Goal: Download file/media

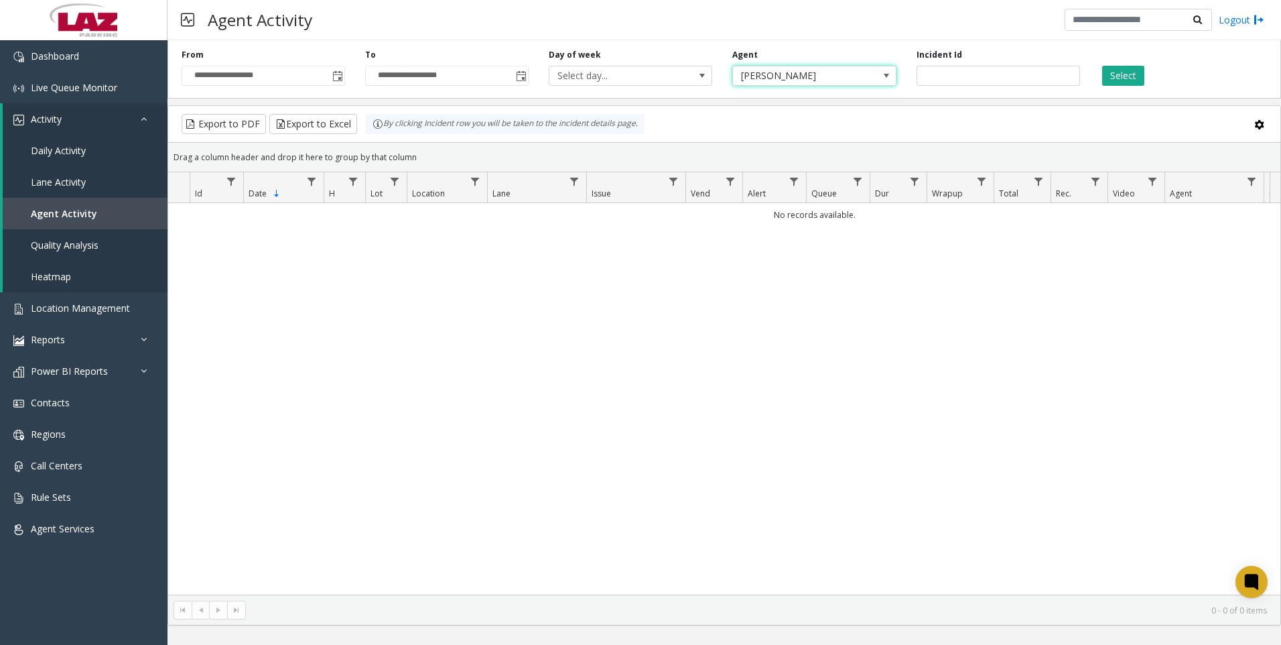
click at [776, 76] on span "[PERSON_NAME]" at bounding box center [798, 75] width 130 height 19
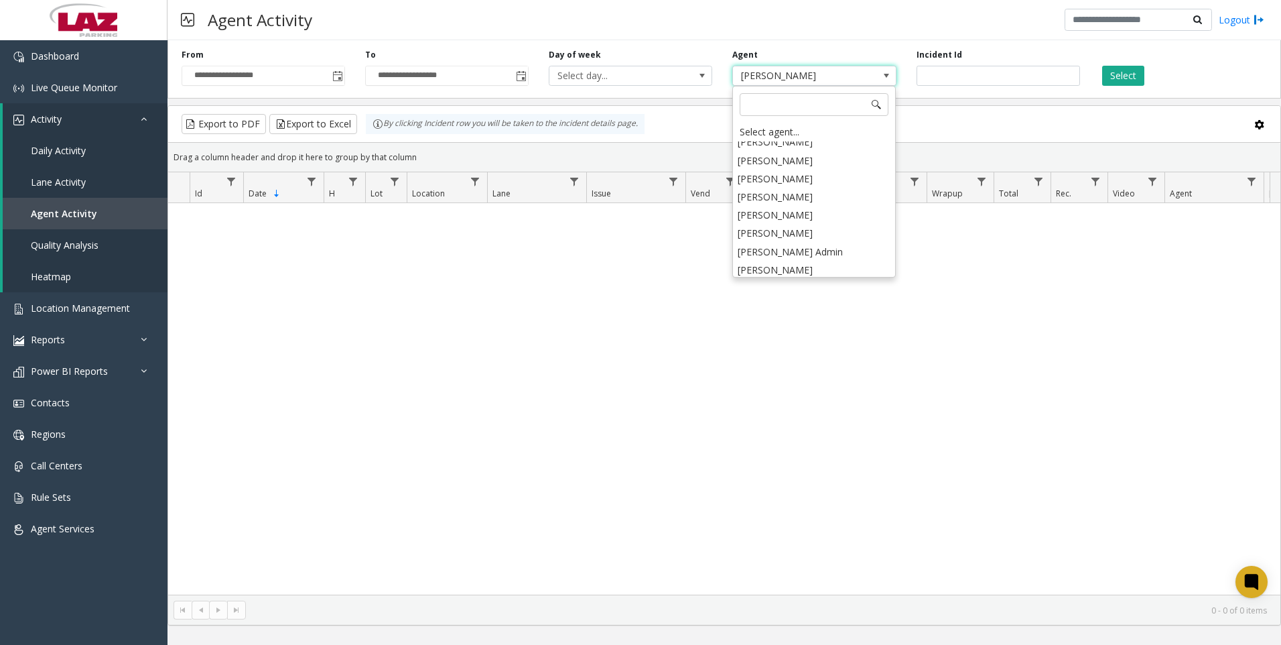
scroll to position [6961, 0]
click at [796, 302] on li "[PERSON_NAME]" at bounding box center [813, 311] width 159 height 18
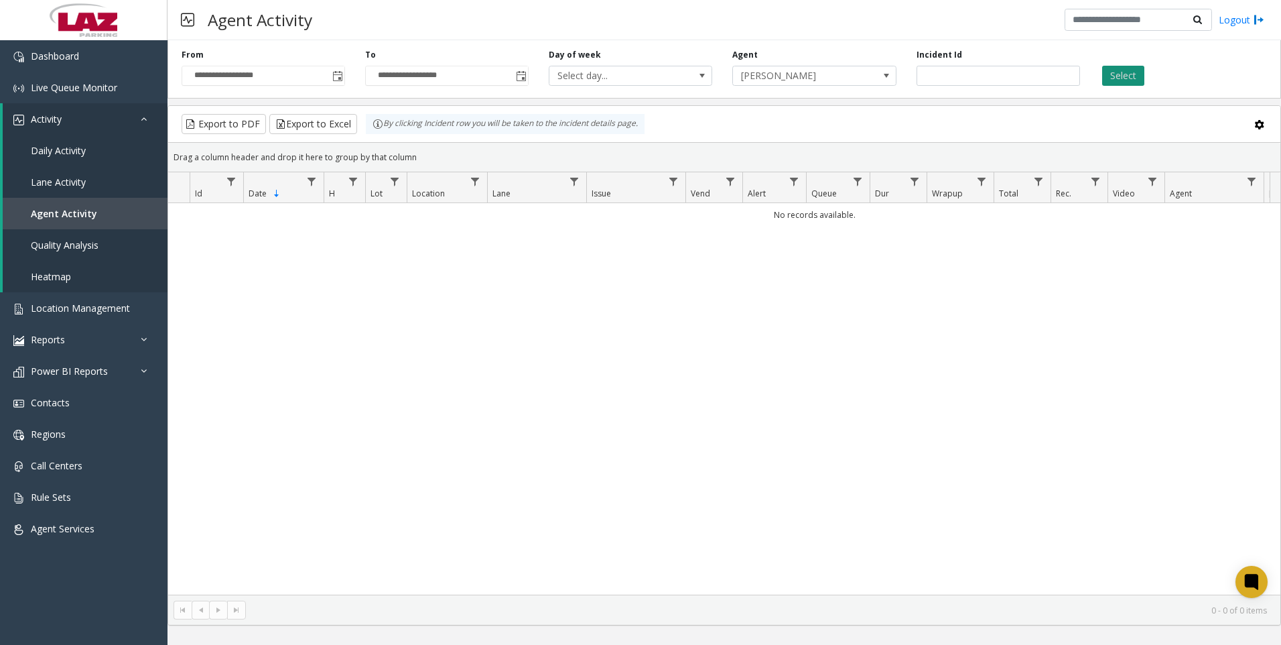
click at [1113, 69] on button "Select" at bounding box center [1123, 76] width 42 height 20
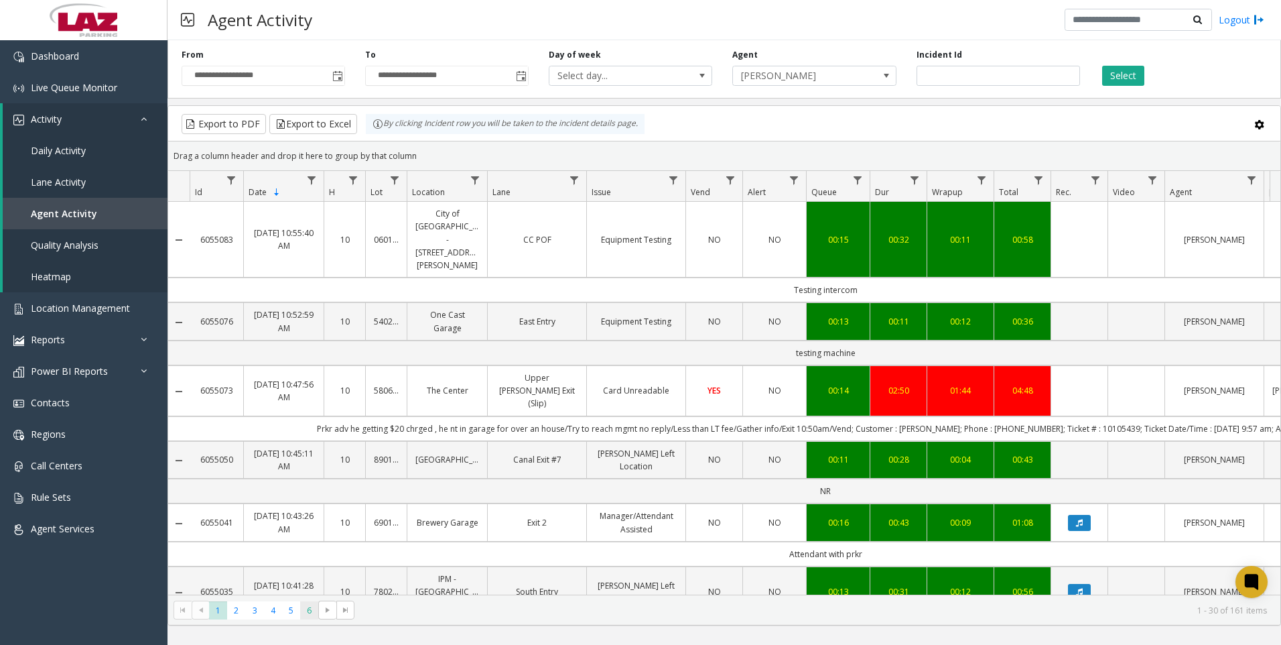
click at [313, 615] on span "6" at bounding box center [309, 610] width 18 height 18
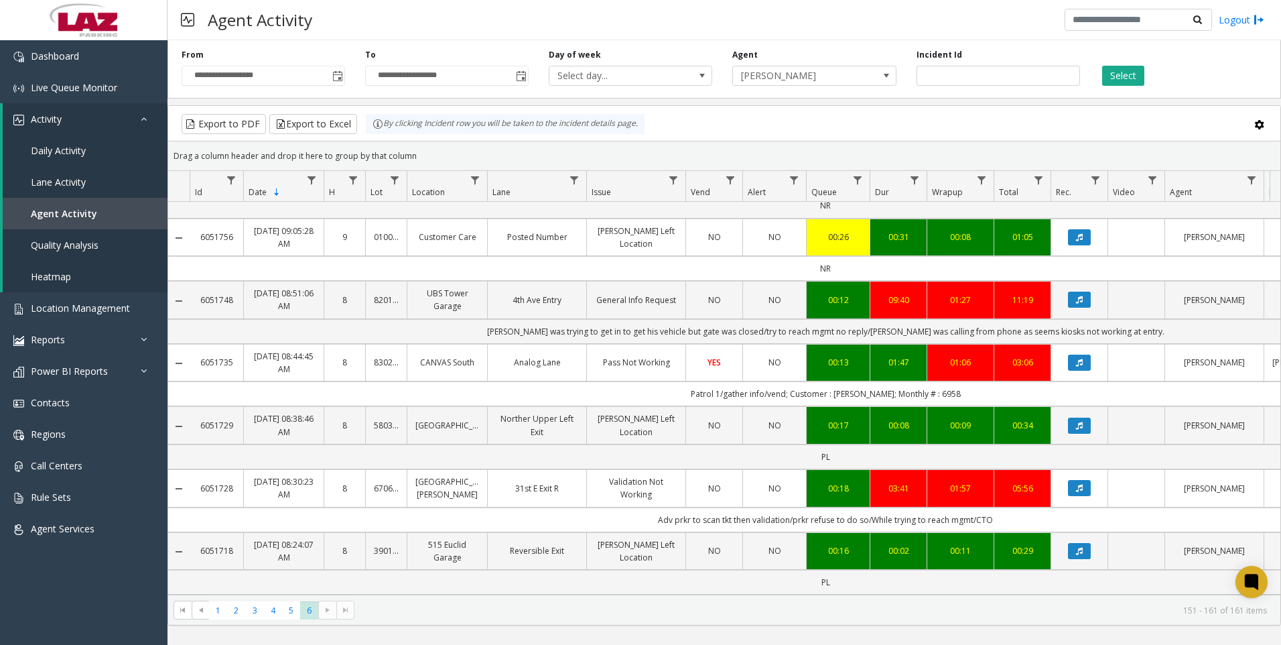
scroll to position [306, 0]
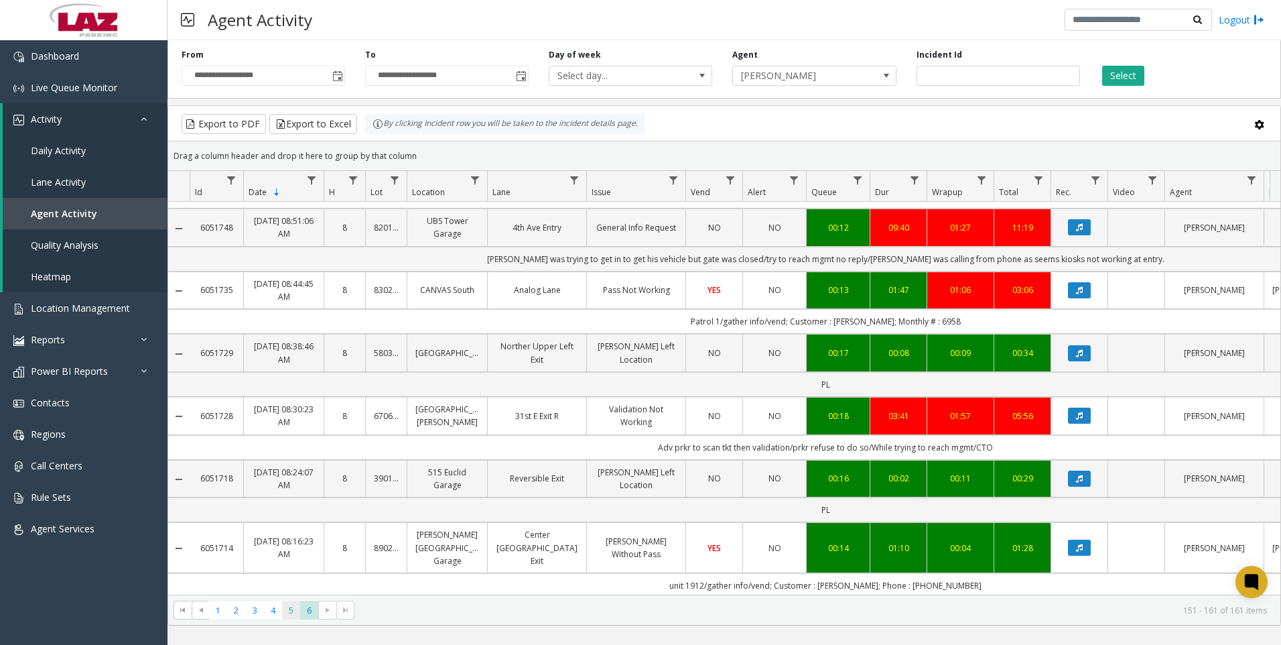
click at [283, 615] on span "5" at bounding box center [291, 610] width 18 height 18
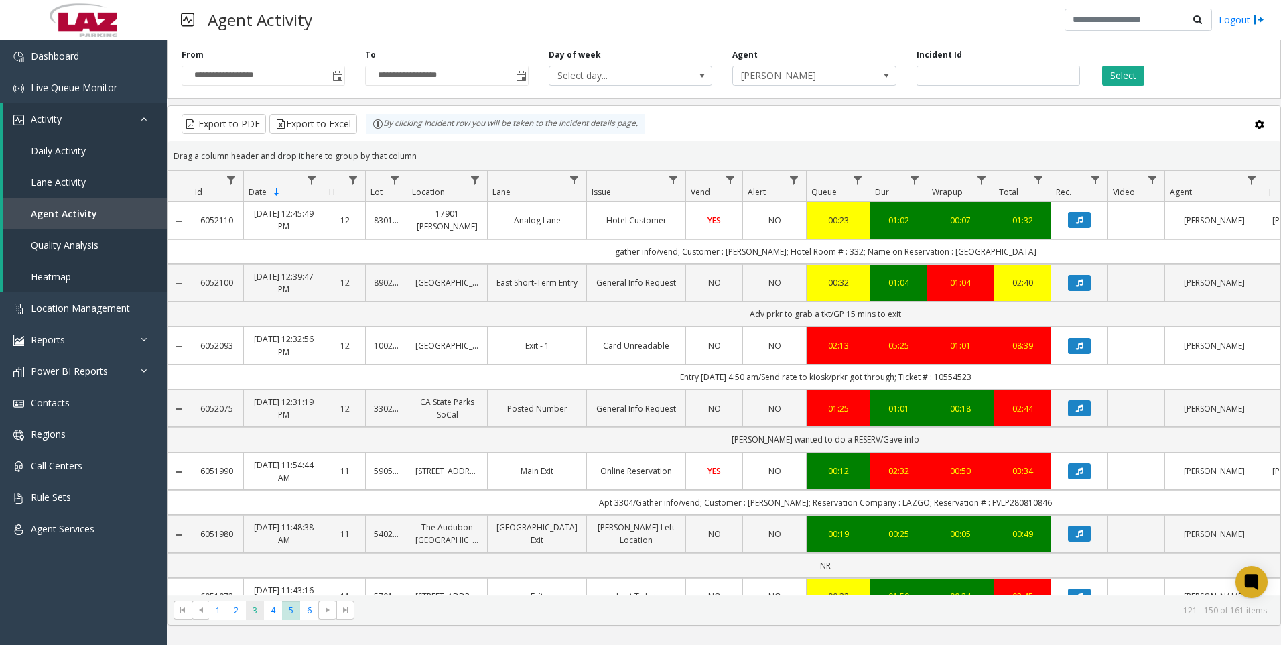
click at [253, 619] on span "3" at bounding box center [255, 610] width 18 height 18
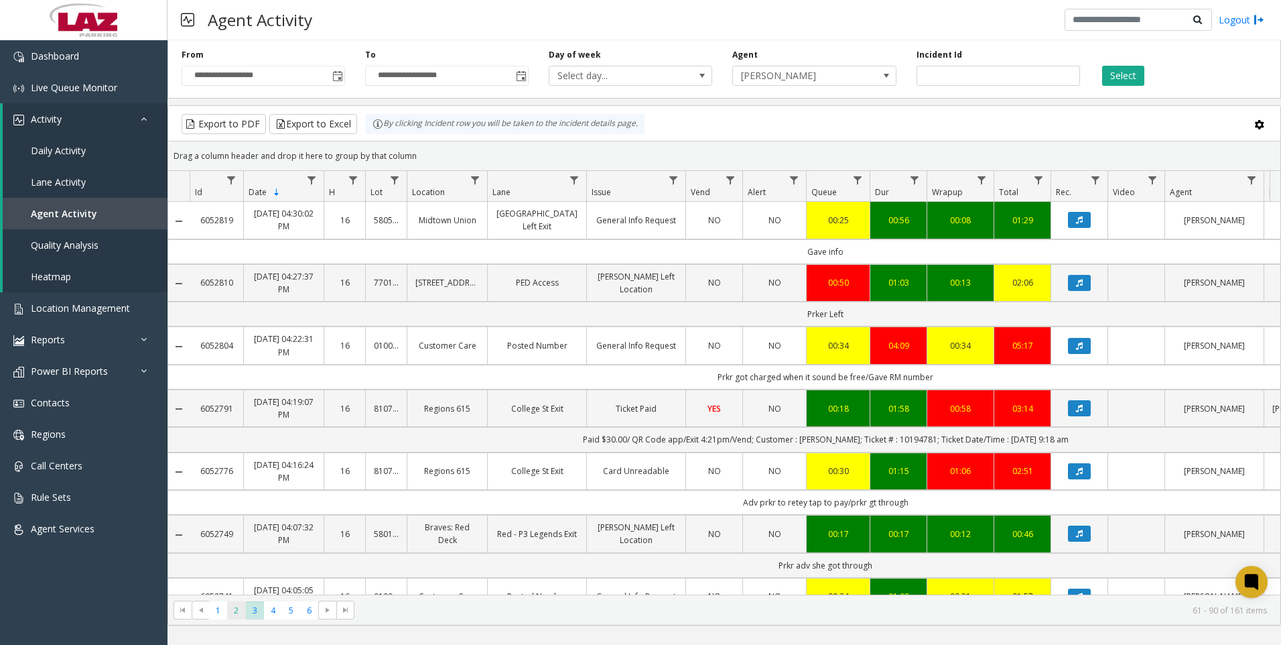
click at [234, 616] on span "2" at bounding box center [236, 610] width 18 height 18
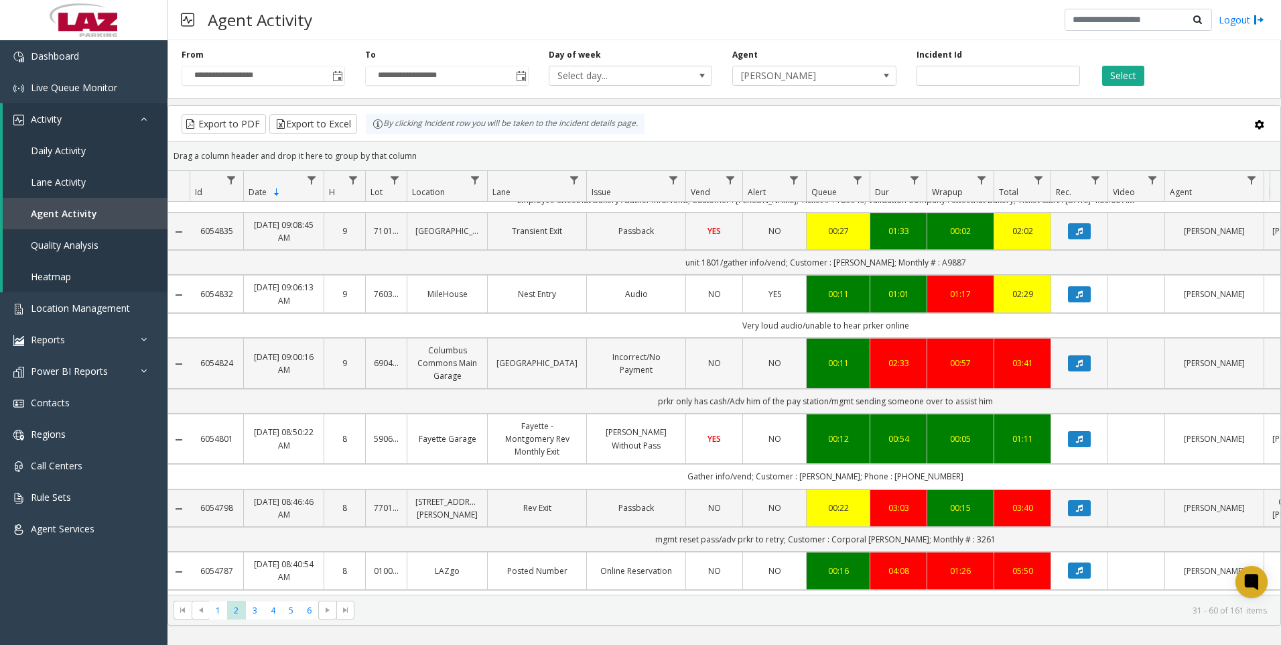
scroll to position [67, 0]
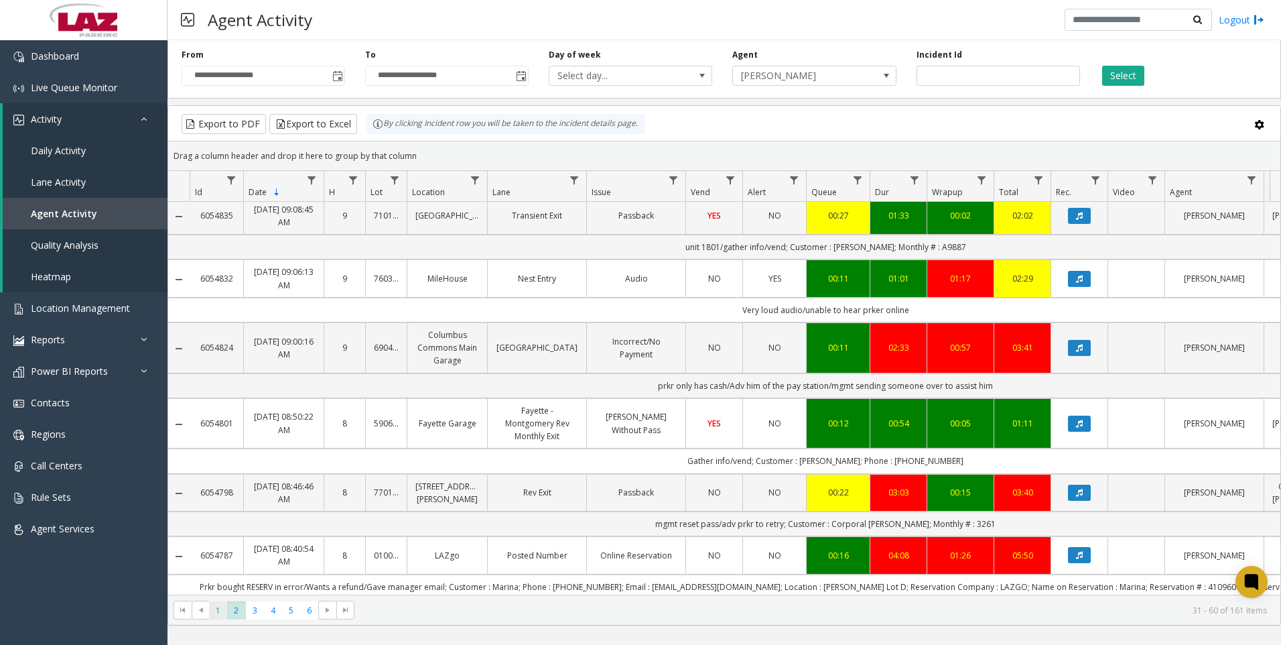
click at [223, 602] on span "1" at bounding box center [218, 610] width 18 height 18
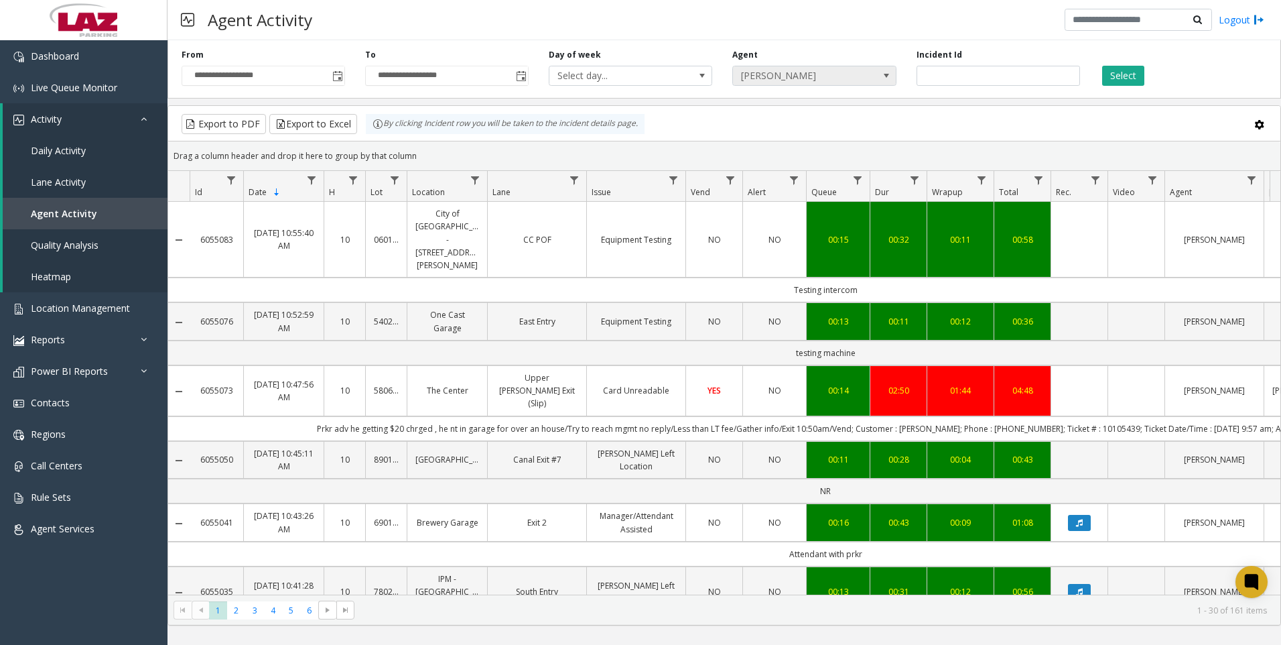
click at [863, 83] on span "[PERSON_NAME]" at bounding box center [814, 76] width 164 height 20
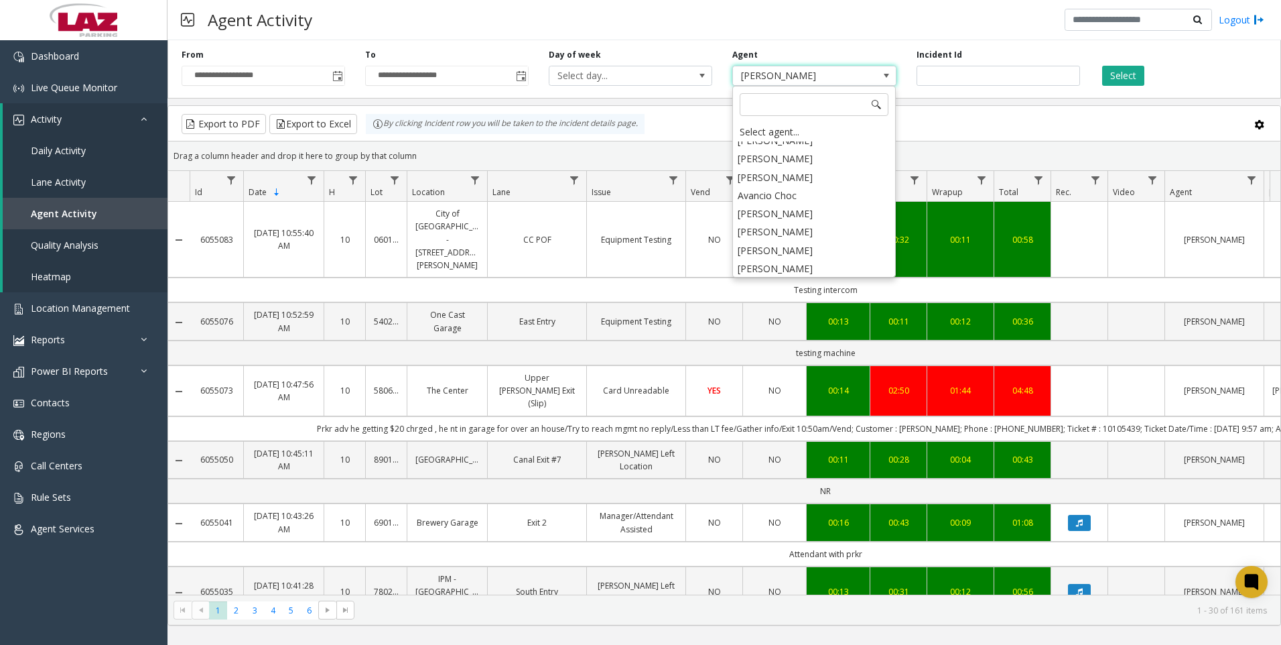
scroll to position [7430, 0]
click at [791, 288] on li "[PERSON_NAME]" at bounding box center [813, 297] width 159 height 18
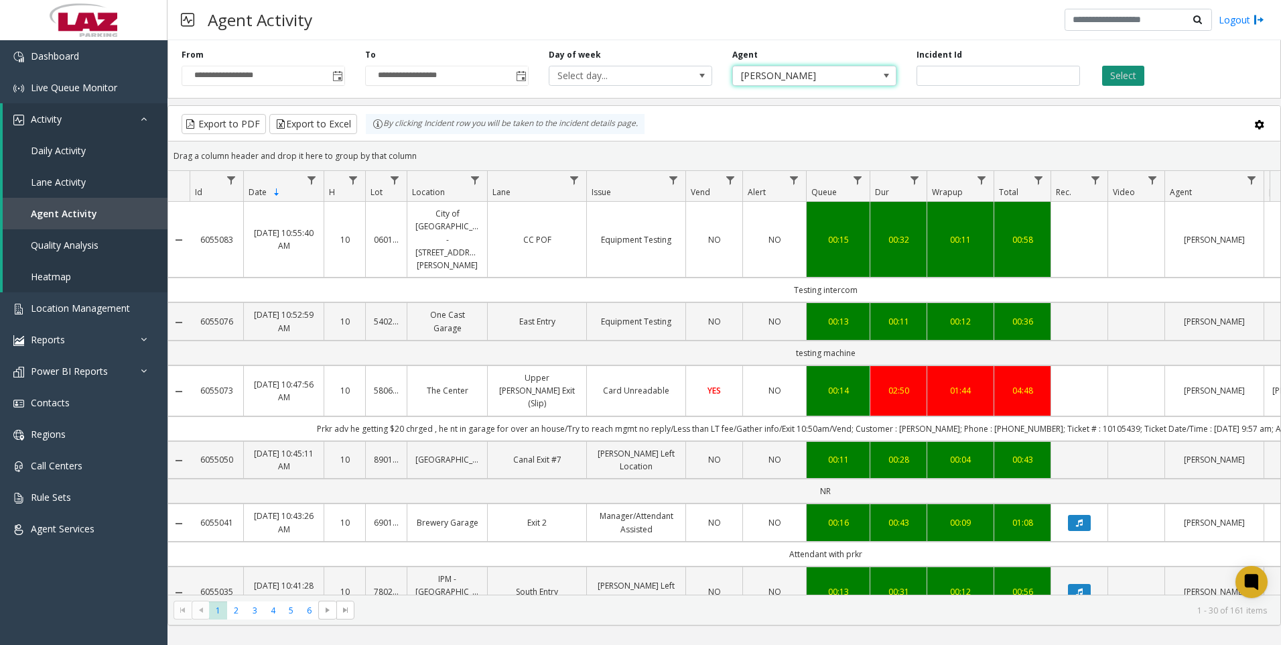
click at [1123, 81] on button "Select" at bounding box center [1123, 76] width 42 height 20
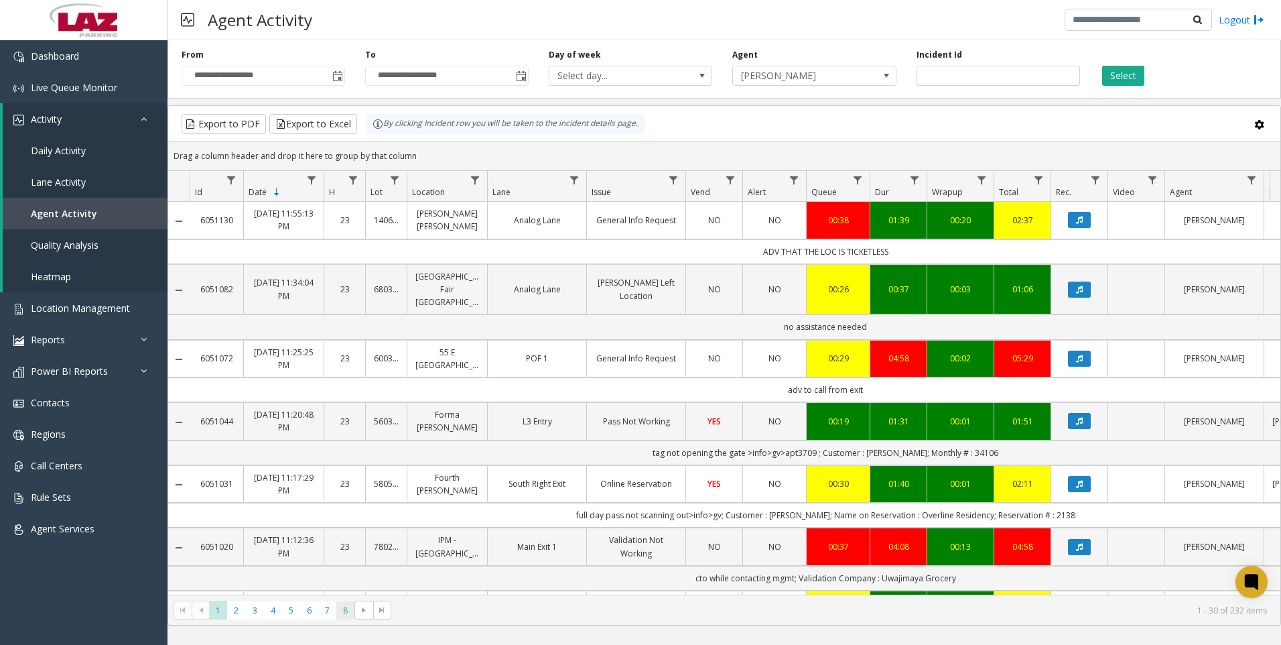
click at [348, 612] on span "8" at bounding box center [345, 610] width 18 height 18
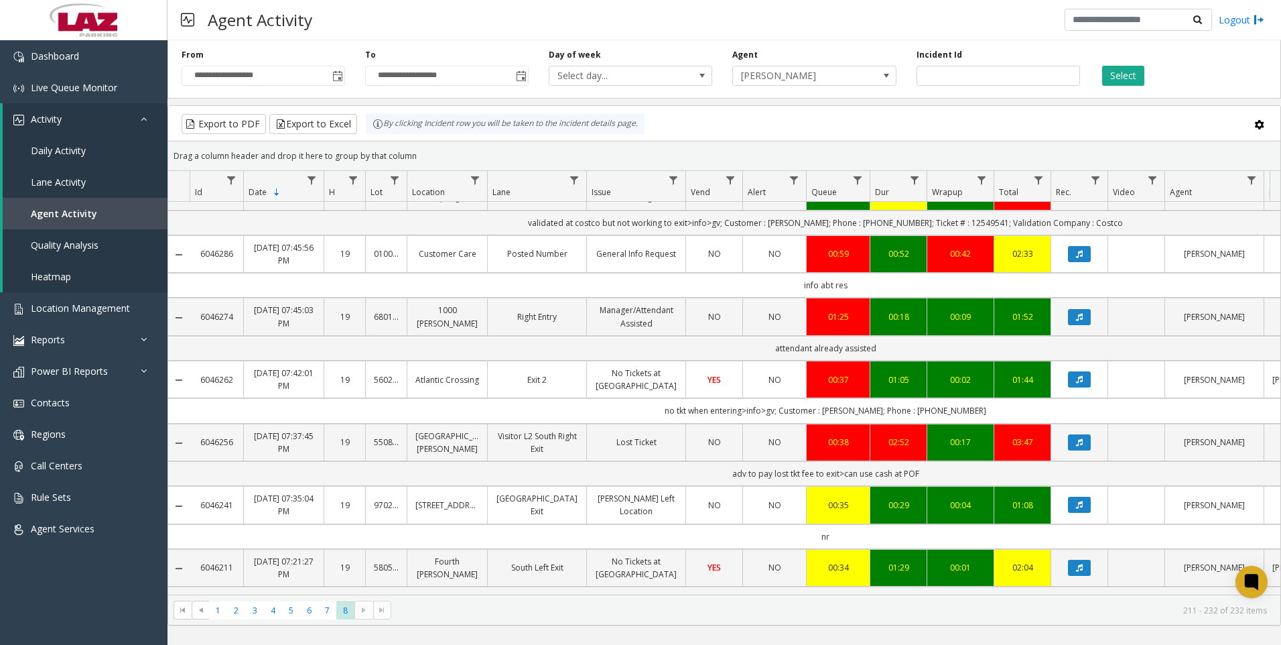
scroll to position [728, 0]
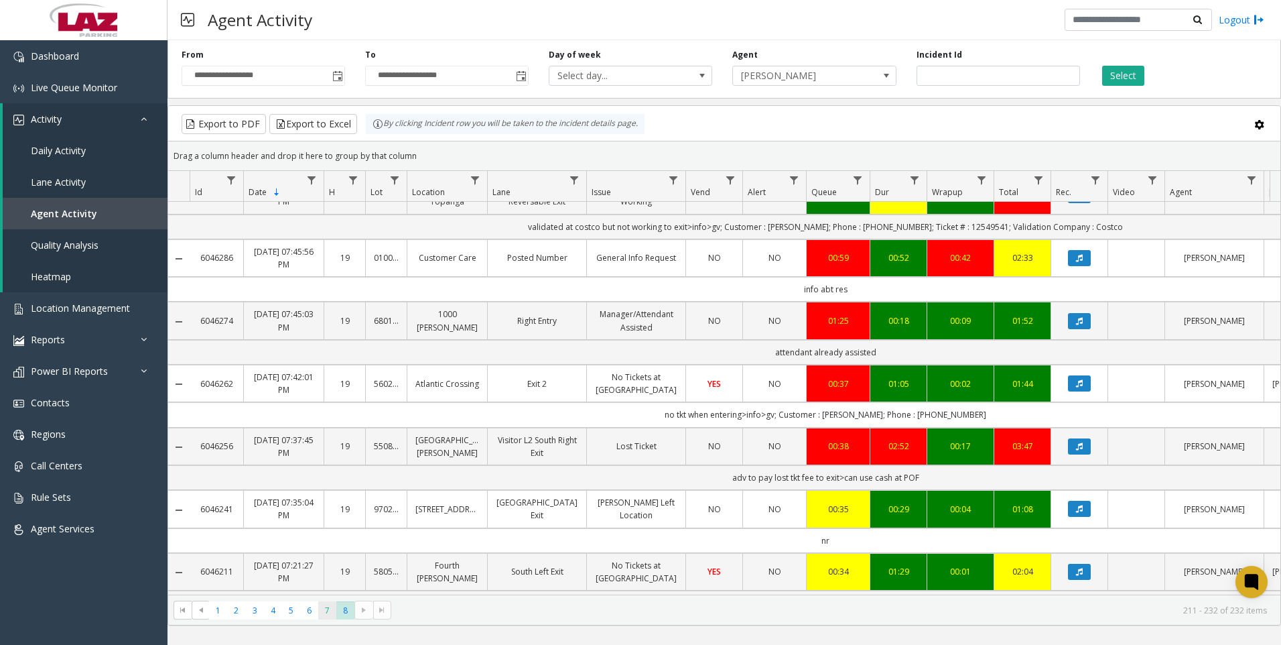
click at [322, 610] on span "7" at bounding box center [327, 610] width 18 height 18
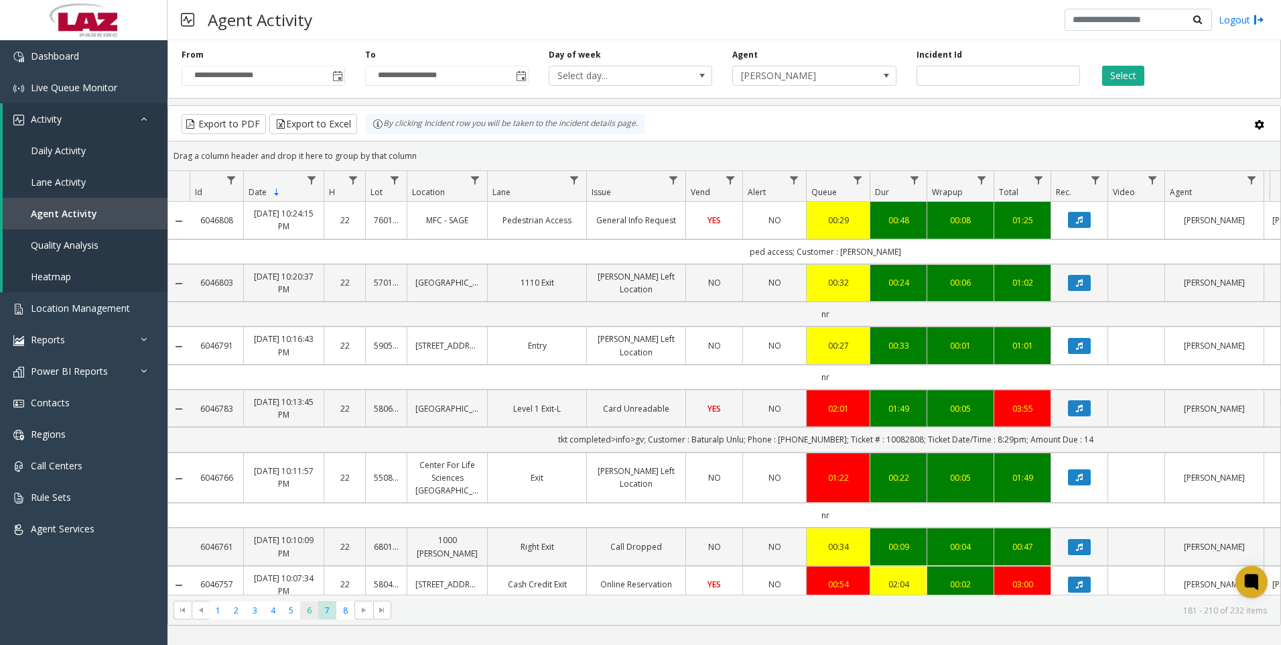
click at [316, 610] on span "6" at bounding box center [309, 610] width 18 height 18
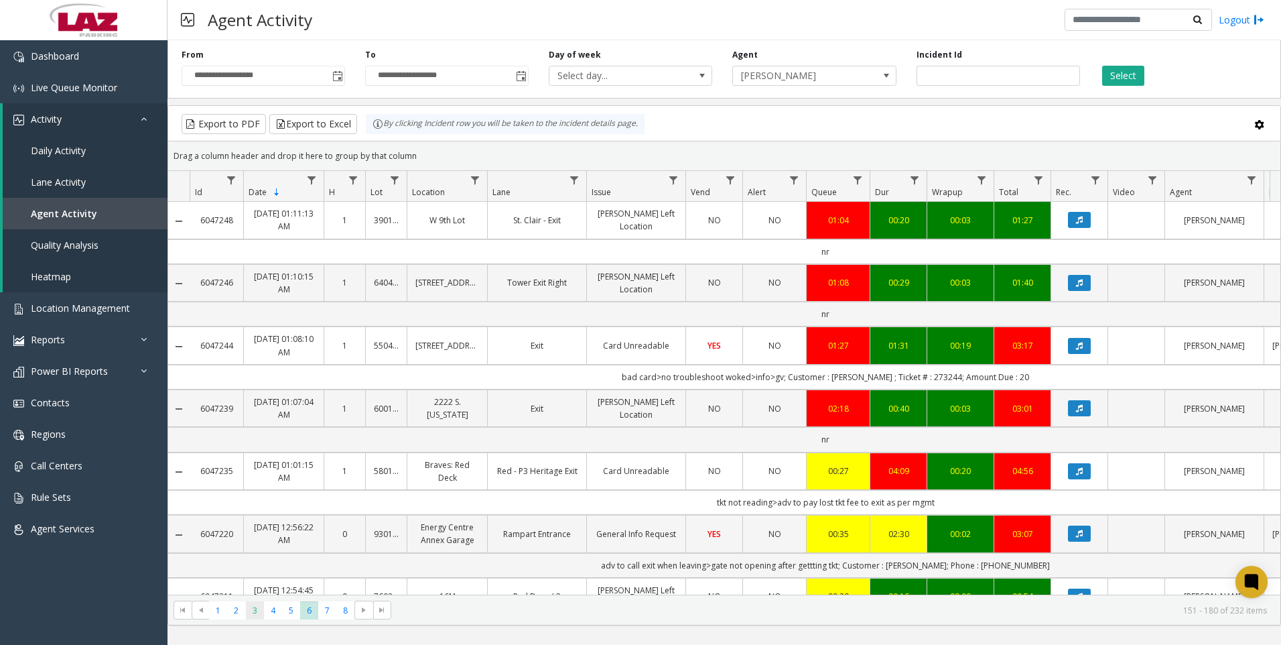
click at [256, 606] on span "3" at bounding box center [255, 610] width 18 height 18
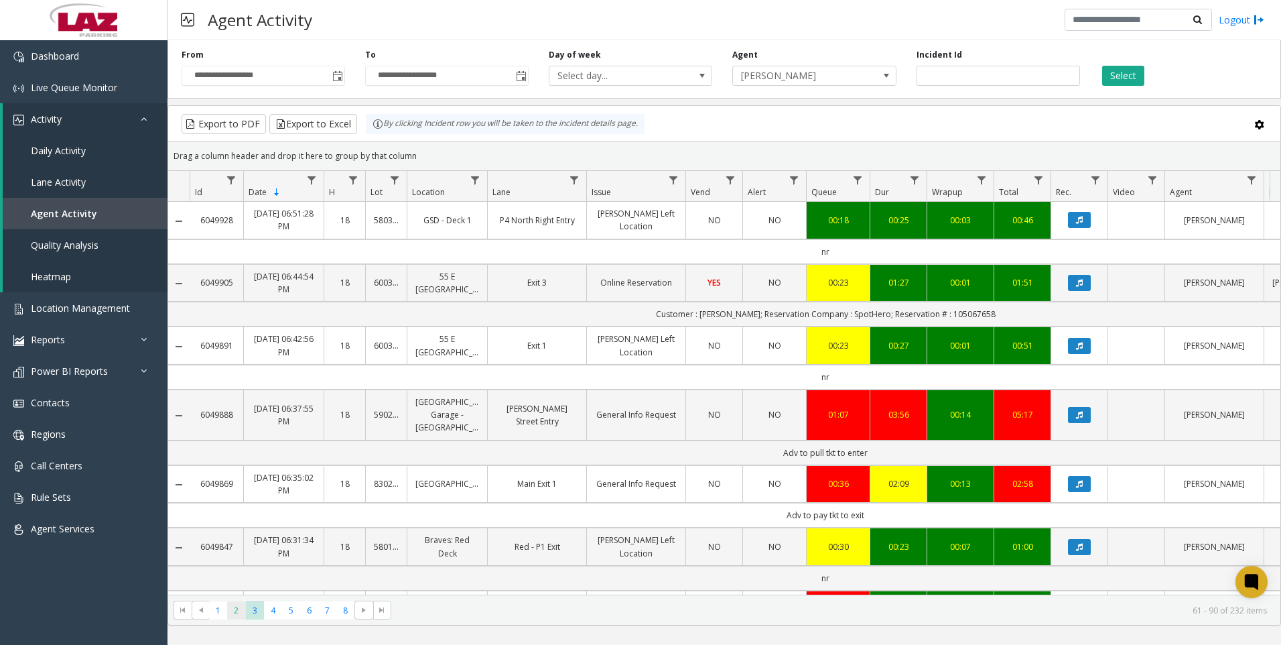
click at [229, 603] on span "2" at bounding box center [236, 610] width 18 height 18
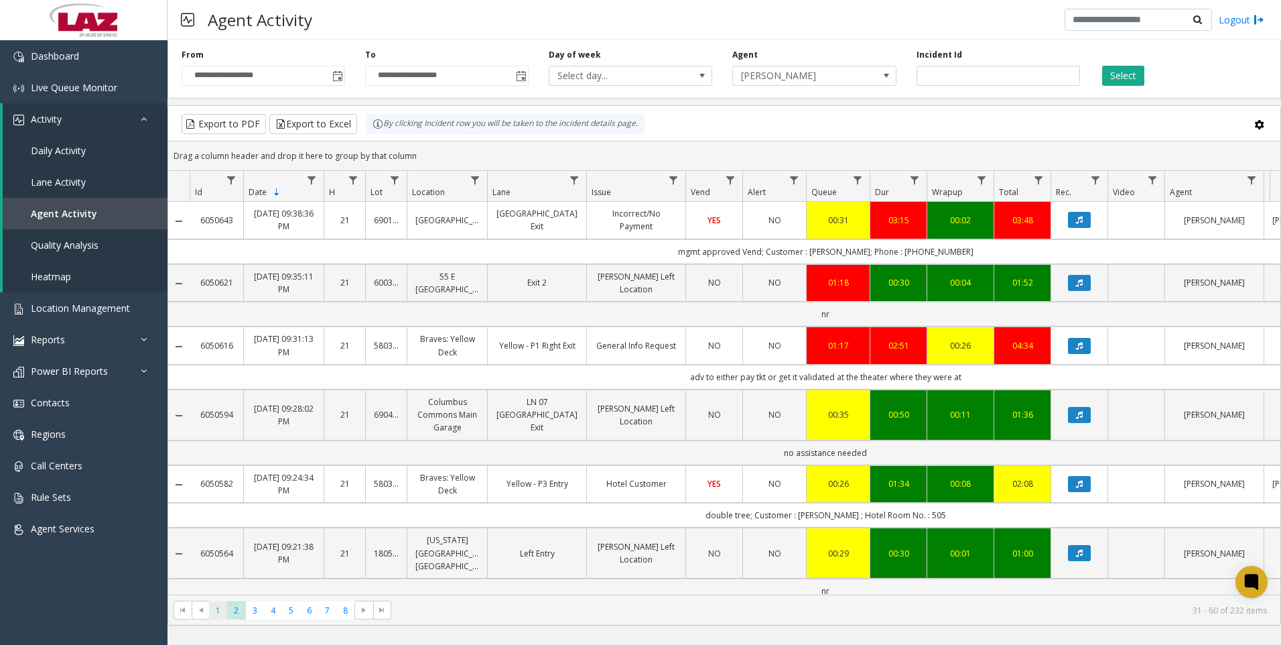
click at [222, 605] on span "1" at bounding box center [218, 610] width 18 height 18
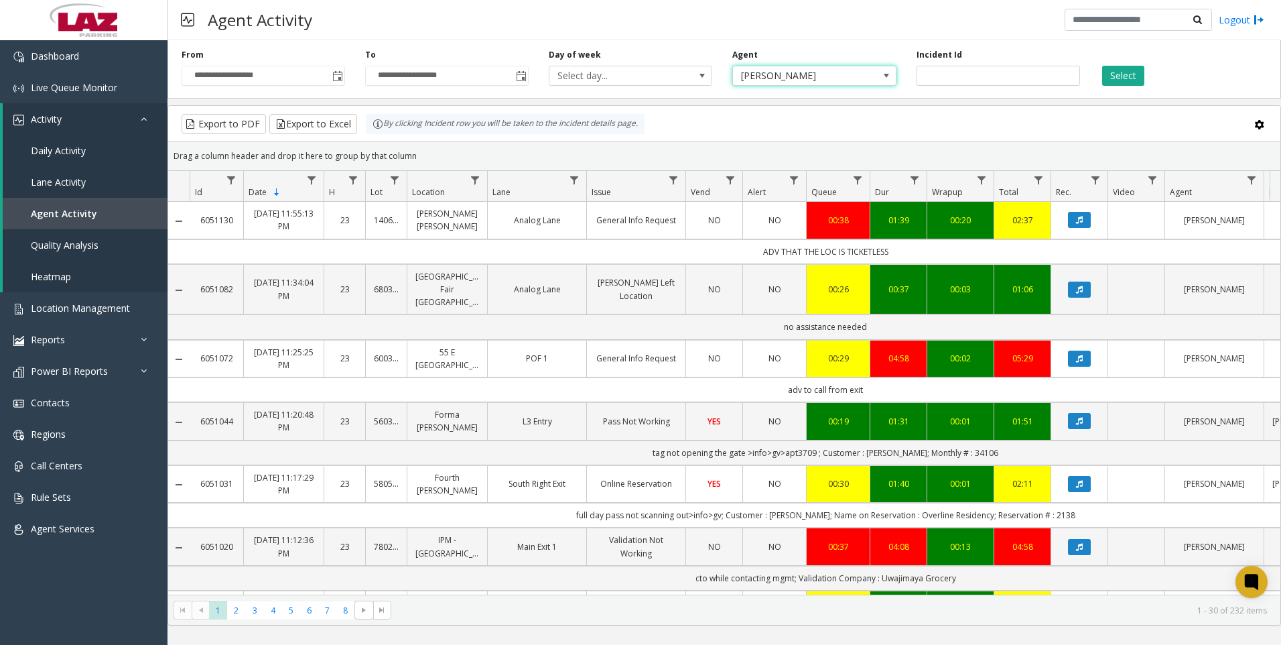
click at [856, 76] on span "[PERSON_NAME]" at bounding box center [798, 75] width 130 height 19
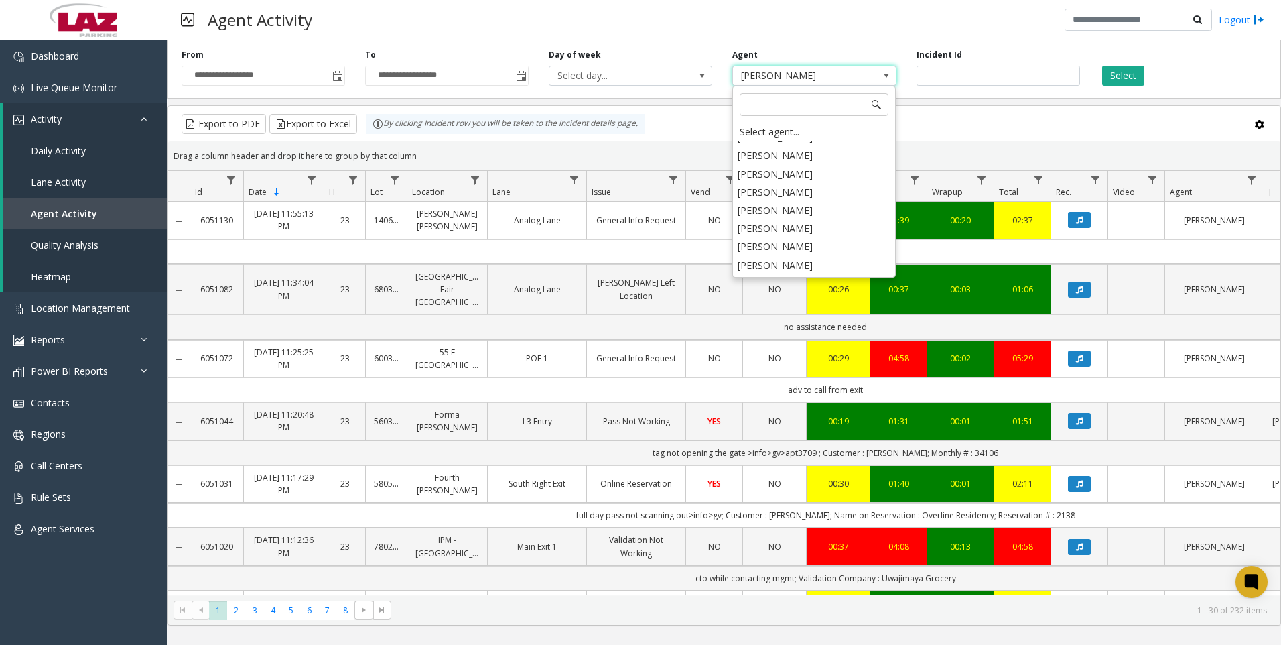
scroll to position [6857, 0]
click at [793, 277] on li "[PERSON_NAME]" at bounding box center [813, 286] width 159 height 18
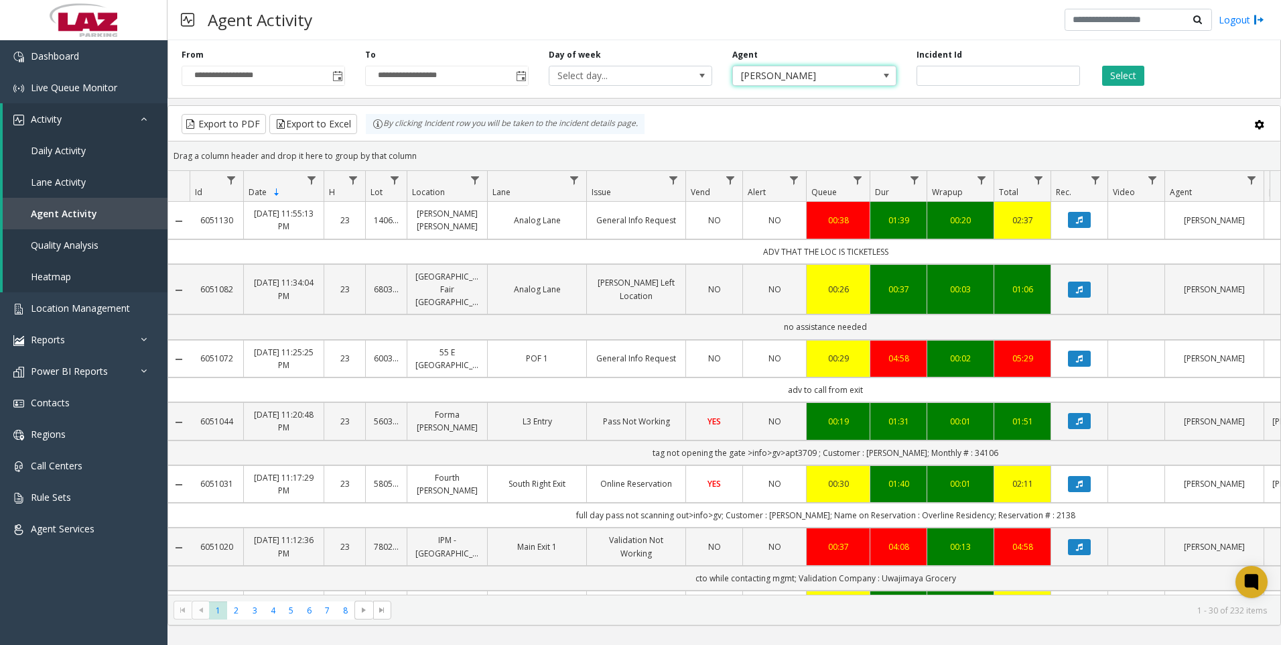
click at [801, 68] on span "[PERSON_NAME]" at bounding box center [798, 75] width 130 height 19
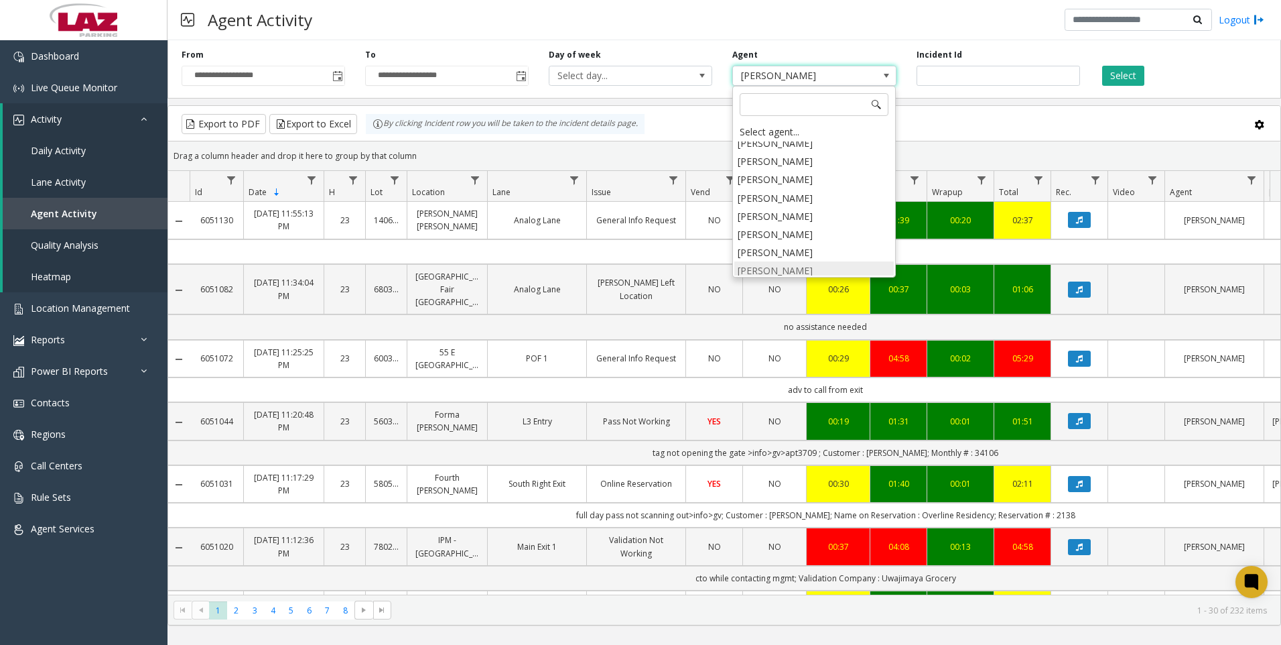
scroll to position [6877, 0]
click at [780, 276] on li "[PERSON_NAME]" at bounding box center [813, 285] width 159 height 18
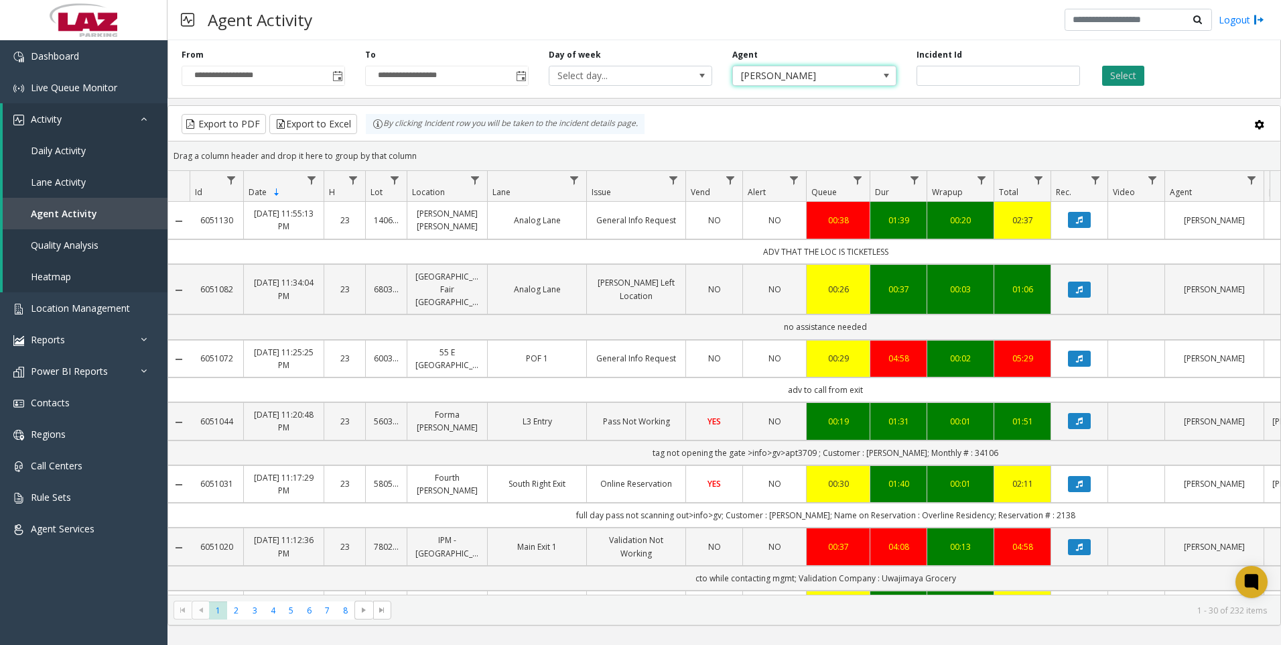
click at [1112, 75] on button "Select" at bounding box center [1123, 76] width 42 height 20
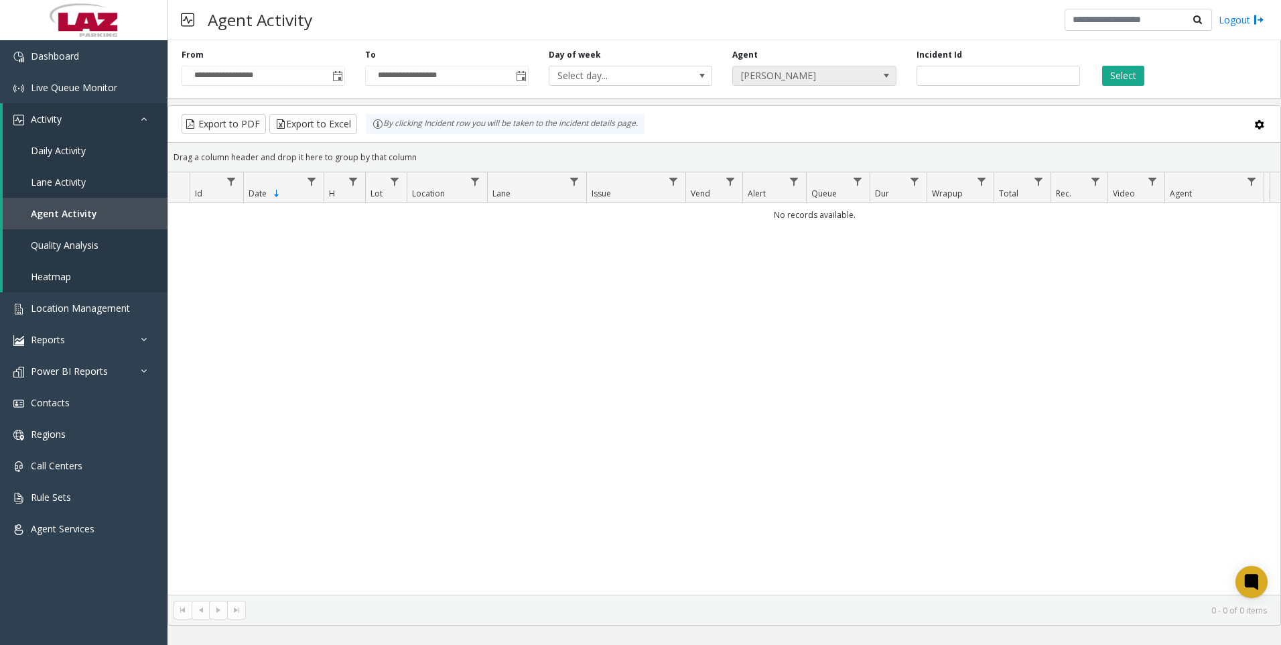
click at [779, 72] on span "[PERSON_NAME]" at bounding box center [798, 75] width 130 height 19
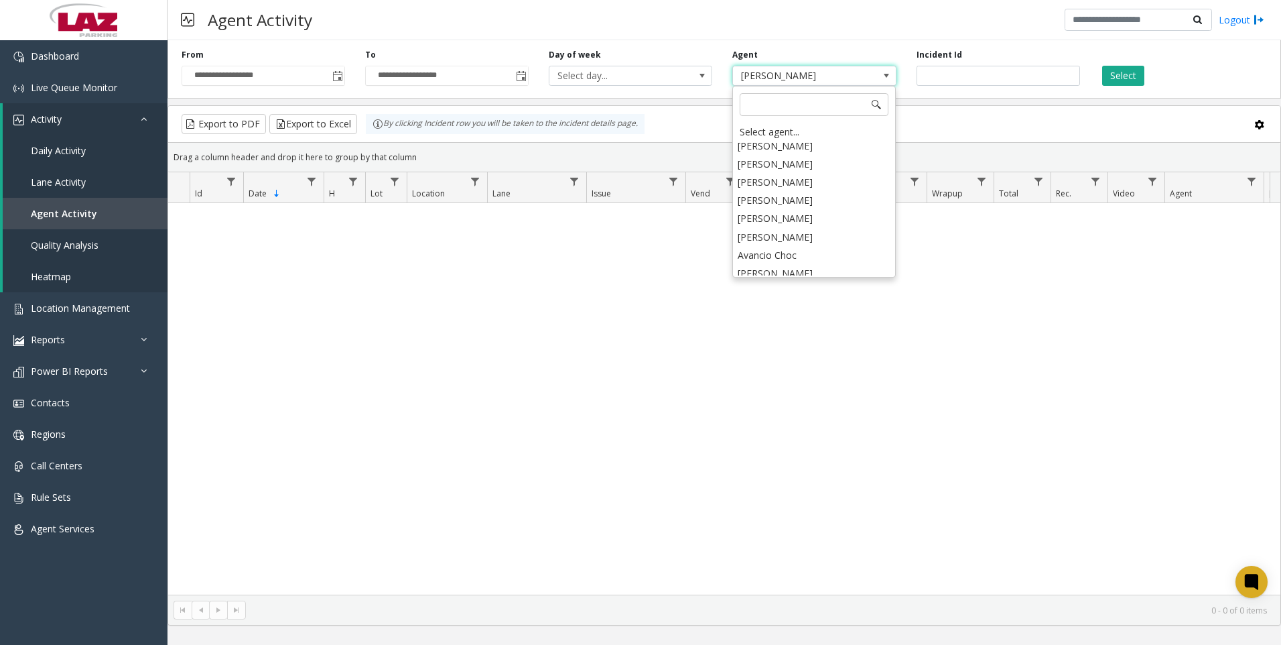
scroll to position [7430, 0]
click at [778, 252] on li "[PERSON_NAME]" at bounding box center [813, 261] width 159 height 18
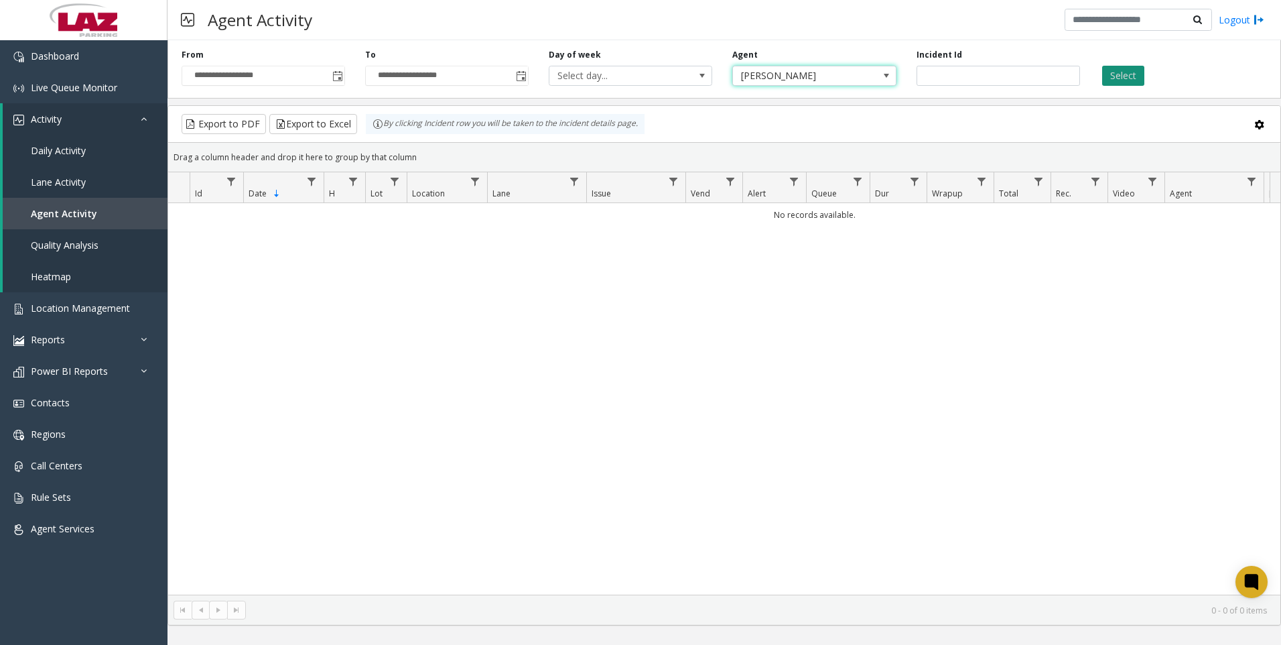
click at [1114, 68] on button "Select" at bounding box center [1123, 76] width 42 height 20
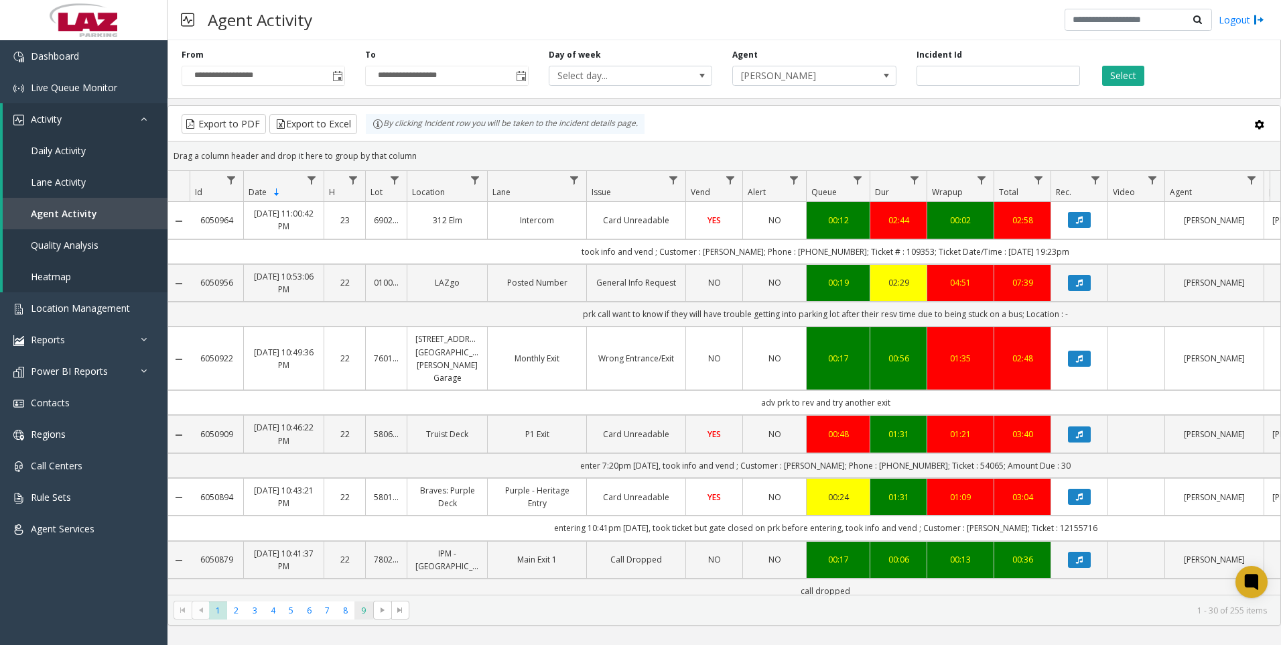
click at [358, 606] on span "9" at bounding box center [364, 610] width 18 height 18
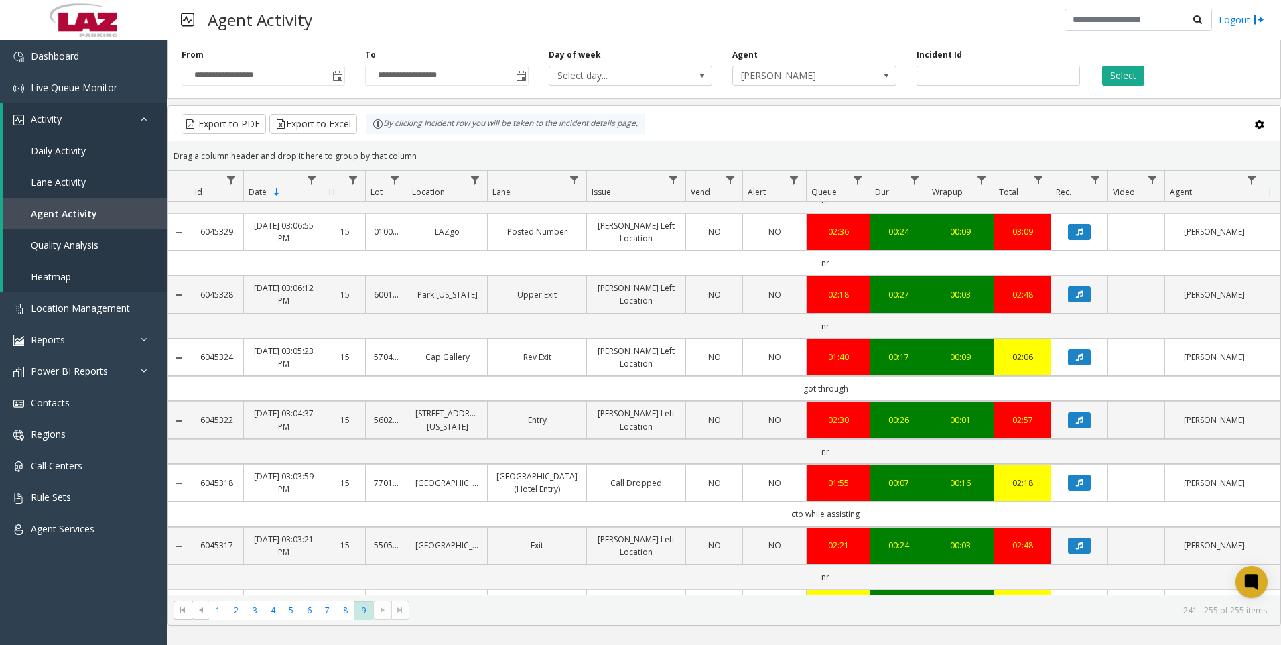
scroll to position [583, 0]
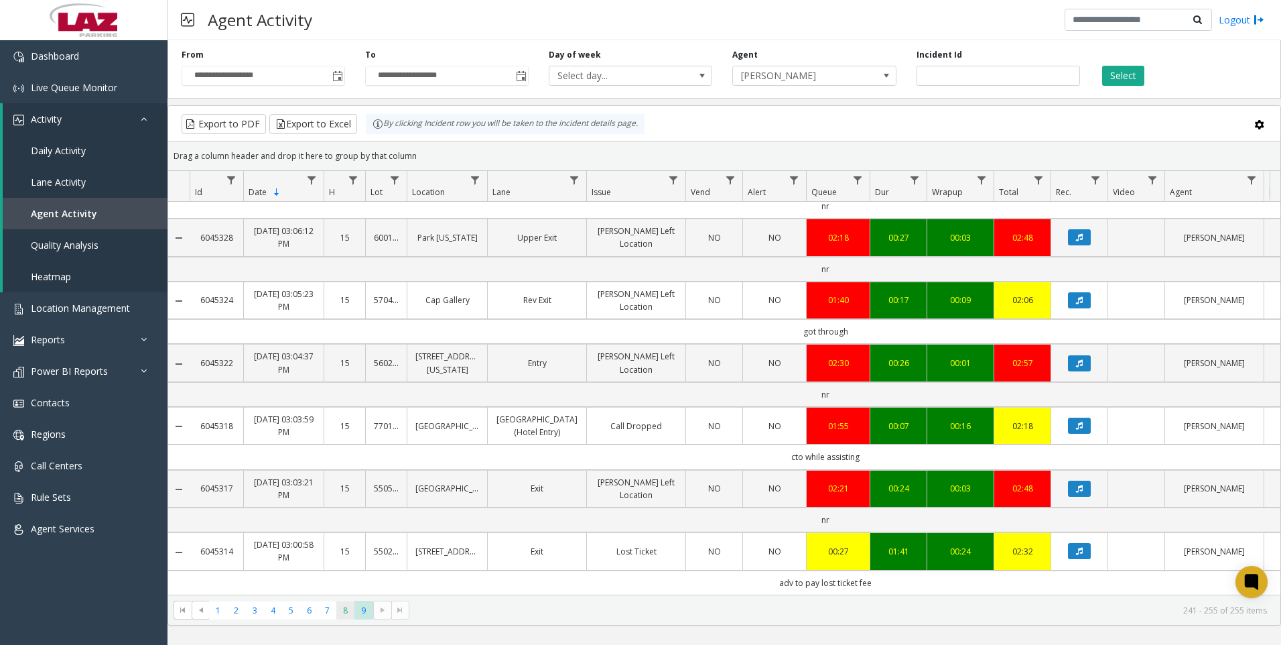
click at [341, 613] on span "8" at bounding box center [345, 610] width 18 height 18
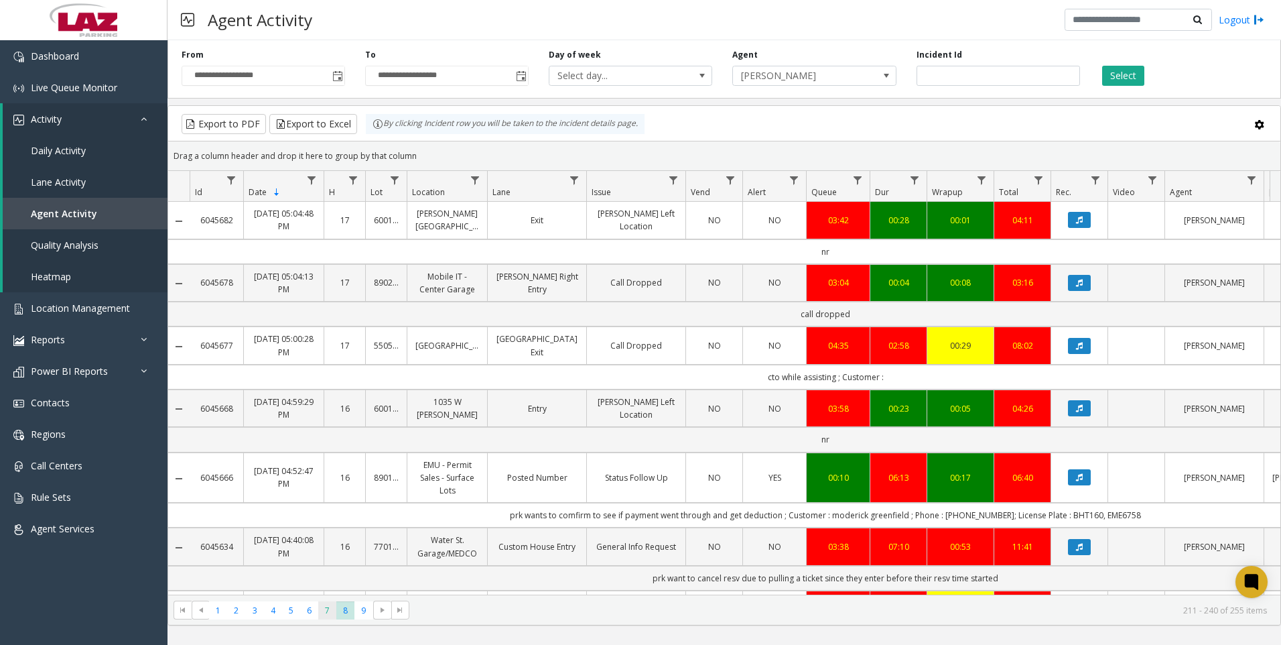
click at [332, 613] on span "7" at bounding box center [327, 610] width 18 height 18
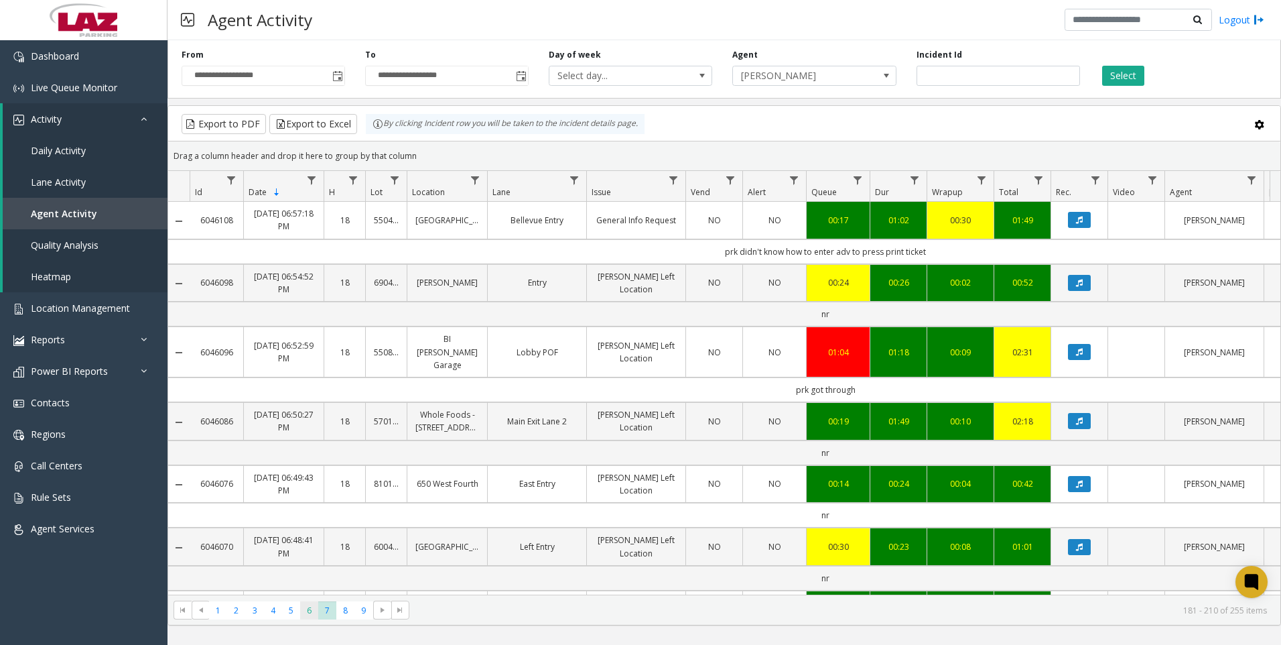
click at [309, 613] on span "6" at bounding box center [309, 610] width 18 height 18
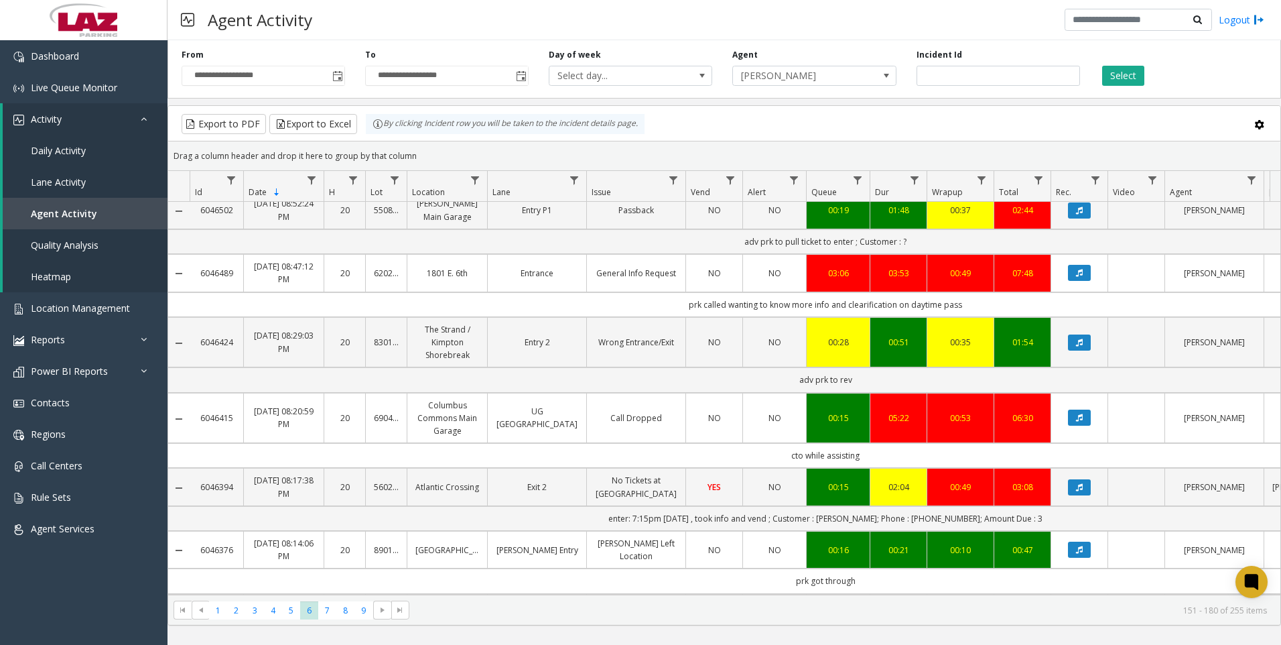
scroll to position [469, 0]
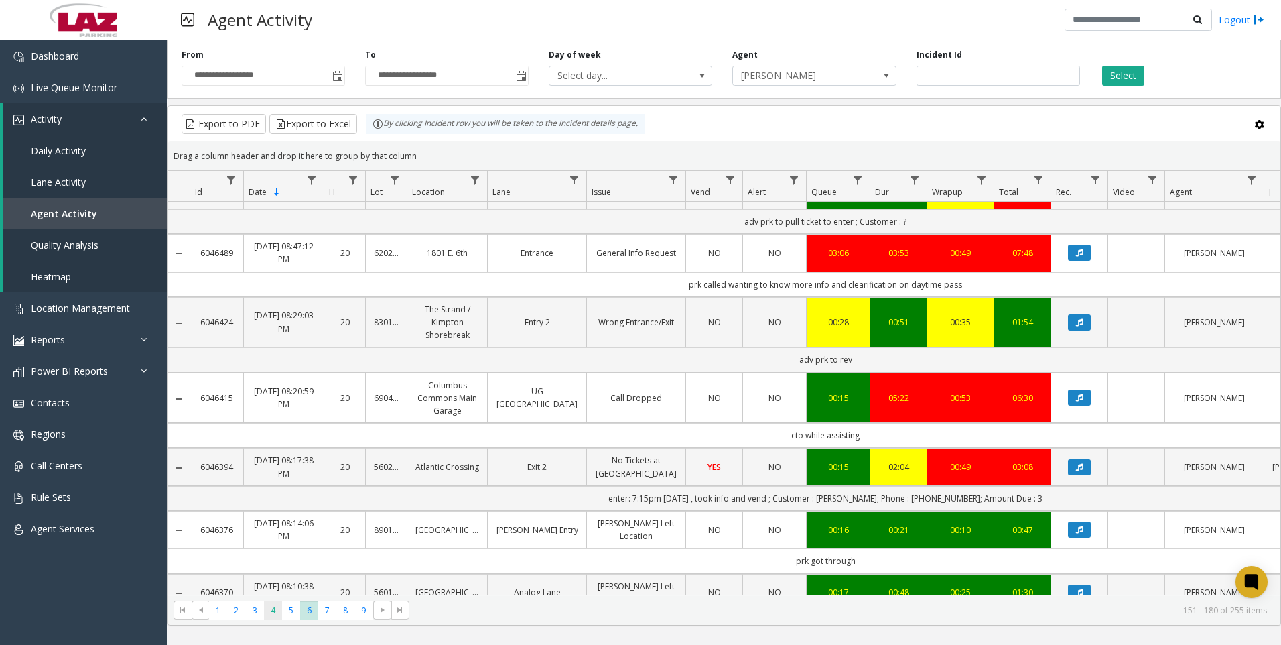
click at [276, 613] on span "4" at bounding box center [273, 610] width 18 height 18
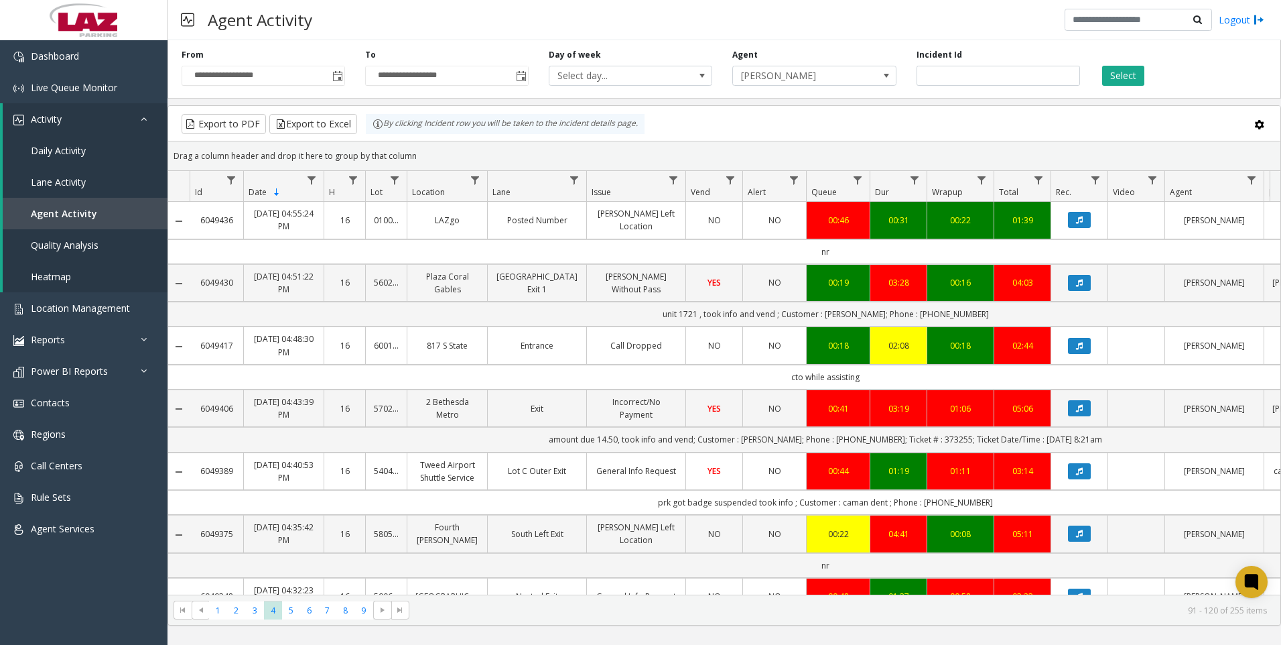
scroll to position [67, 0]
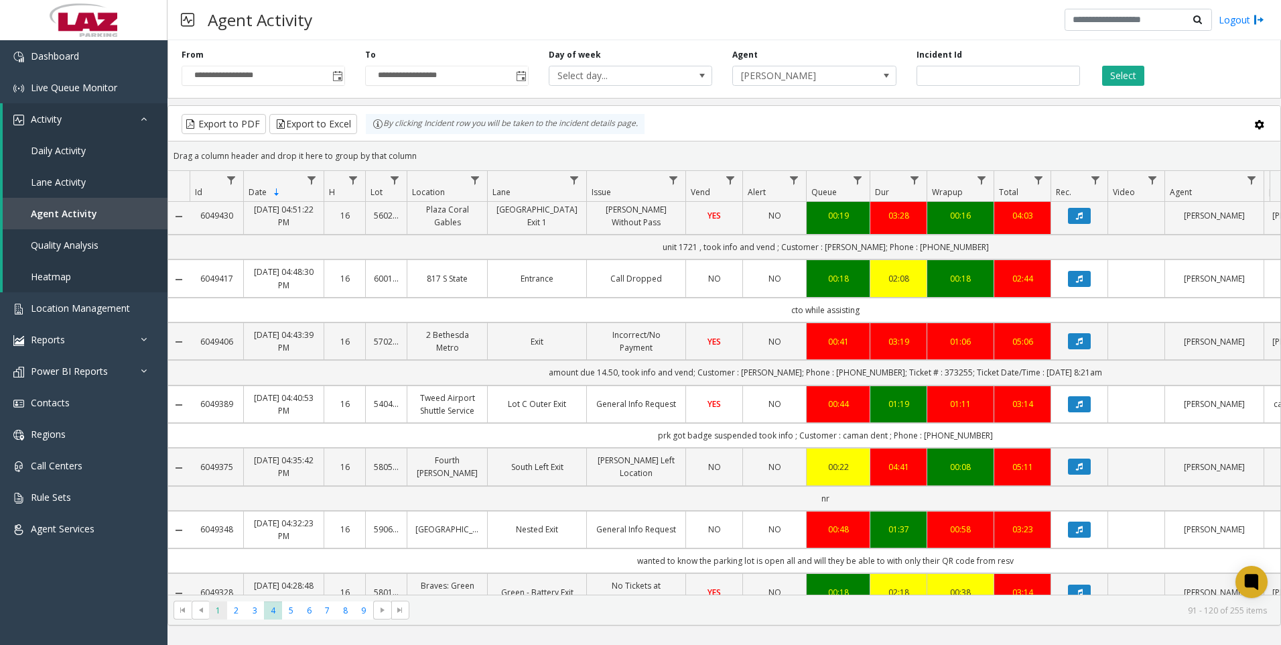
click at [225, 612] on span "1" at bounding box center [218, 610] width 18 height 18
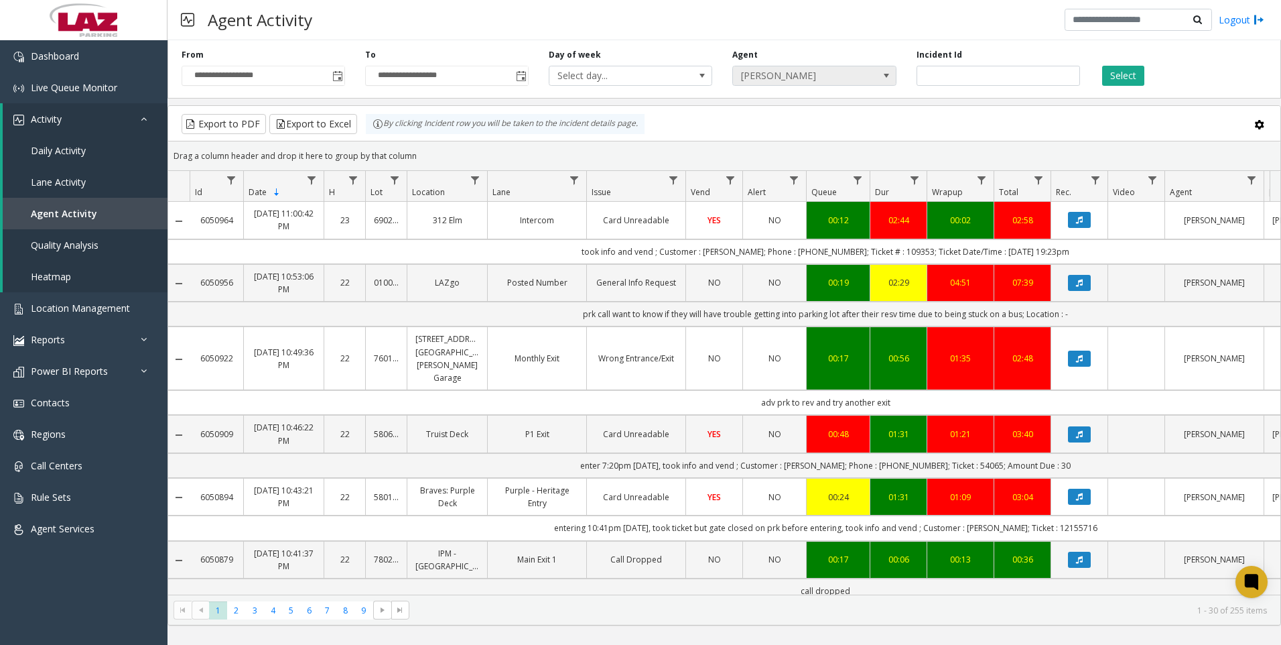
click at [846, 76] on span "[PERSON_NAME]" at bounding box center [798, 75] width 130 height 19
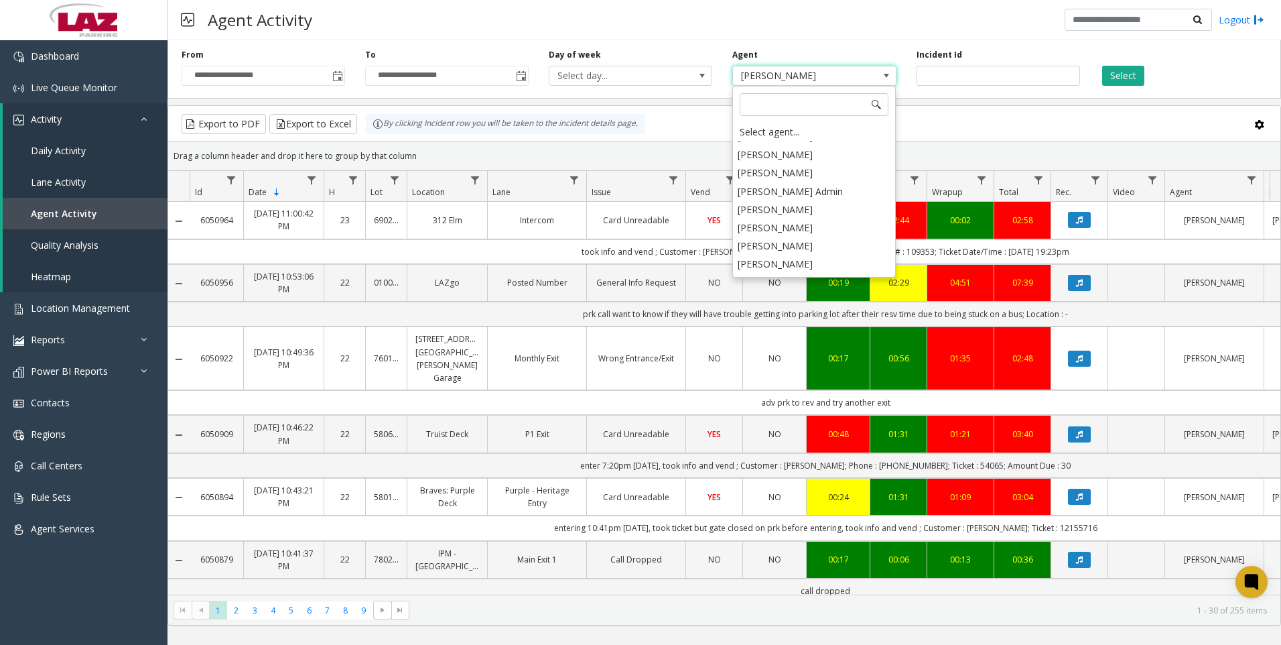
scroll to position [7022, 0]
click at [805, 259] on li "[PERSON_NAME]" at bounding box center [813, 268] width 159 height 18
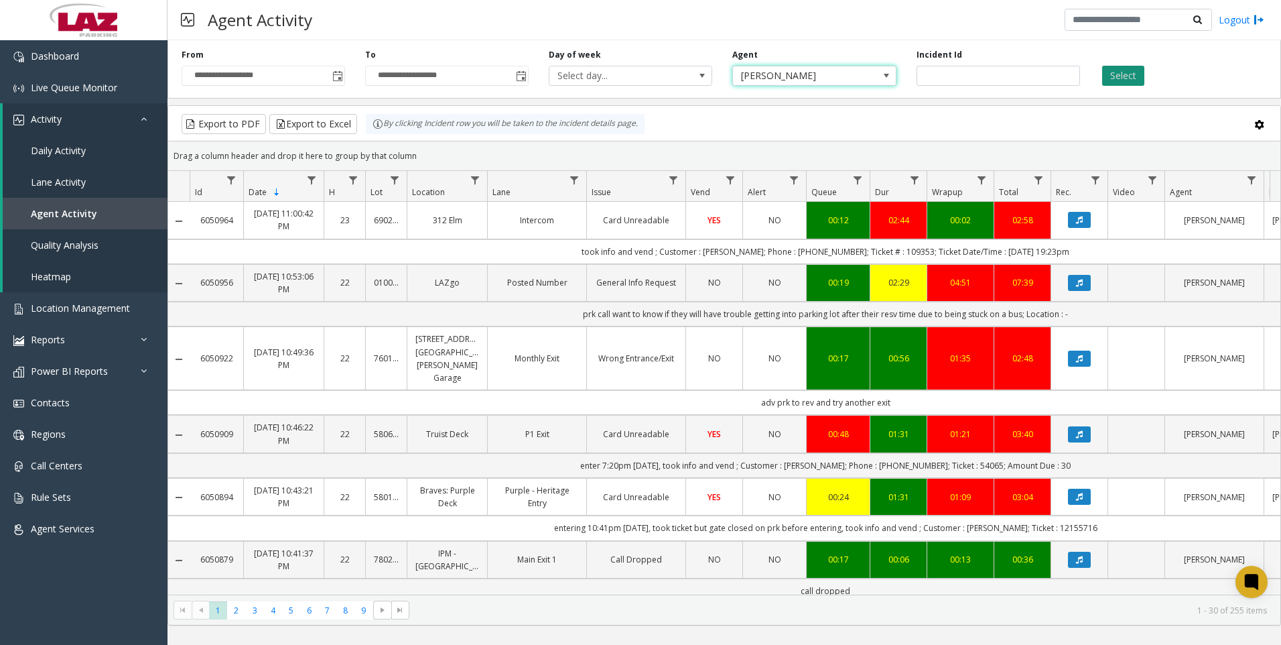
click at [1129, 73] on button "Select" at bounding box center [1123, 76] width 42 height 20
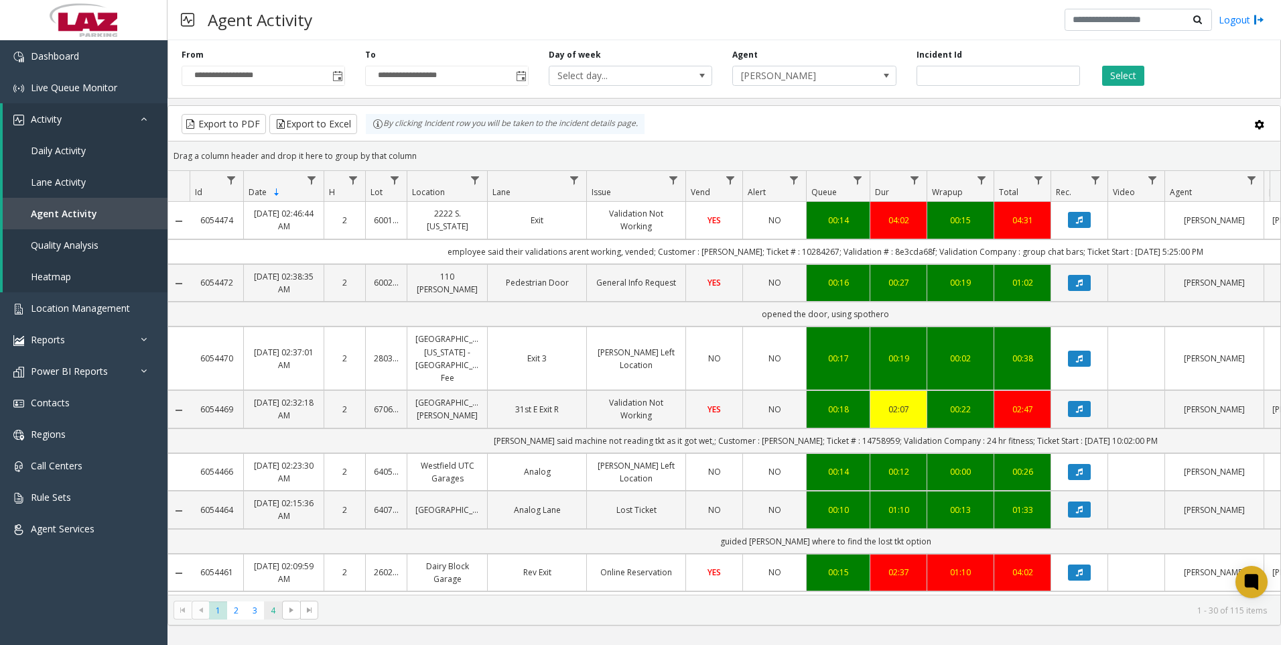
click at [271, 610] on span "4" at bounding box center [273, 610] width 18 height 18
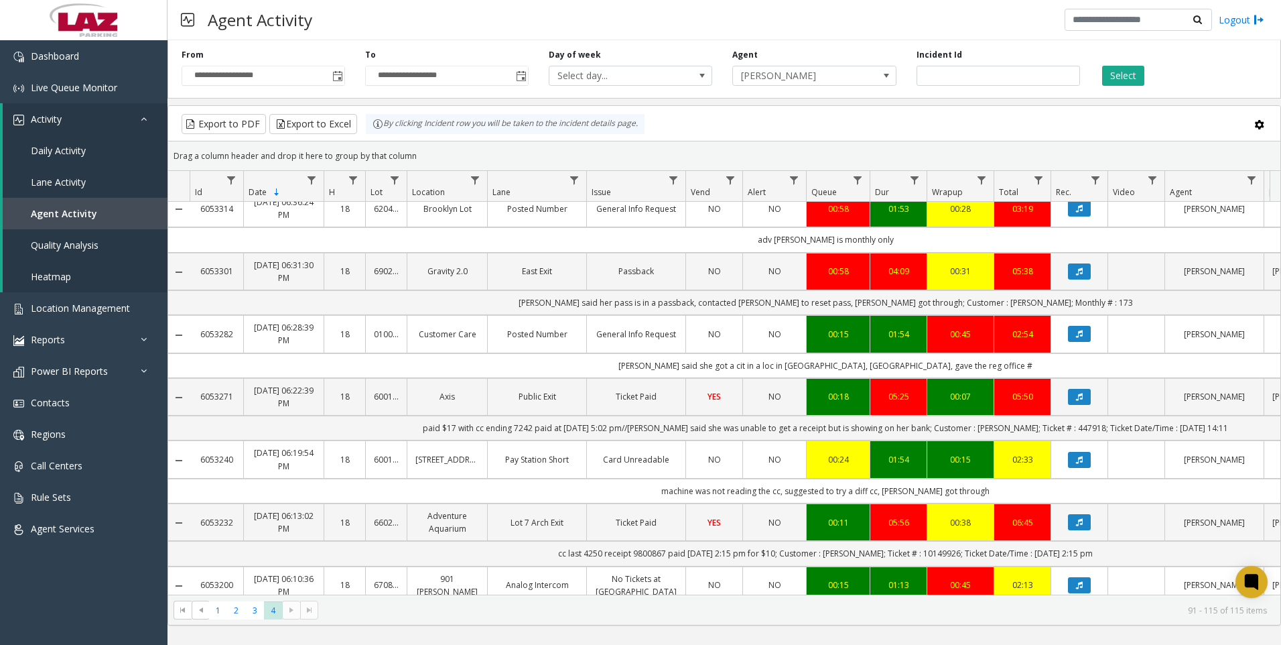
scroll to position [919, 0]
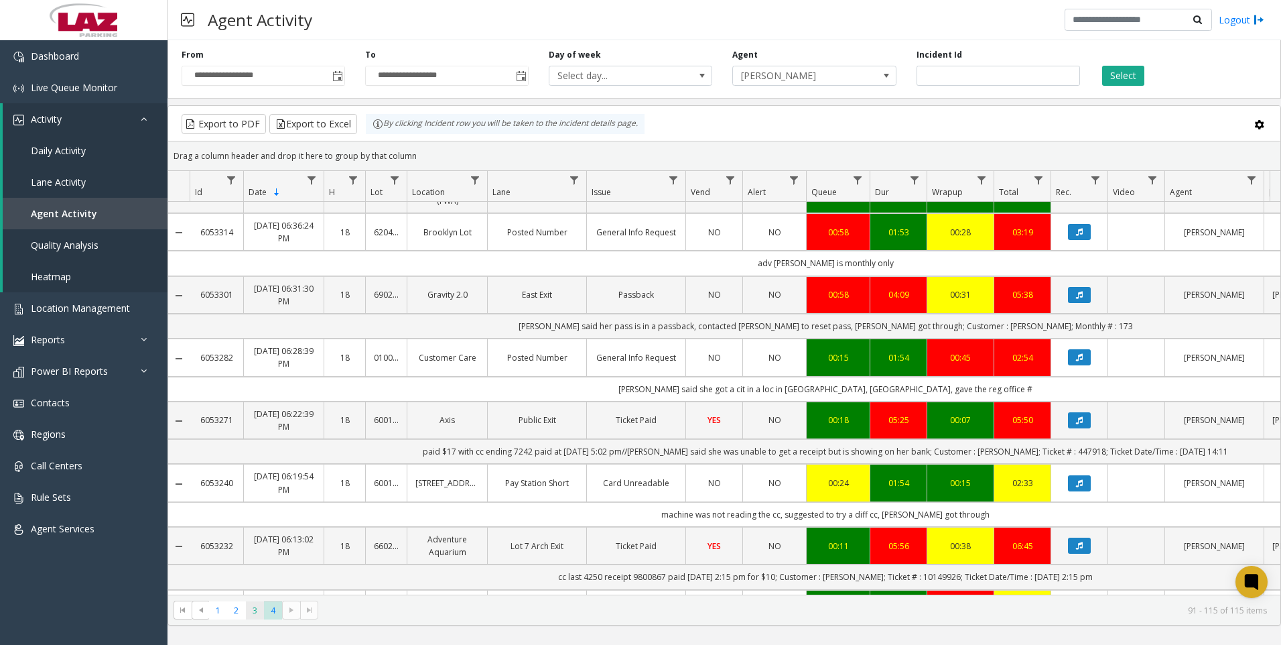
click at [258, 615] on span "3" at bounding box center [255, 610] width 18 height 18
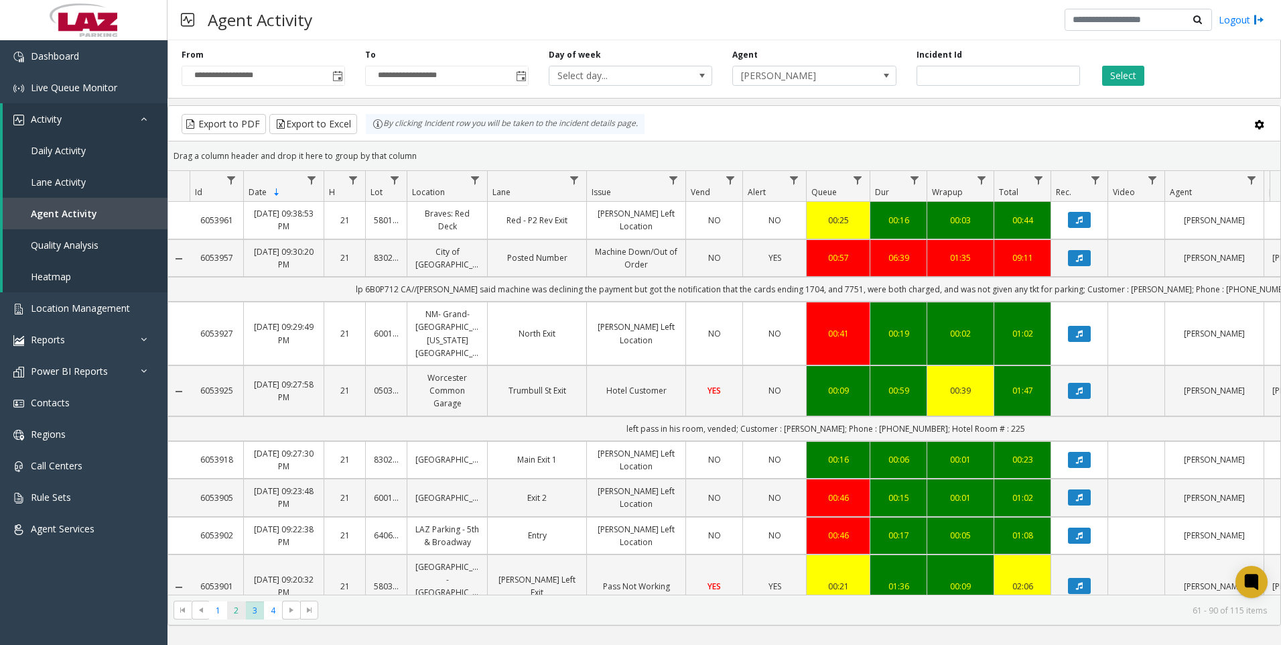
click at [234, 607] on span "2" at bounding box center [236, 610] width 18 height 18
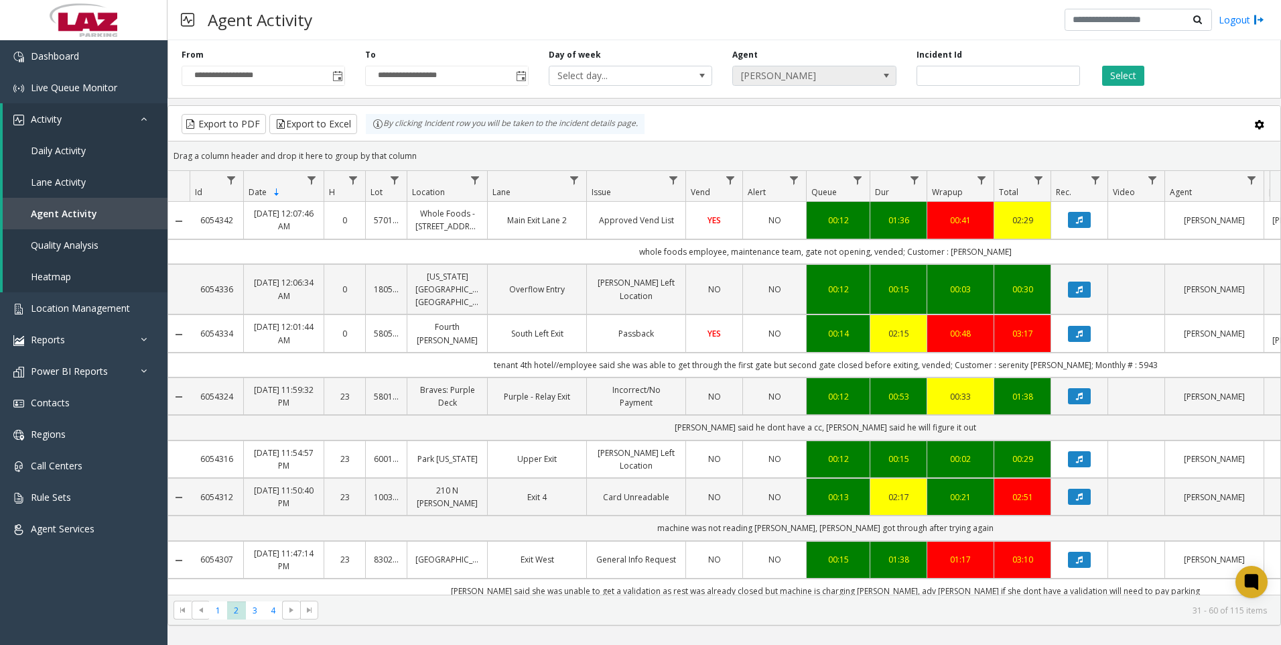
click at [864, 80] on span "[PERSON_NAME]" at bounding box center [814, 76] width 164 height 20
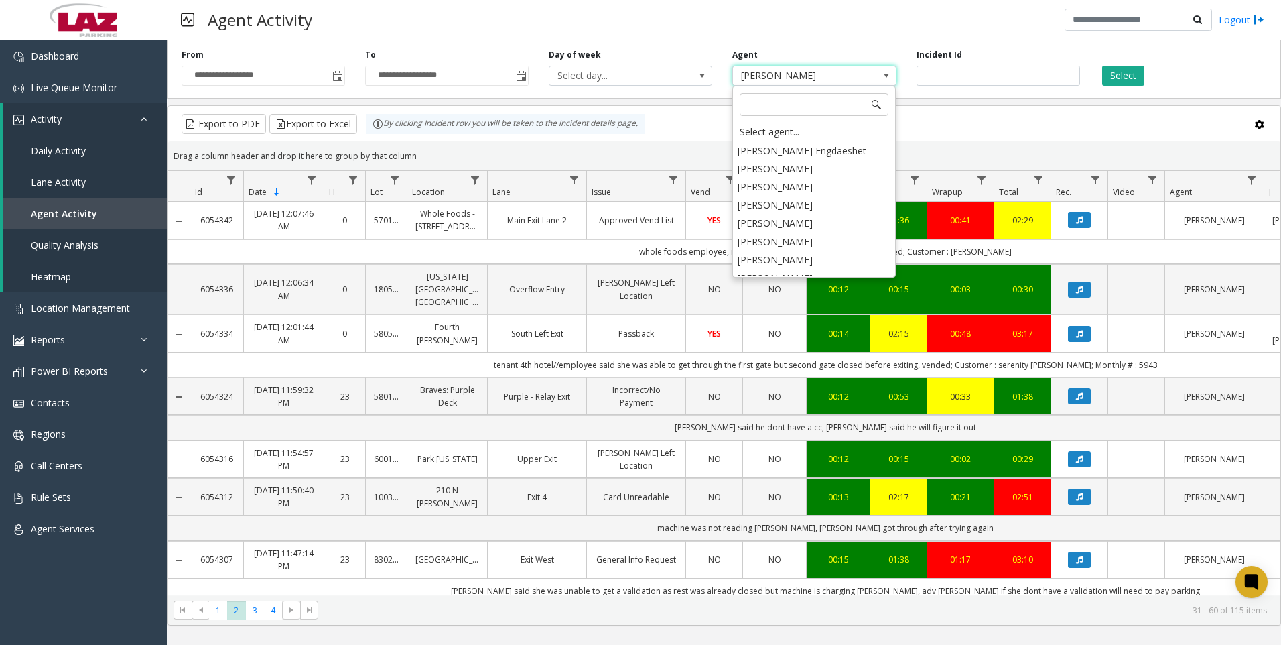
scroll to position [6956, 0]
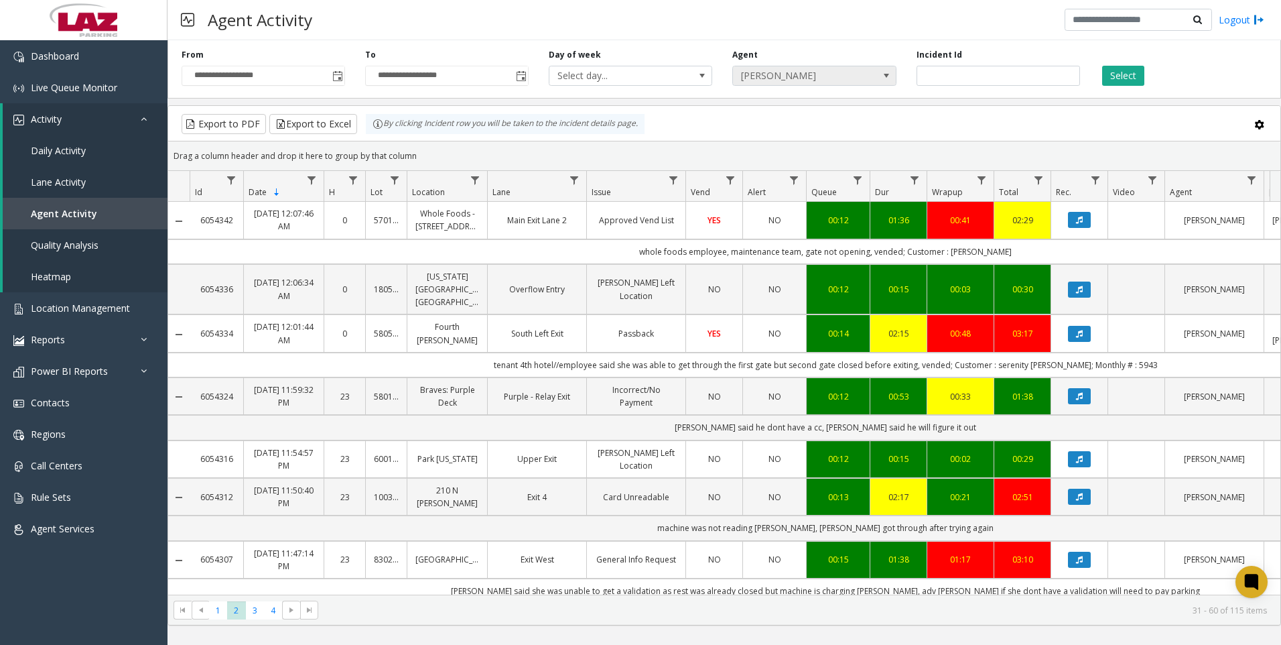
click at [841, 81] on span "[PERSON_NAME]" at bounding box center [798, 75] width 130 height 19
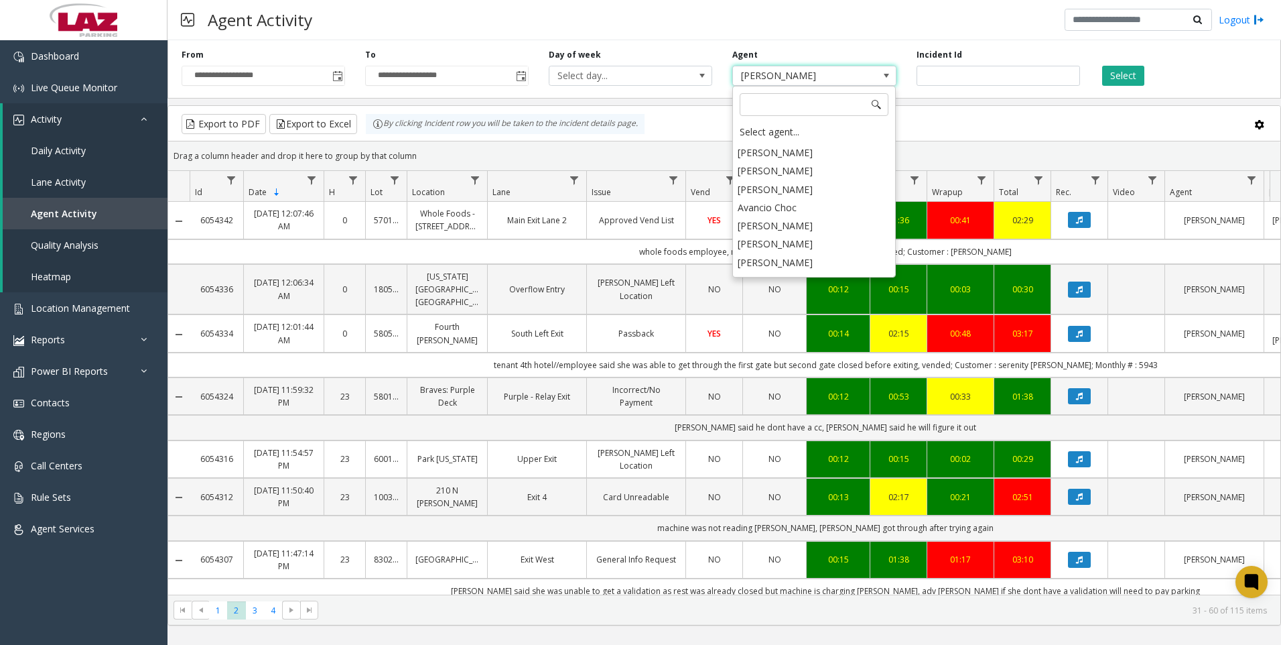
scroll to position [7425, 0]
click at [799, 239] on li "[PERSON_NAME]" at bounding box center [813, 248] width 159 height 18
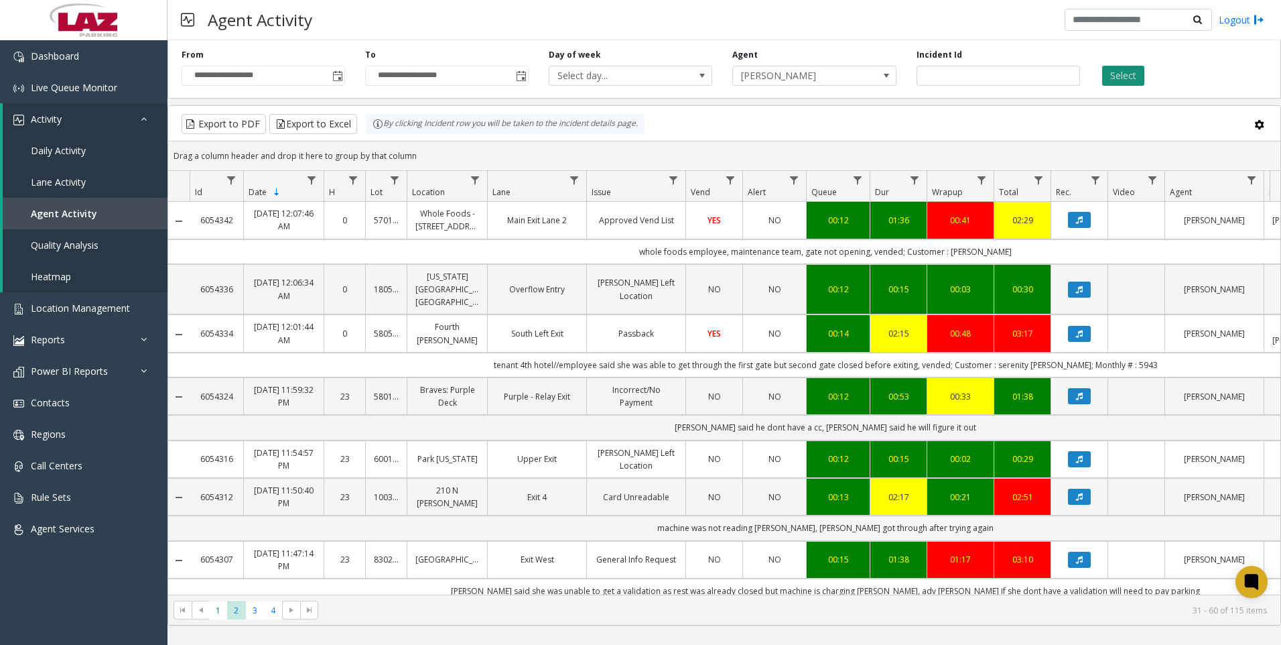
click at [1127, 76] on button "Select" at bounding box center [1123, 76] width 42 height 20
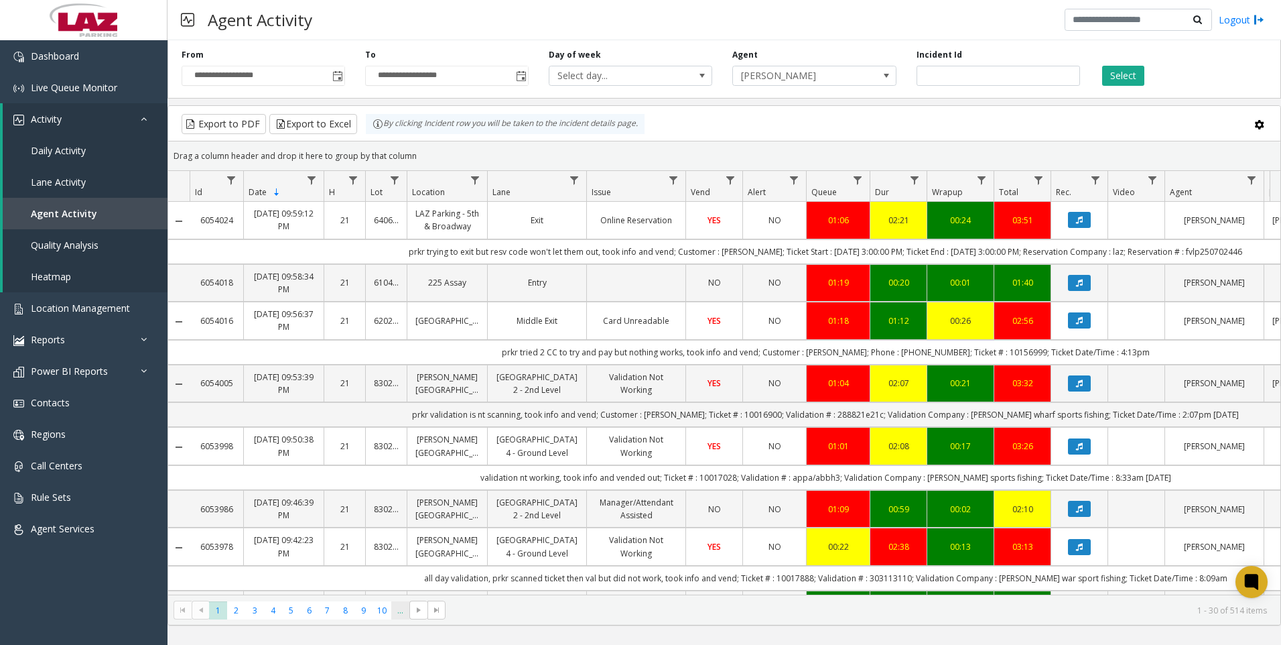
click at [393, 610] on span "..." at bounding box center [400, 610] width 18 height 18
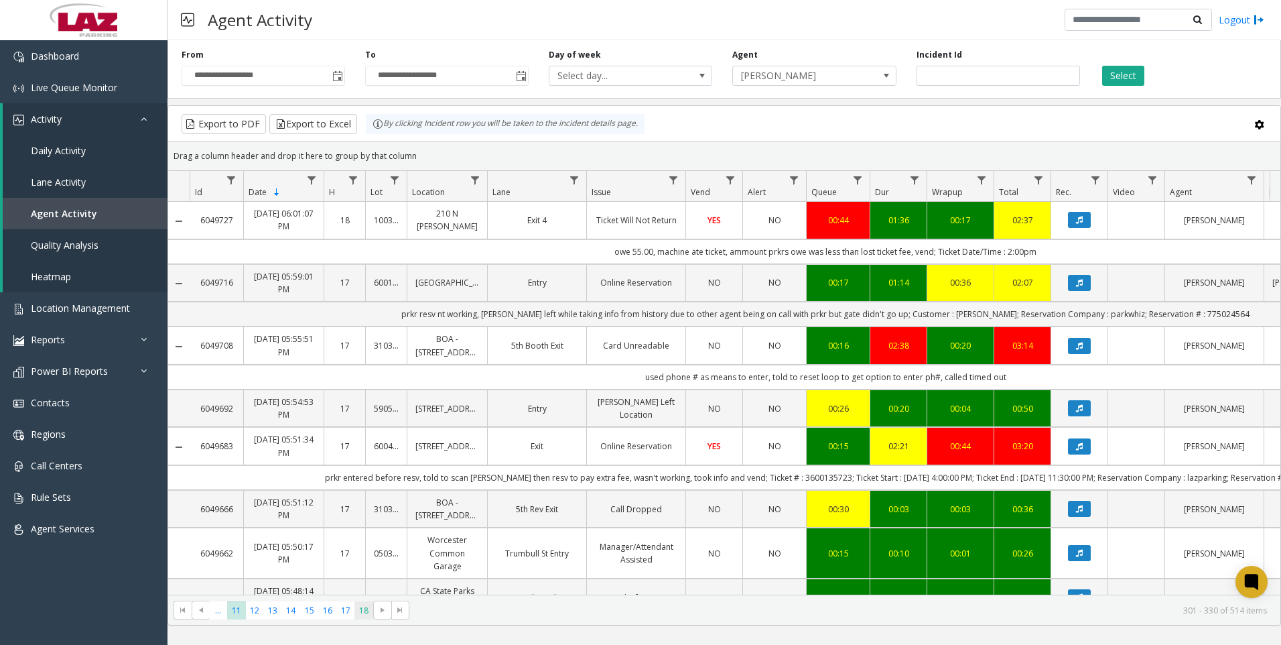
click at [360, 610] on span "18" at bounding box center [364, 610] width 18 height 18
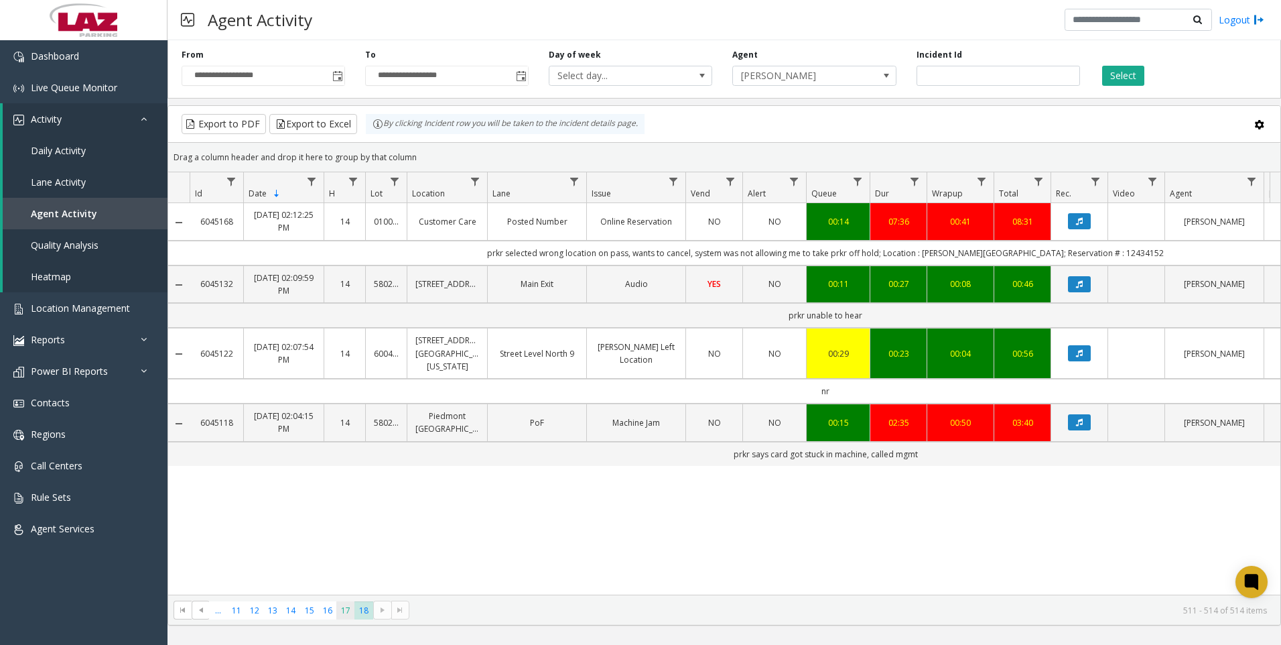
click at [348, 615] on span "17" at bounding box center [345, 610] width 18 height 18
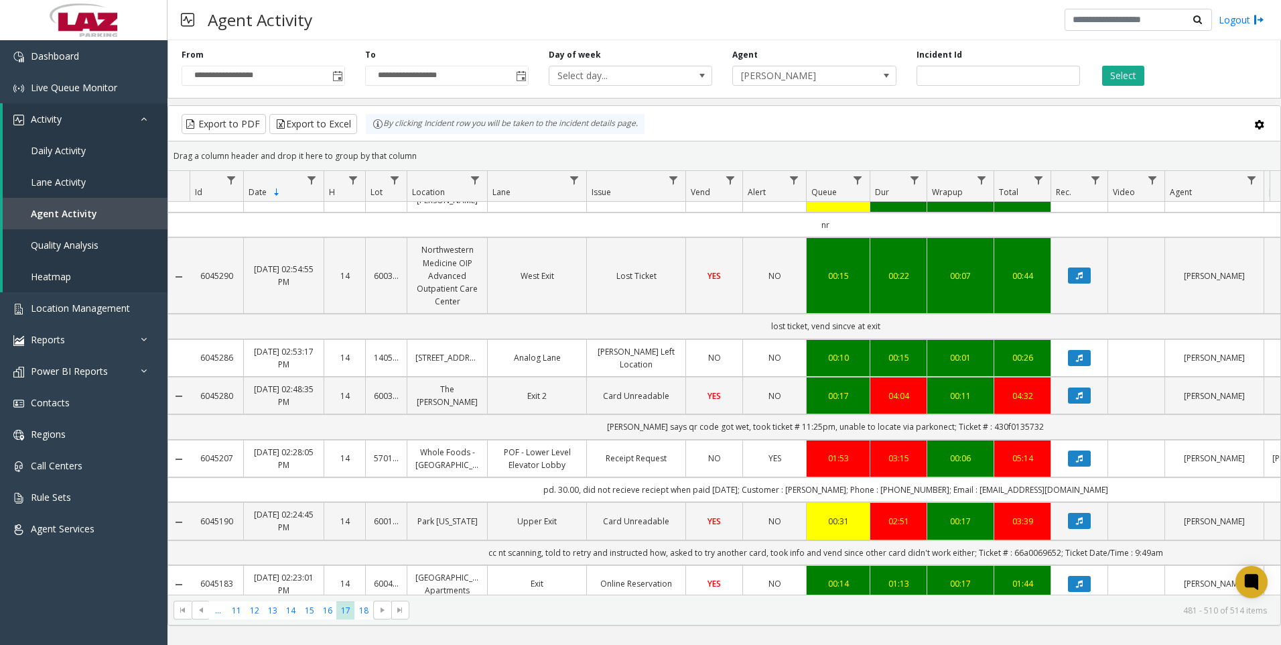
scroll to position [1437, 0]
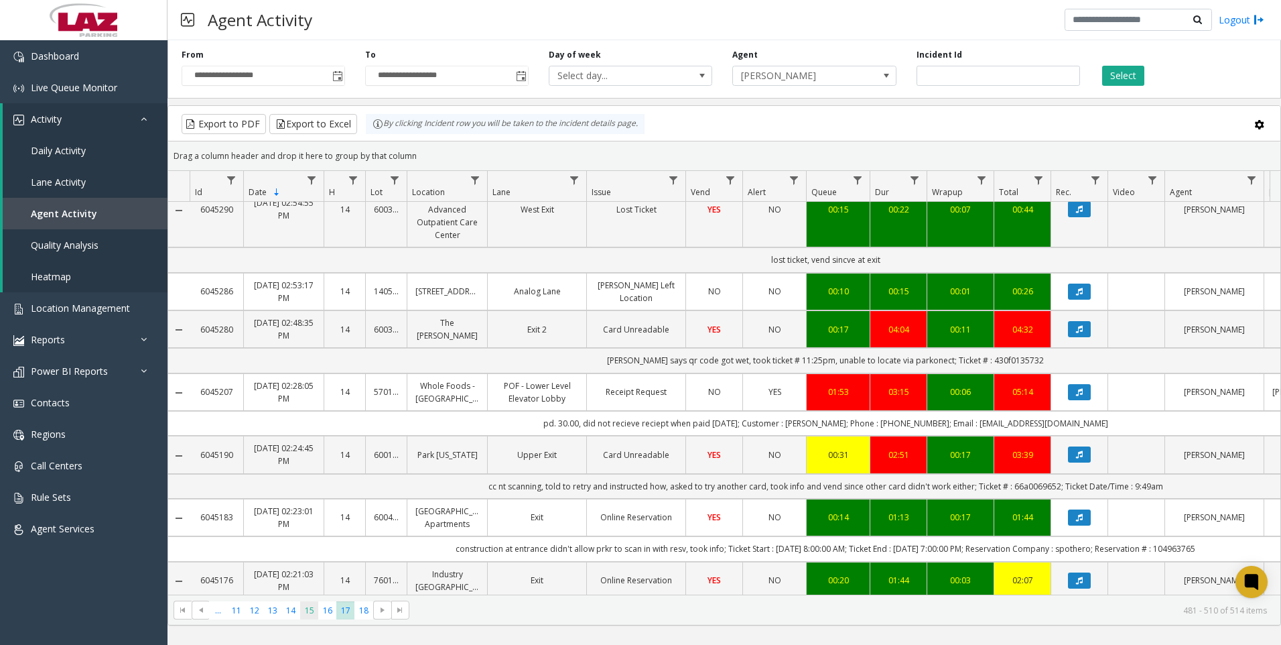
click at [318, 615] on span "15" at bounding box center [309, 610] width 18 height 18
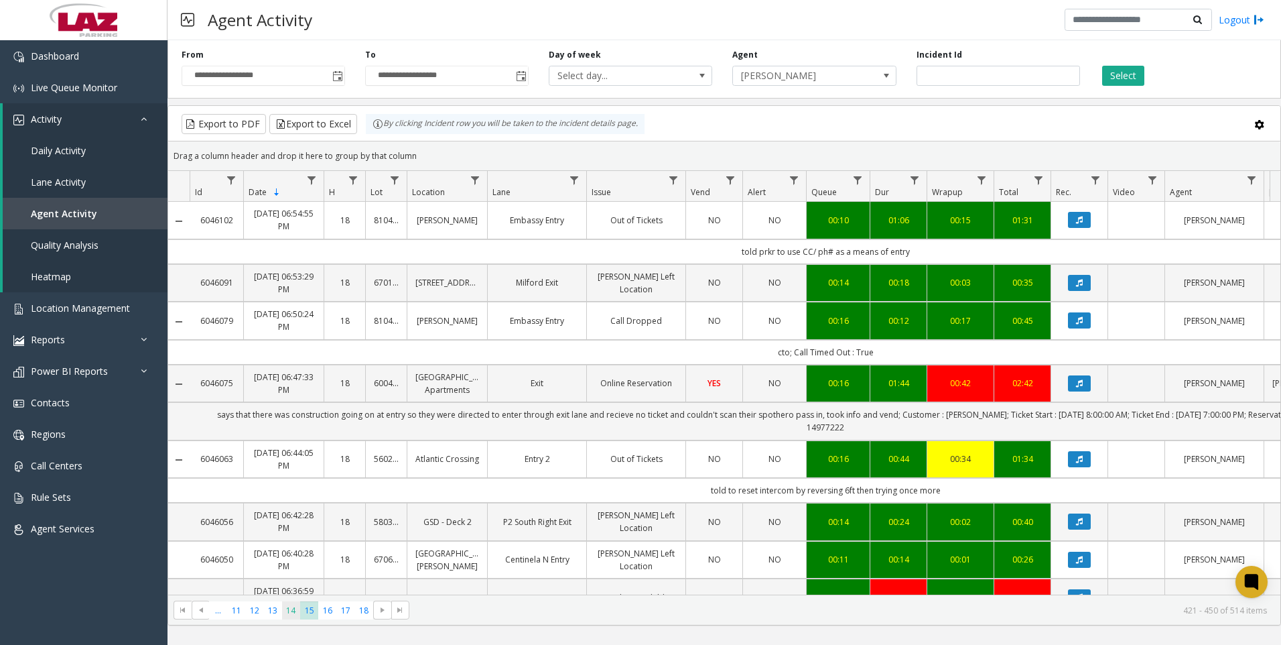
click at [295, 616] on span "14" at bounding box center [291, 610] width 18 height 18
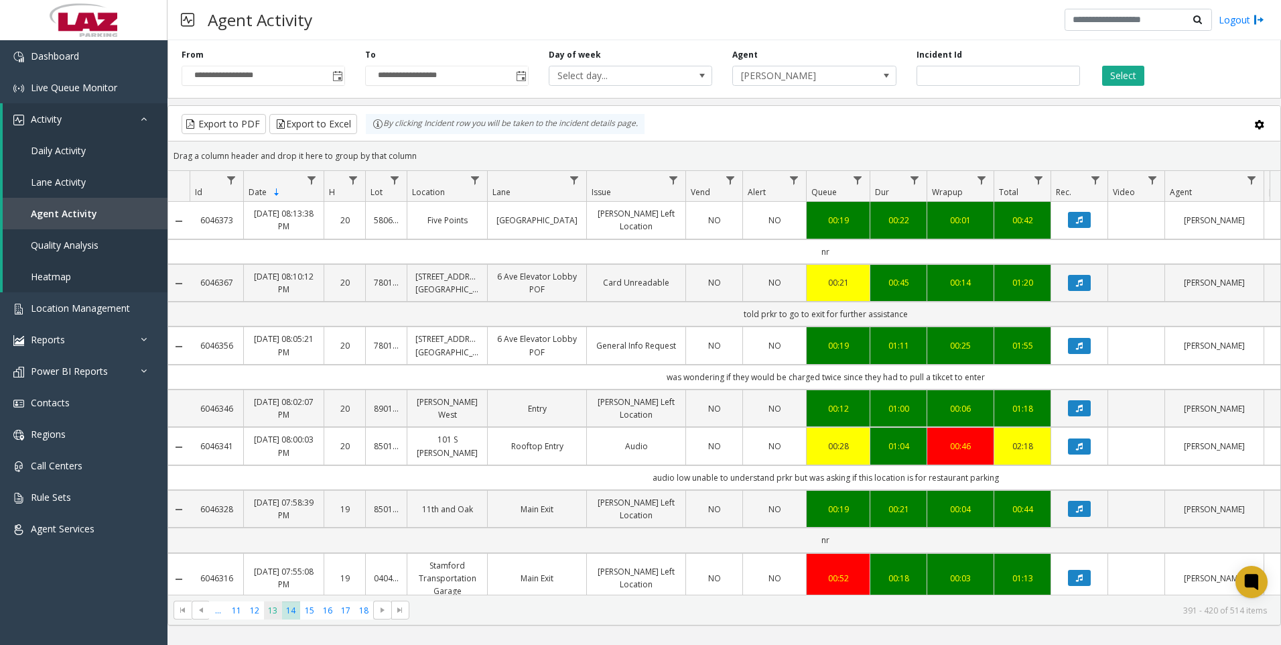
click at [275, 616] on span "13" at bounding box center [273, 610] width 18 height 18
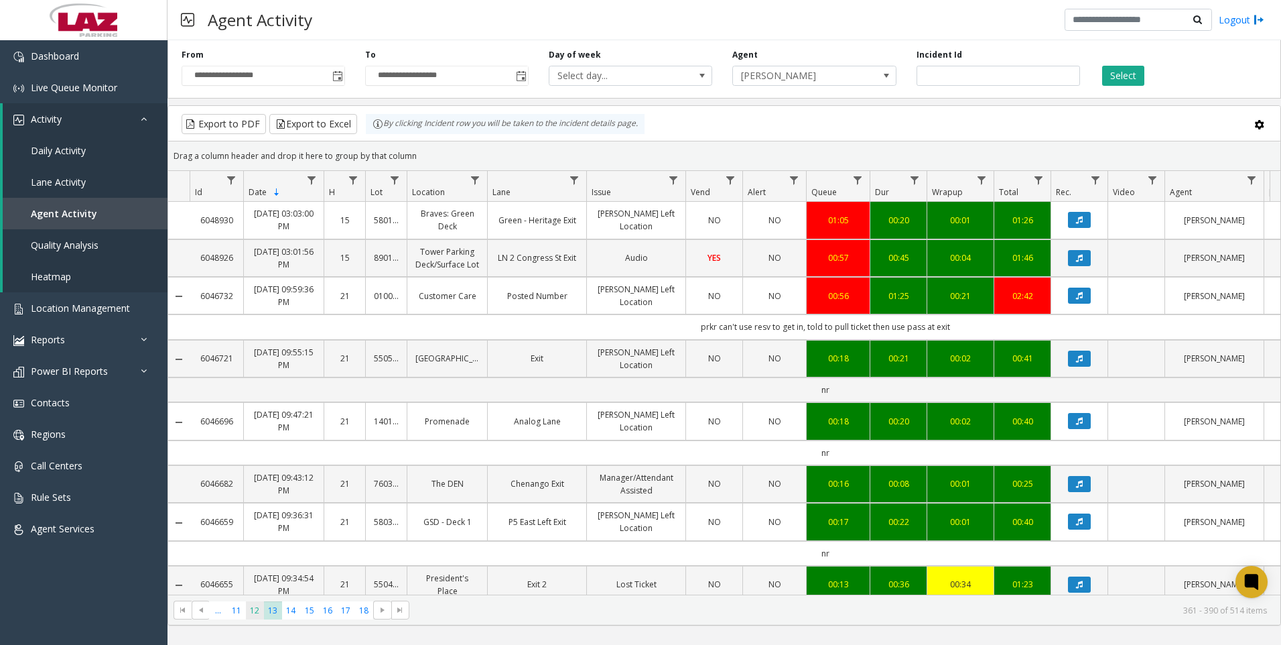
click at [254, 615] on span "12" at bounding box center [255, 610] width 18 height 18
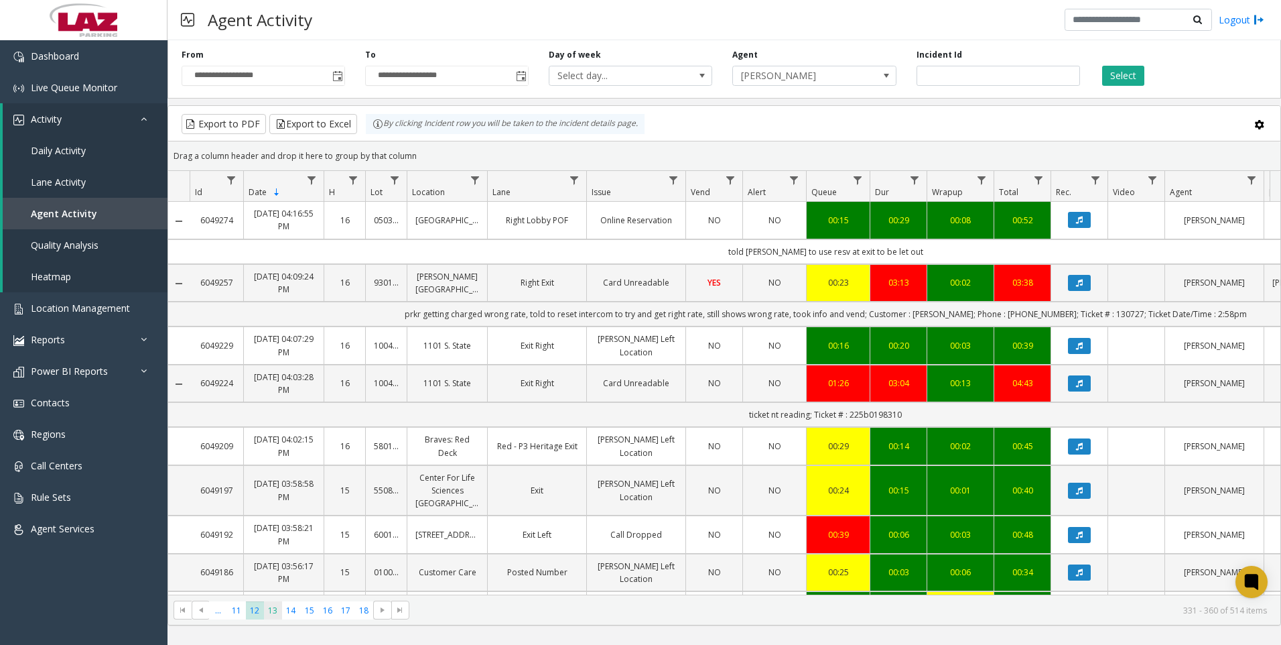
click at [265, 616] on span "13" at bounding box center [273, 610] width 18 height 18
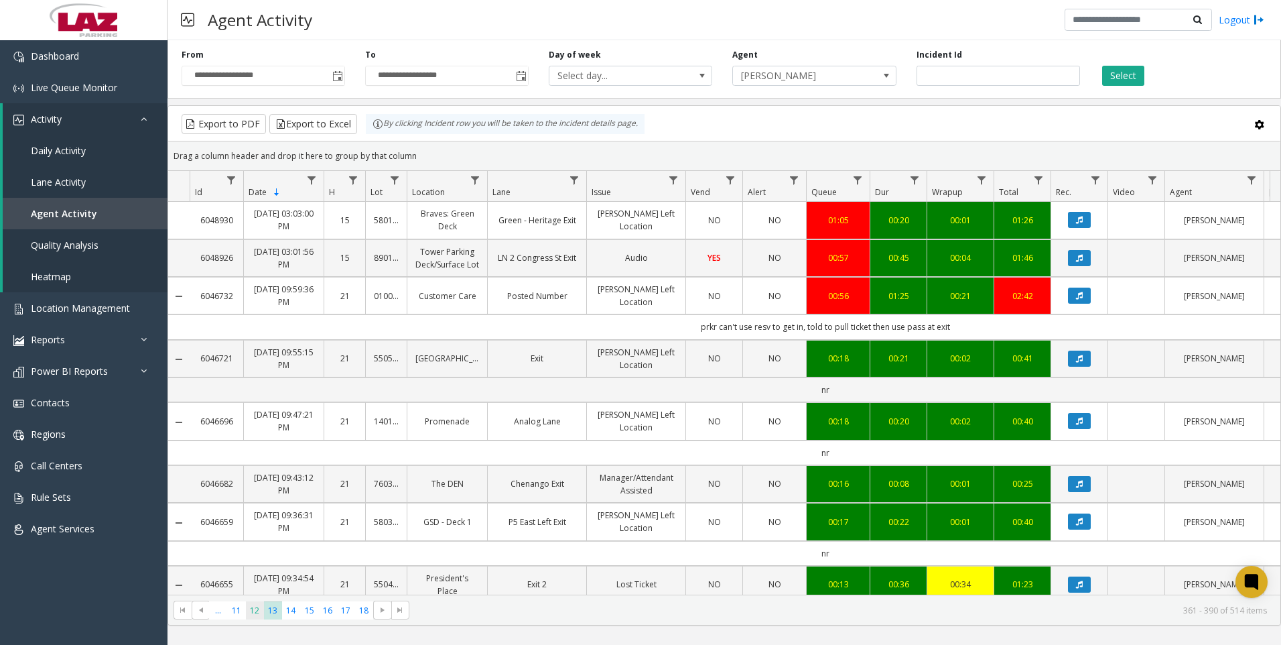
click at [260, 610] on span "12" at bounding box center [255, 610] width 18 height 18
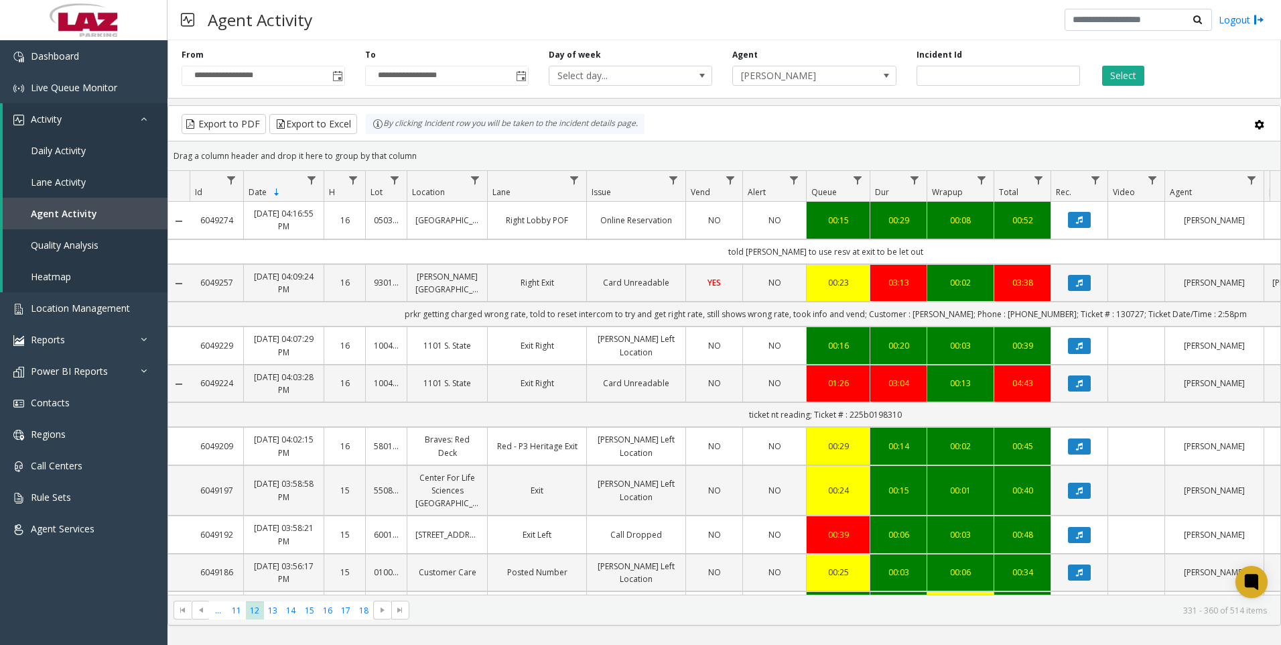
click at [276, 622] on kendo-pager "*** ** ** ** ** ** ** ** ** ... 11 12 13 14 15 16 17 18 331 - 360 of 514 items" at bounding box center [724, 609] width 1112 height 30
click at [272, 617] on span "13" at bounding box center [273, 610] width 18 height 18
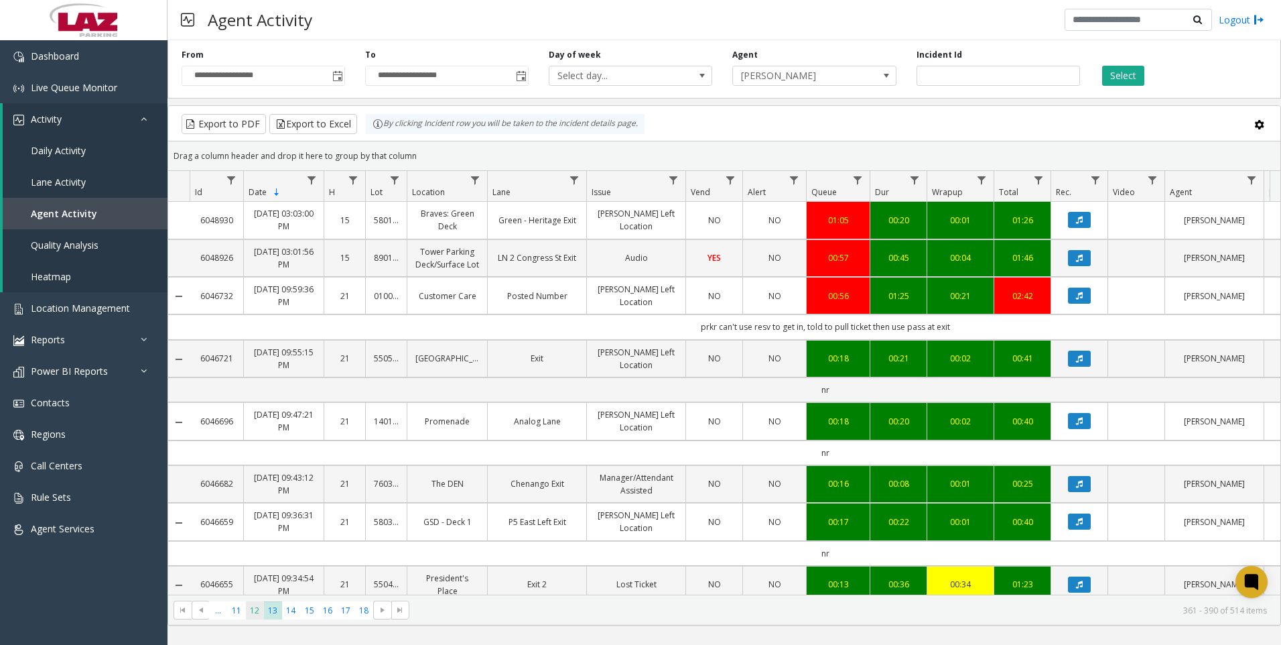
click at [255, 612] on span "12" at bounding box center [255, 610] width 18 height 18
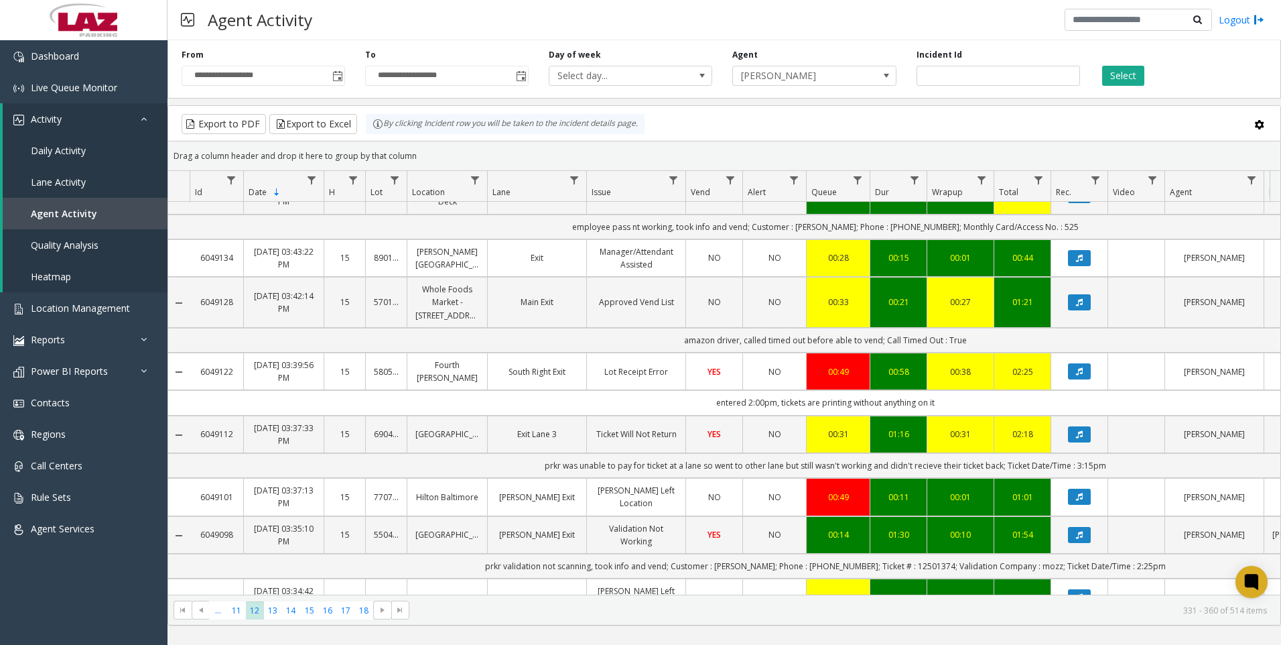
scroll to position [536, 0]
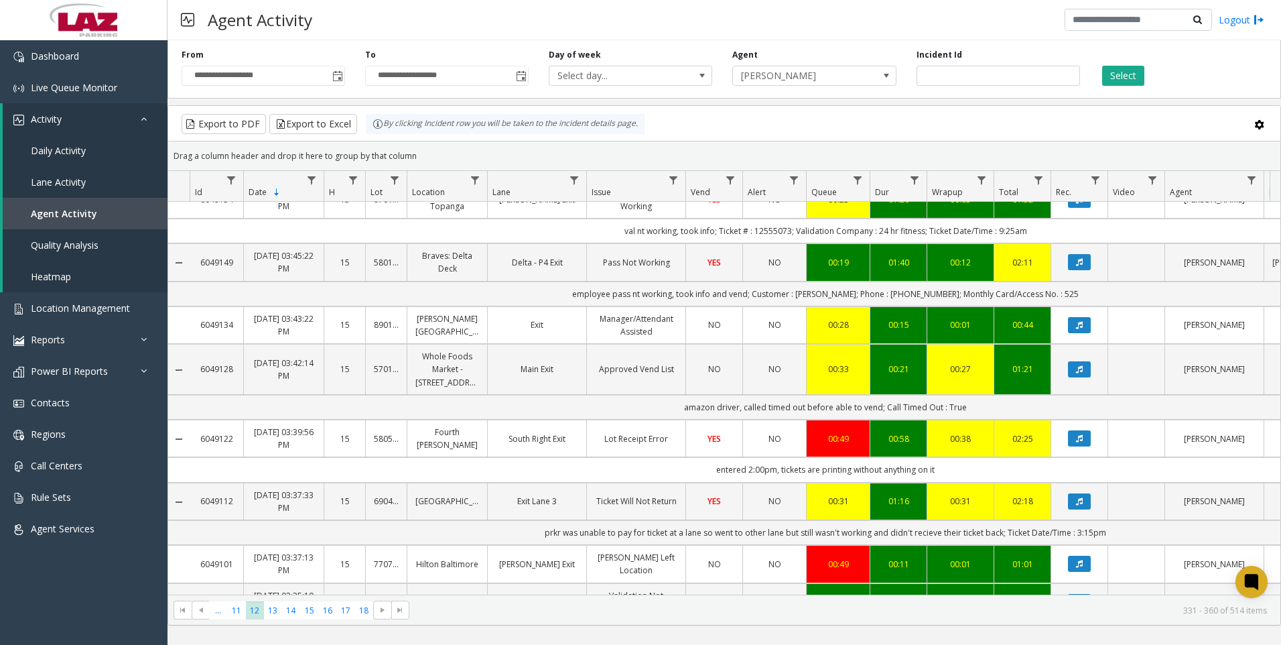
click at [231, 599] on kendo-pager "*** ** ** ** ** ** ** ** ** ... 11 12 13 14 15 16 17 18 331 - 360 of 514 items" at bounding box center [724, 609] width 1112 height 30
click at [229, 604] on span "11" at bounding box center [236, 610] width 18 height 18
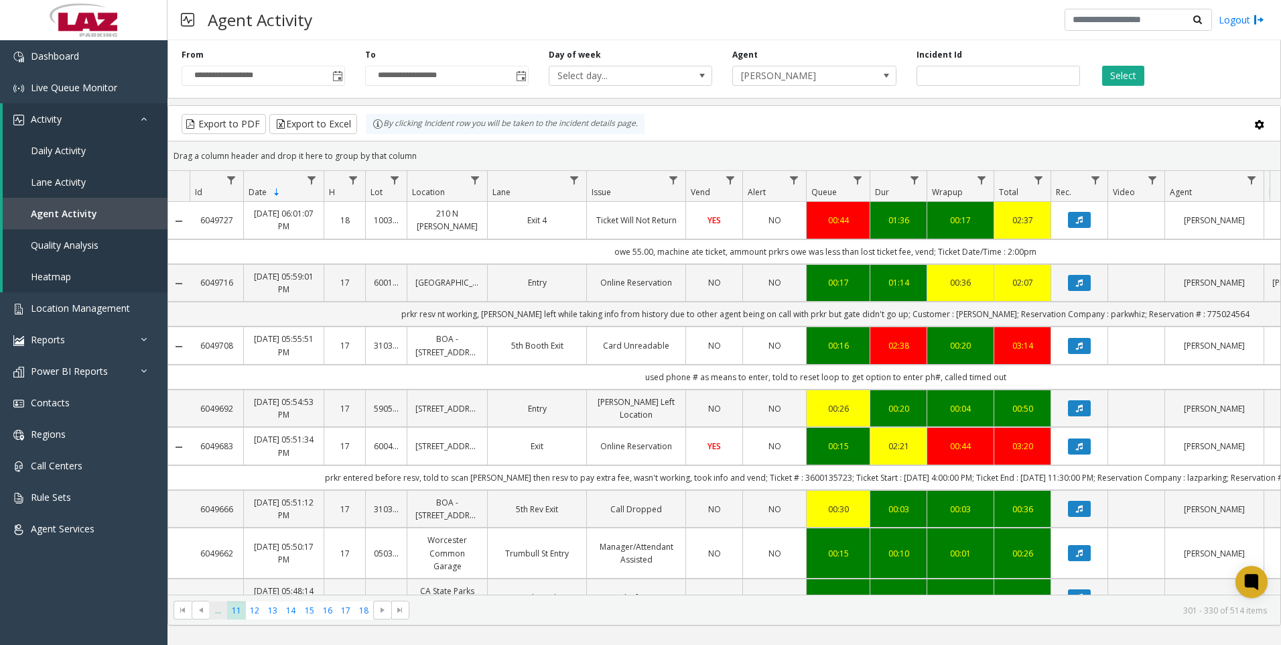
click at [214, 615] on span "..." at bounding box center [218, 610] width 18 height 18
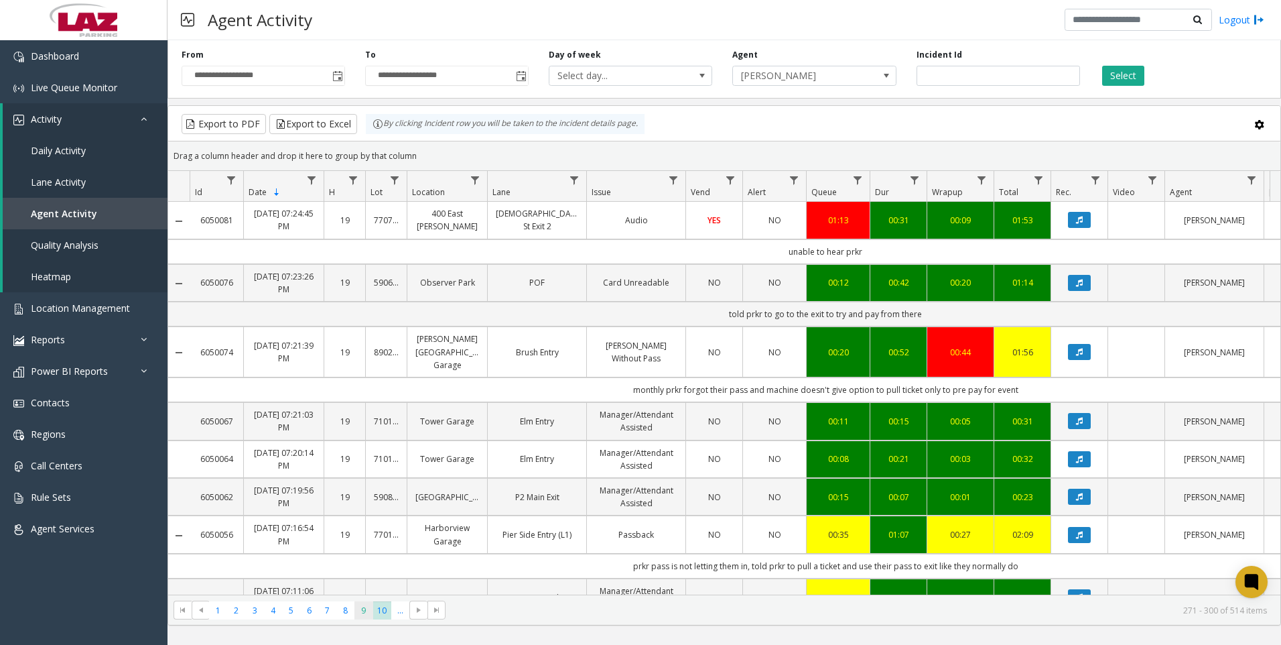
click at [360, 608] on span "9" at bounding box center [364, 610] width 18 height 18
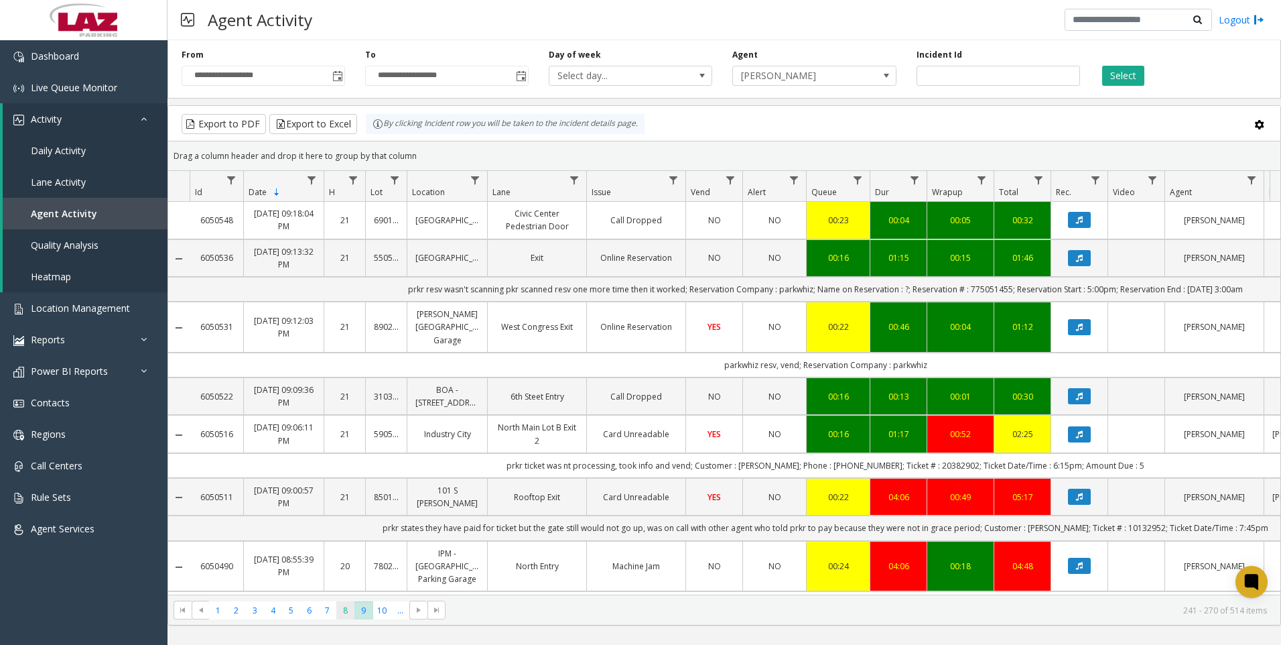
click at [343, 606] on span "8" at bounding box center [345, 610] width 18 height 18
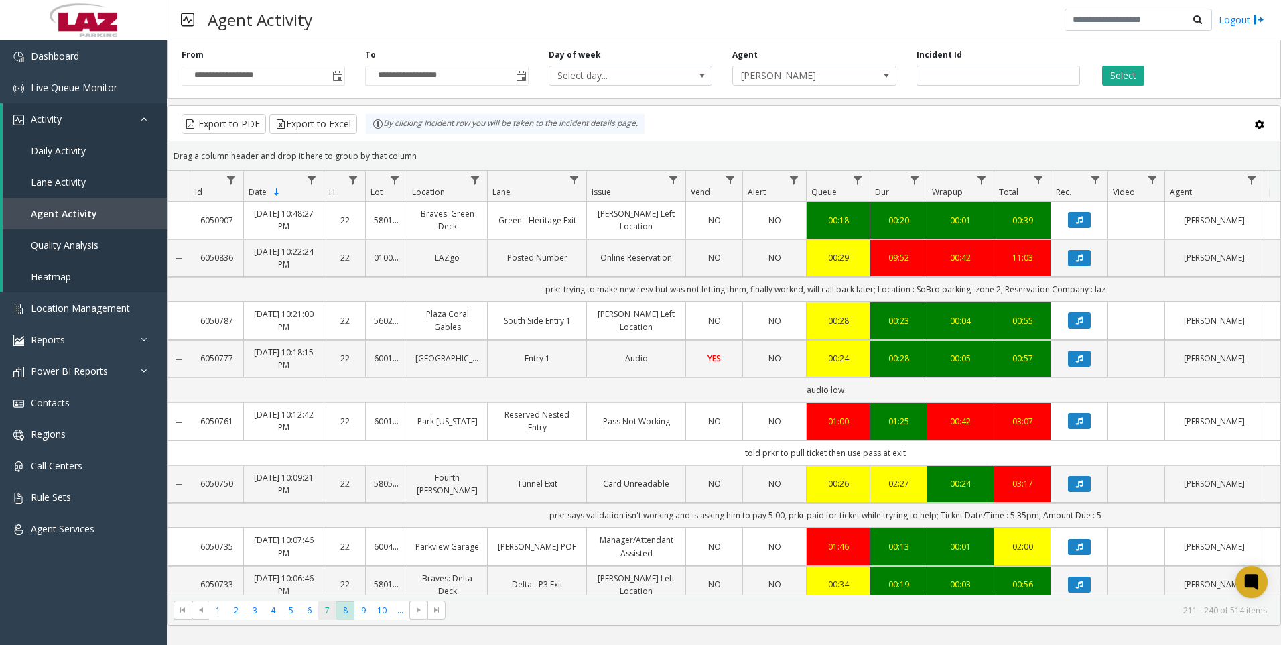
click at [331, 603] on span "7" at bounding box center [327, 610] width 18 height 18
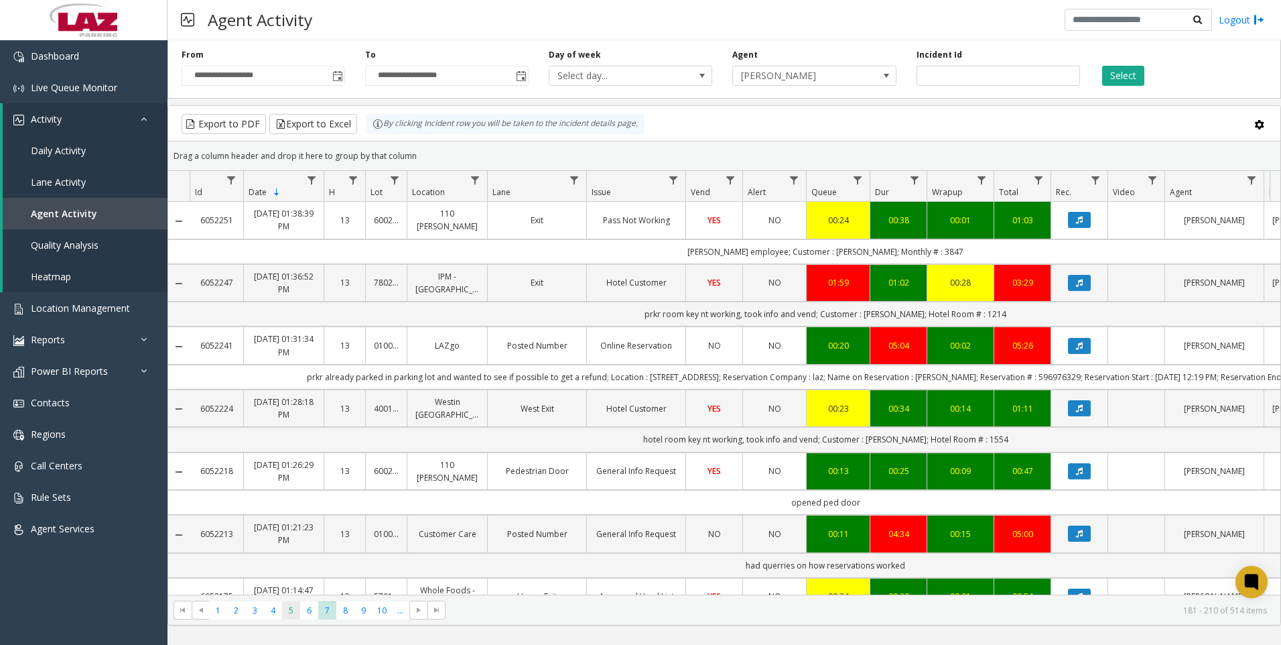
click at [290, 606] on span "5" at bounding box center [291, 610] width 18 height 18
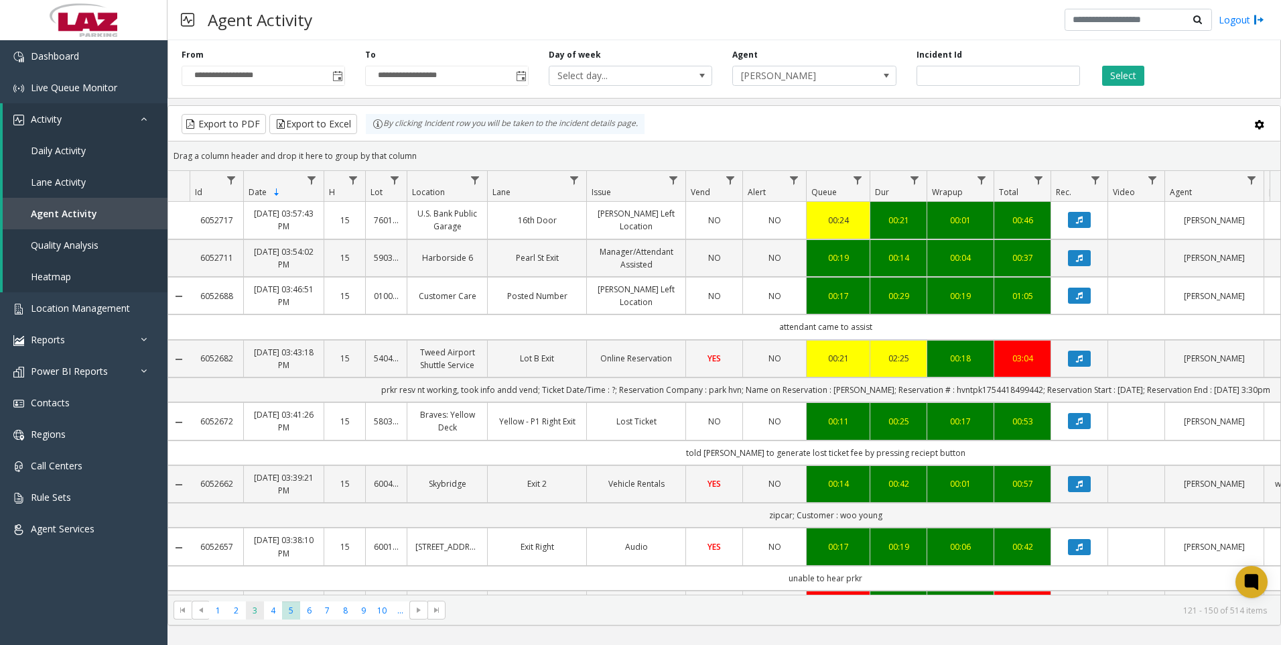
click at [259, 611] on span "3" at bounding box center [255, 610] width 18 height 18
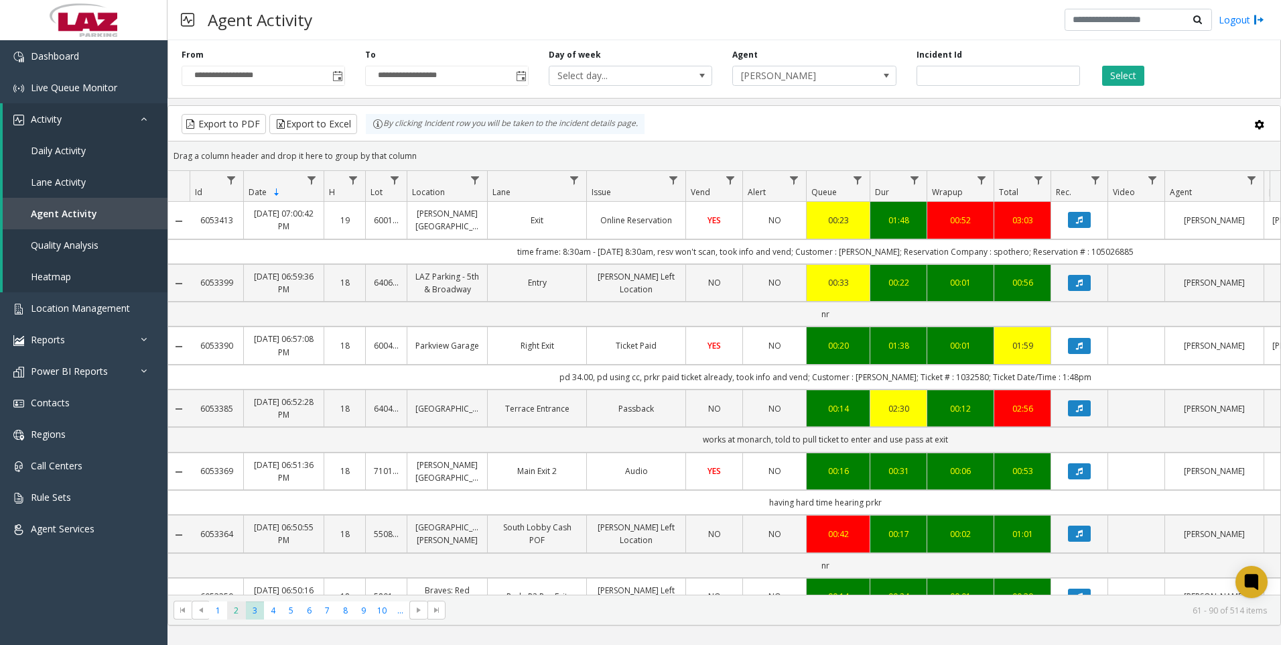
click at [237, 616] on span "2" at bounding box center [236, 610] width 18 height 18
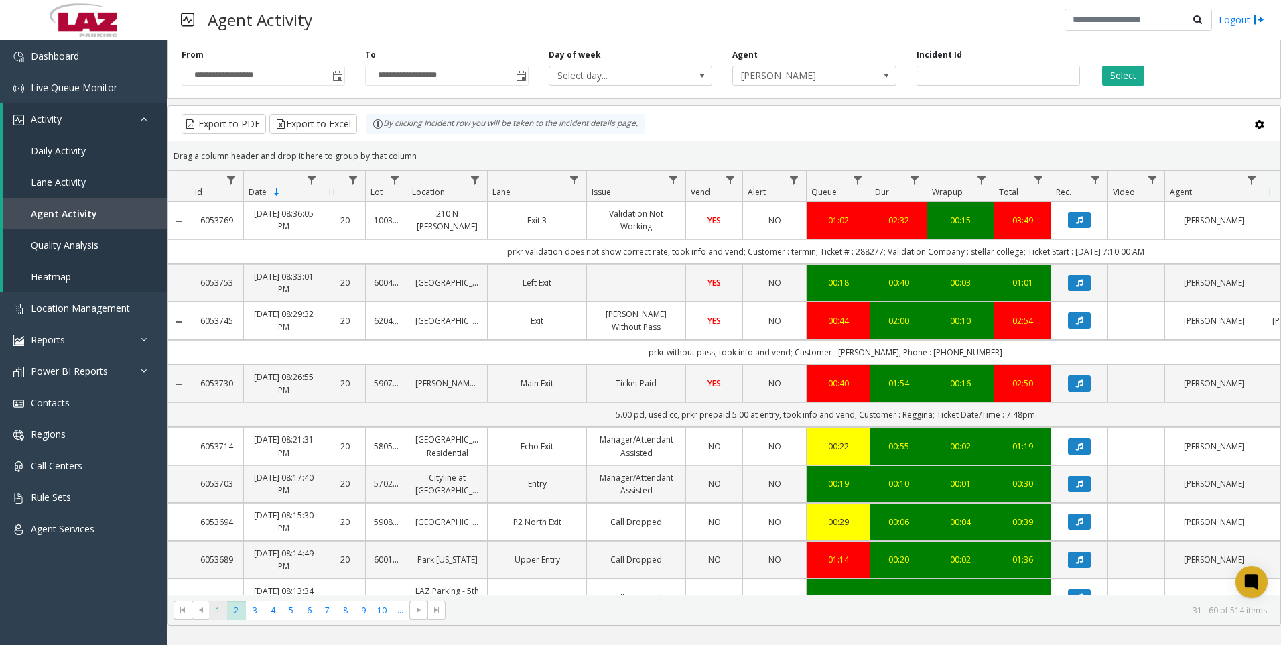
click at [214, 616] on span "1" at bounding box center [218, 610] width 18 height 18
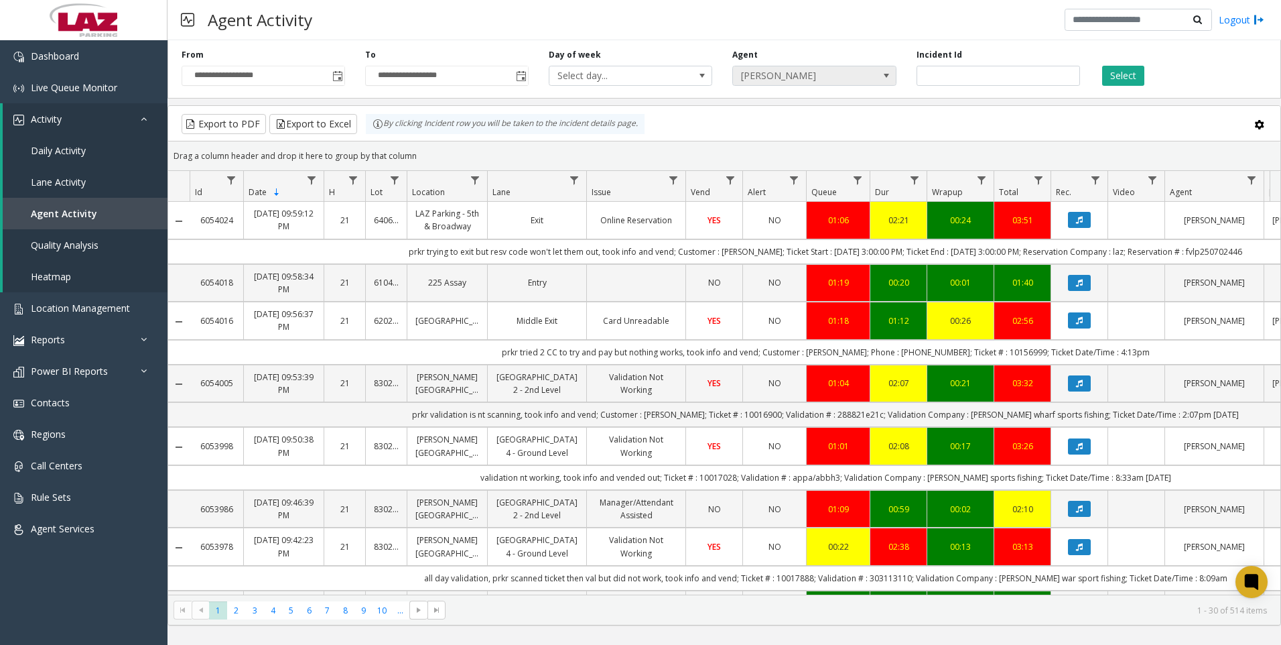
click at [849, 73] on span "[PERSON_NAME]" at bounding box center [798, 75] width 130 height 19
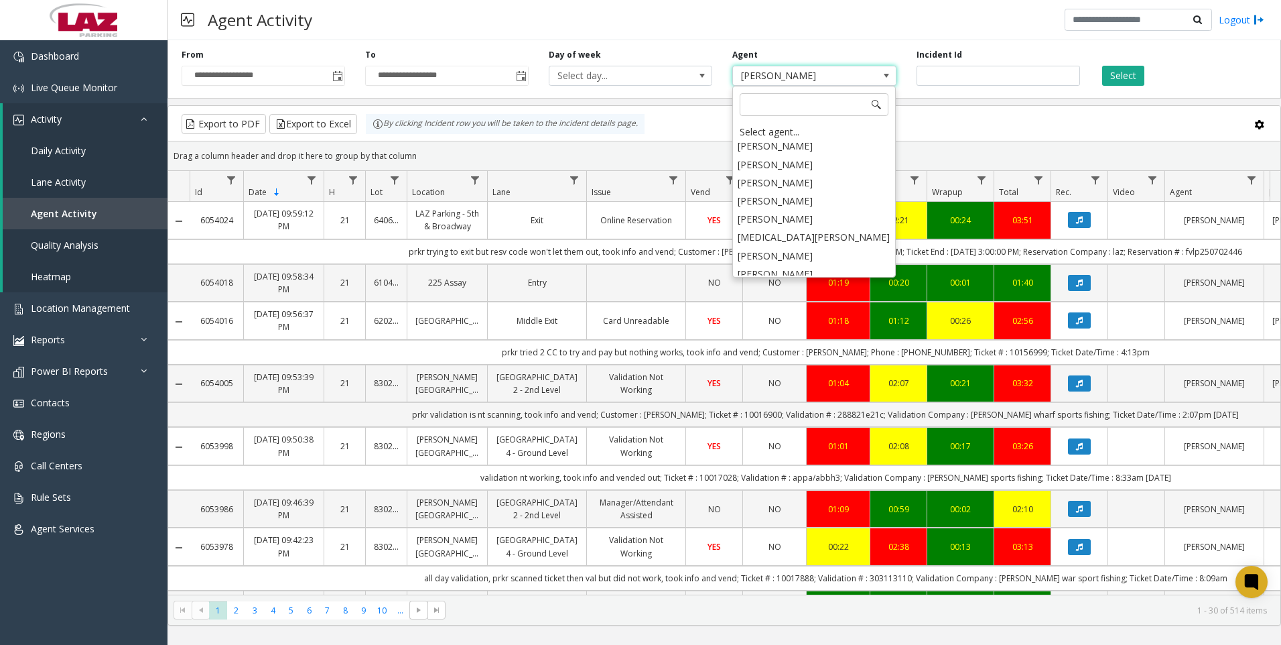
scroll to position [7095, 0]
click at [787, 222] on li "[PERSON_NAME]" at bounding box center [813, 231] width 159 height 18
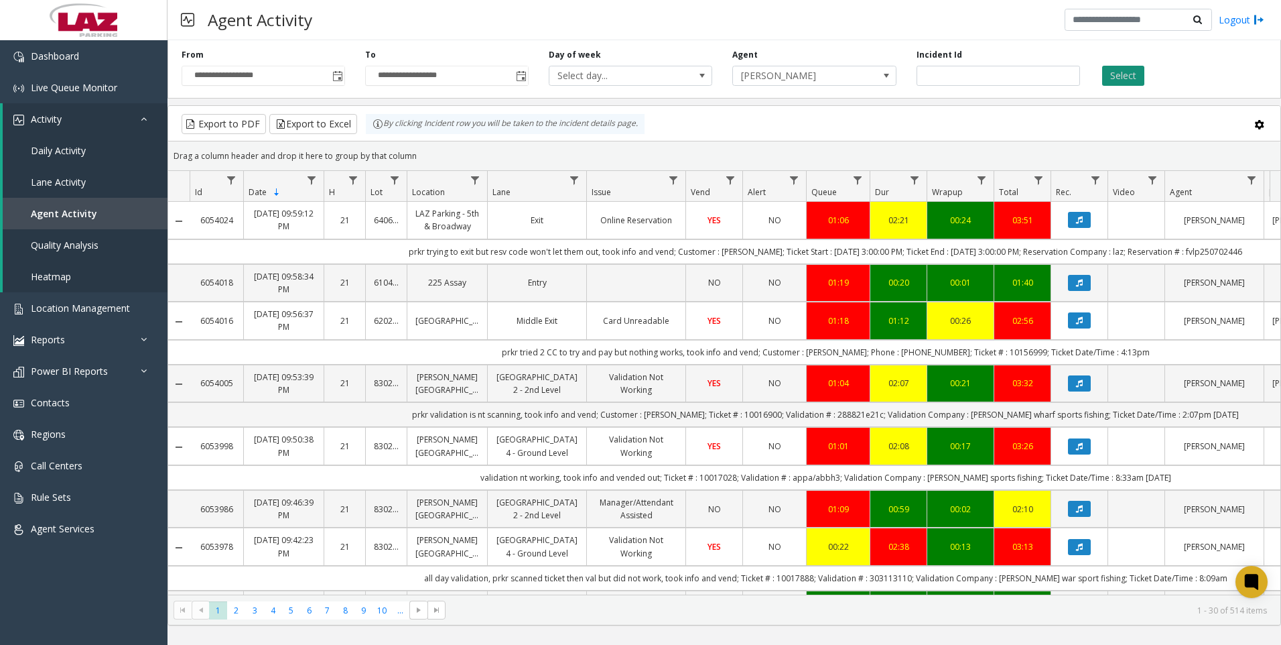
click at [1108, 77] on button "Select" at bounding box center [1123, 76] width 42 height 20
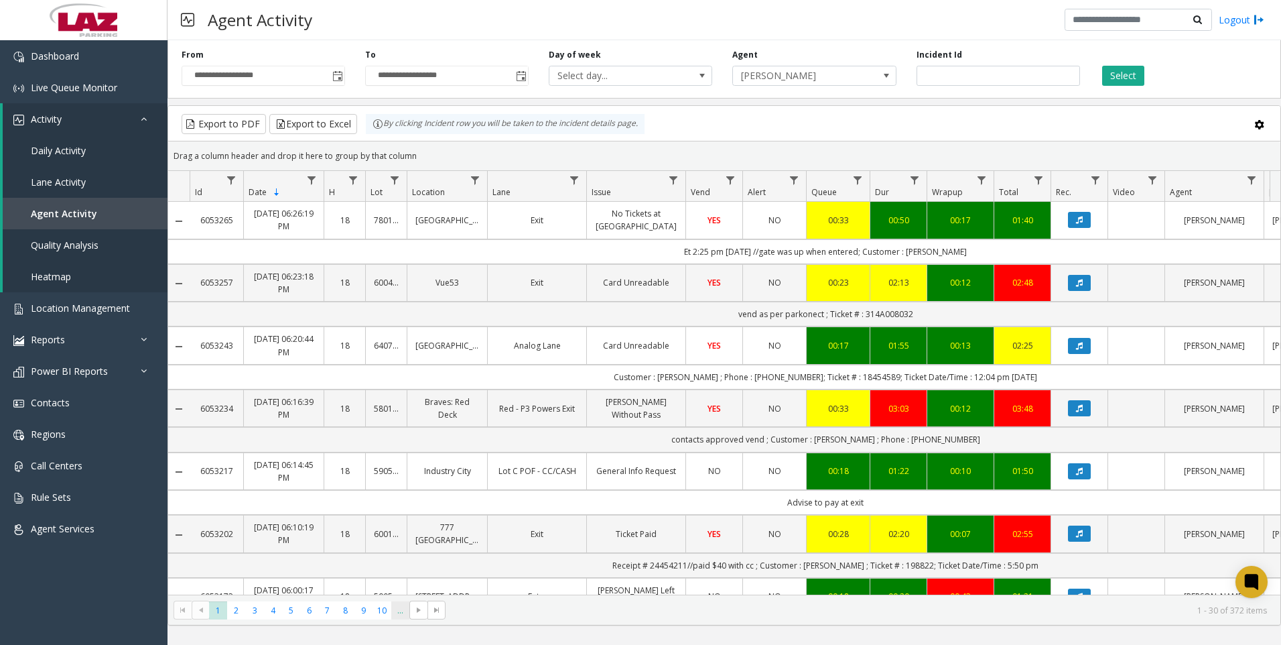
click at [391, 618] on span "..." at bounding box center [400, 610] width 18 height 18
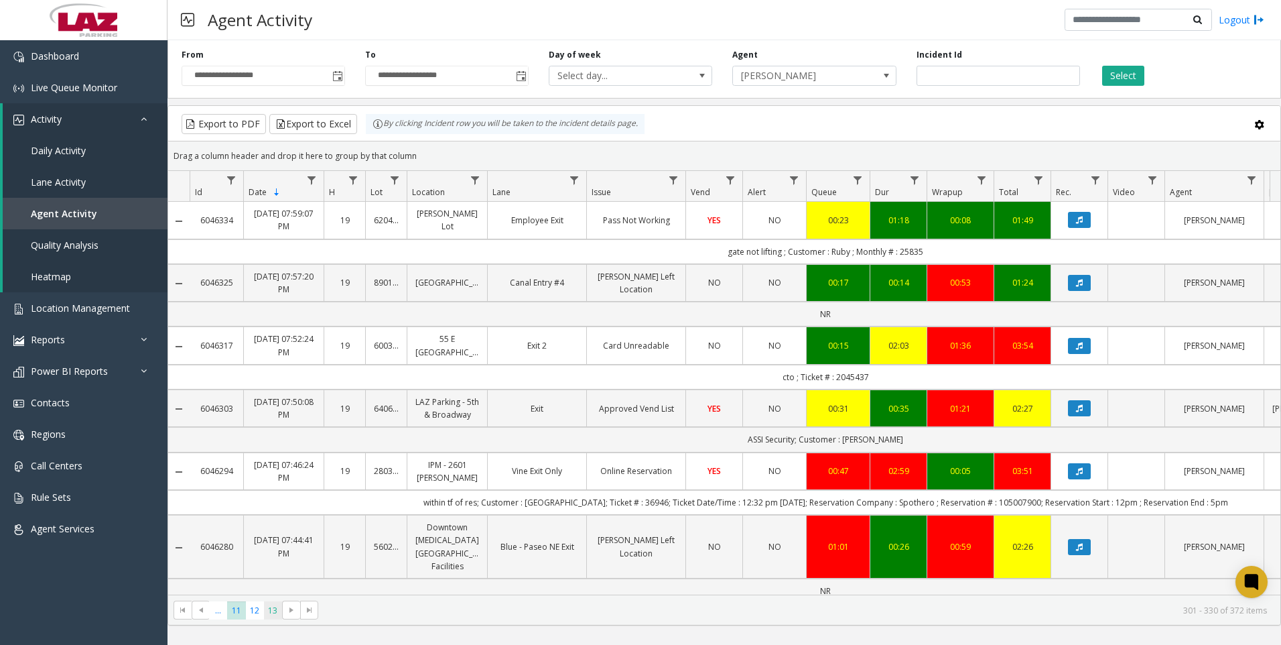
click at [271, 615] on span "13" at bounding box center [273, 610] width 18 height 18
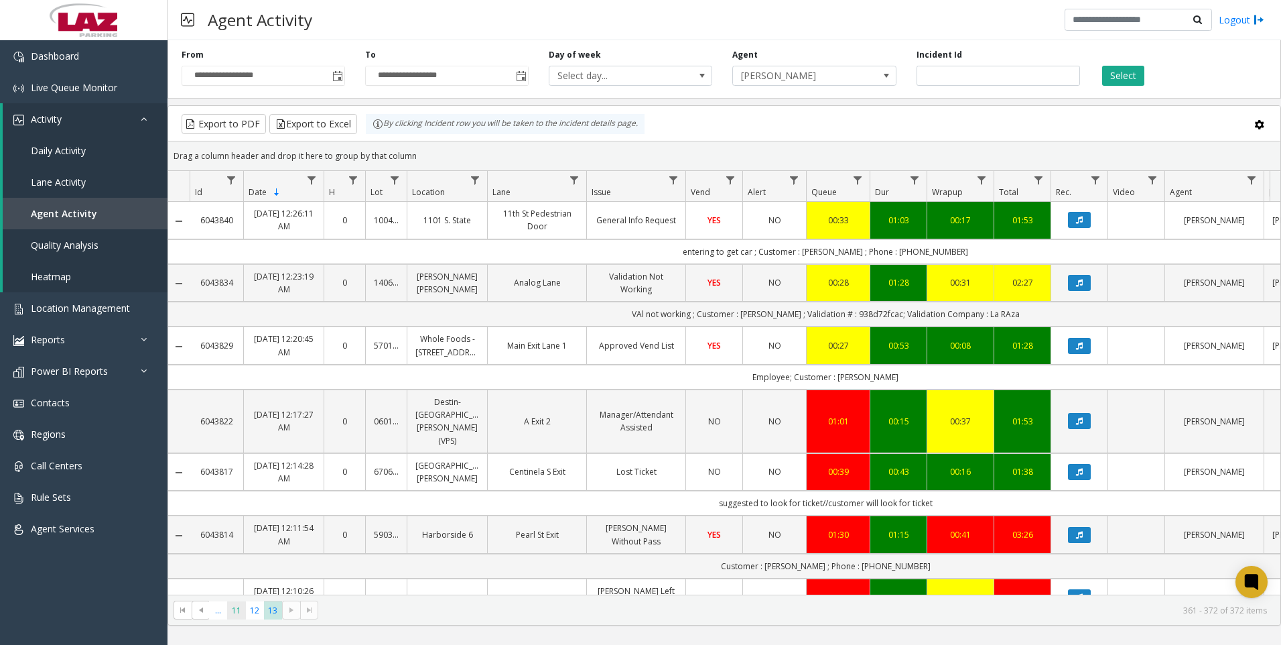
click at [233, 610] on span "11" at bounding box center [236, 610] width 18 height 18
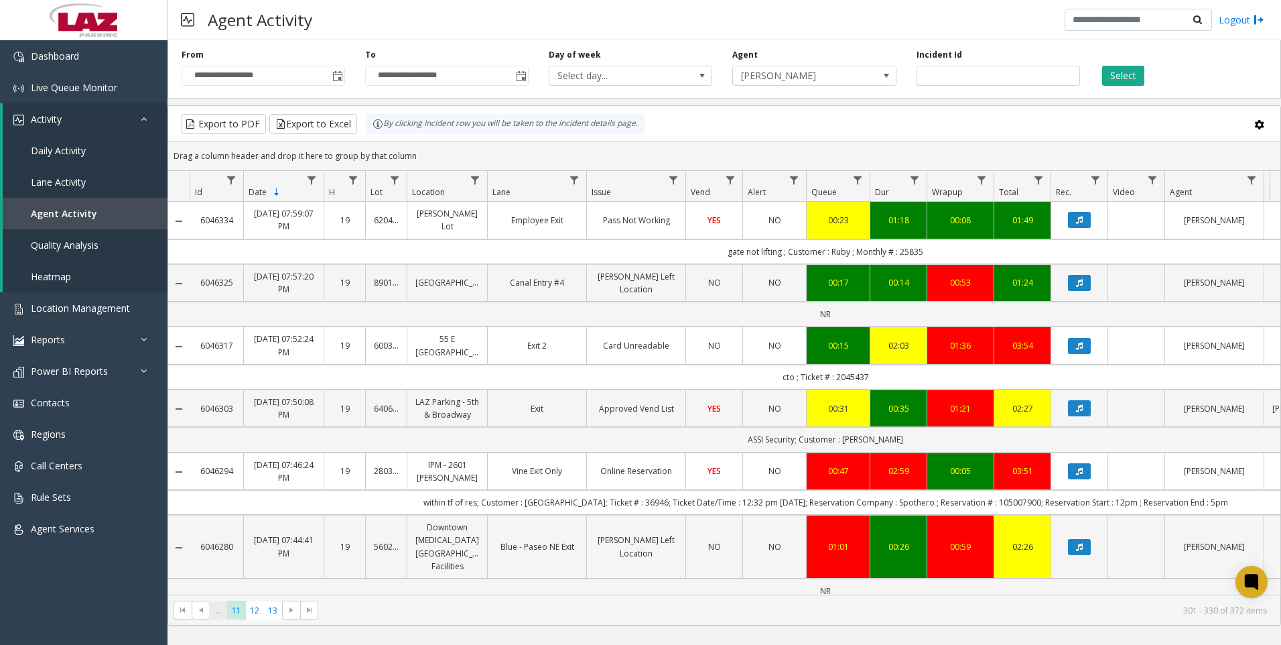
click at [221, 610] on span "..." at bounding box center [218, 610] width 18 height 18
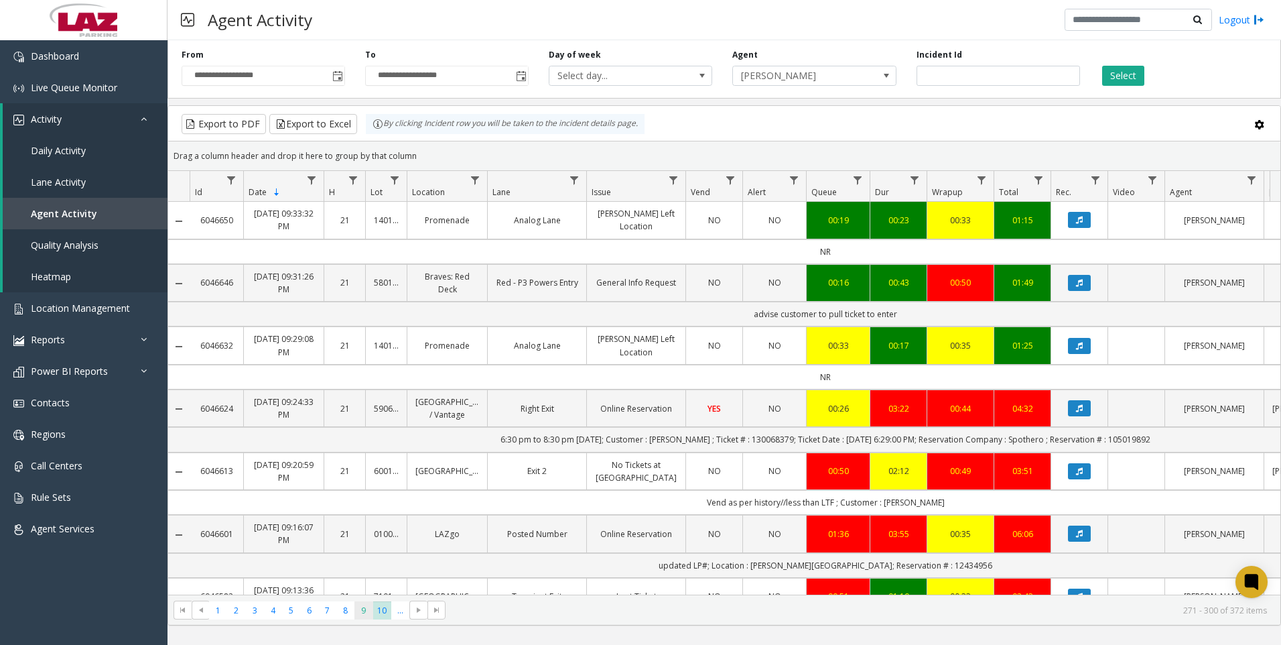
click at [367, 617] on span "9" at bounding box center [364, 610] width 18 height 18
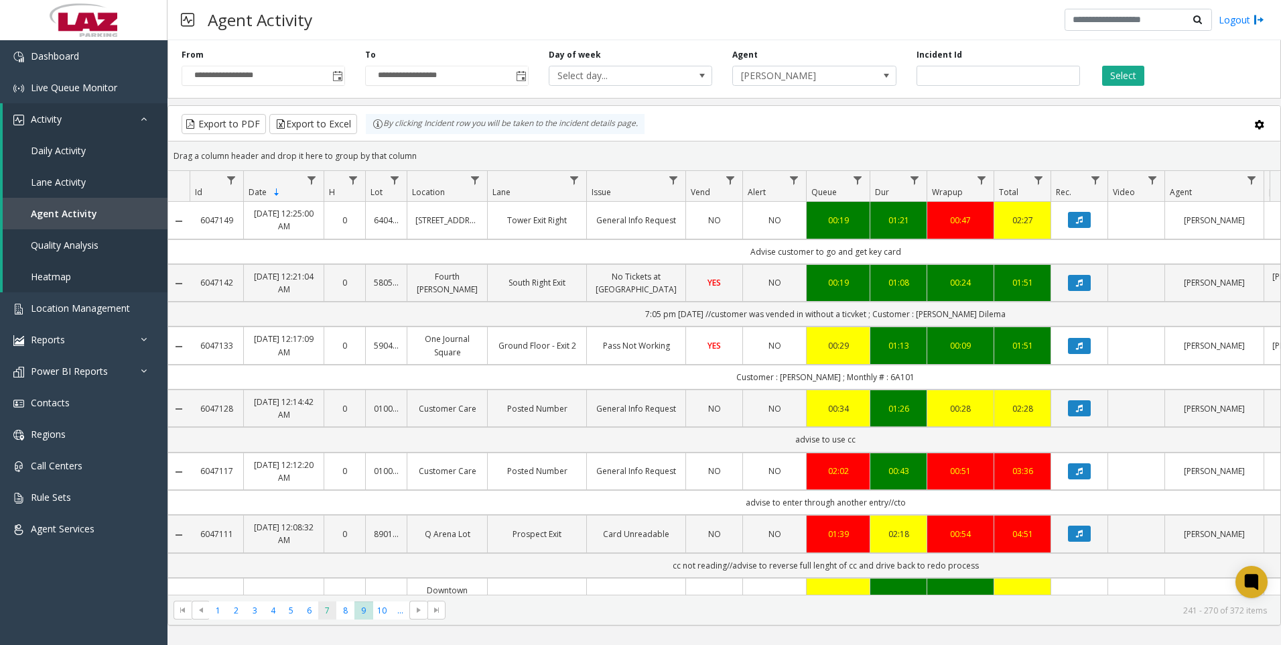
click at [336, 614] on span "7" at bounding box center [327, 610] width 18 height 18
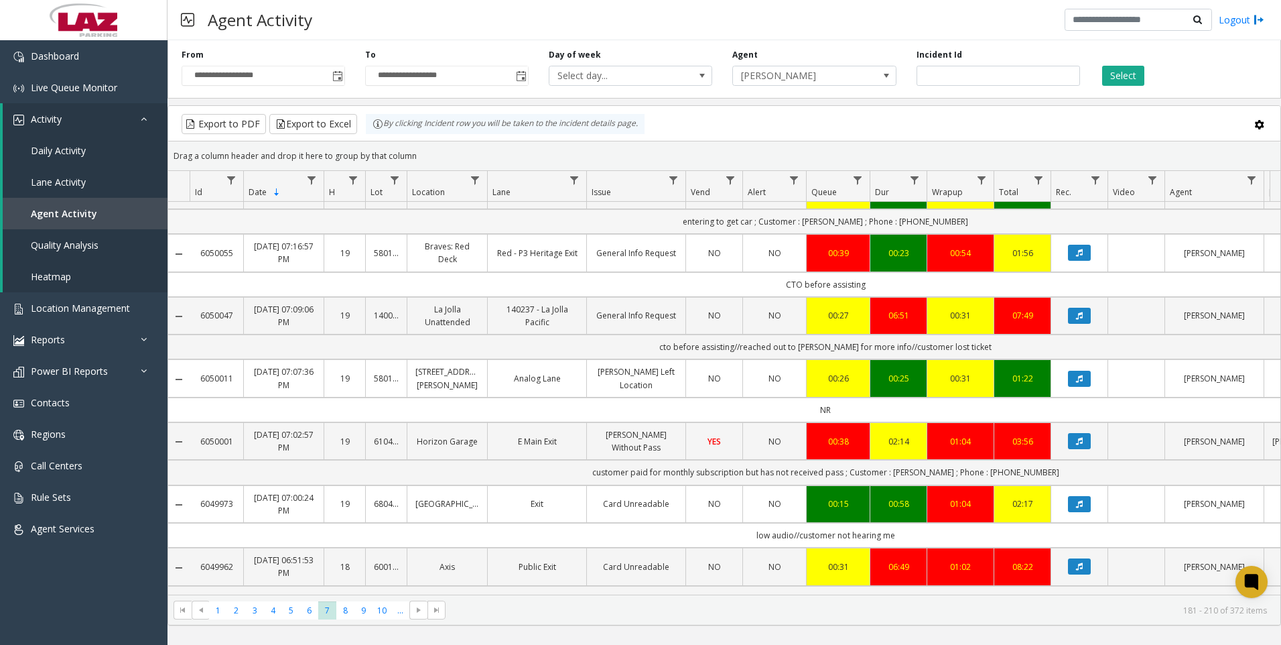
scroll to position [1005, 0]
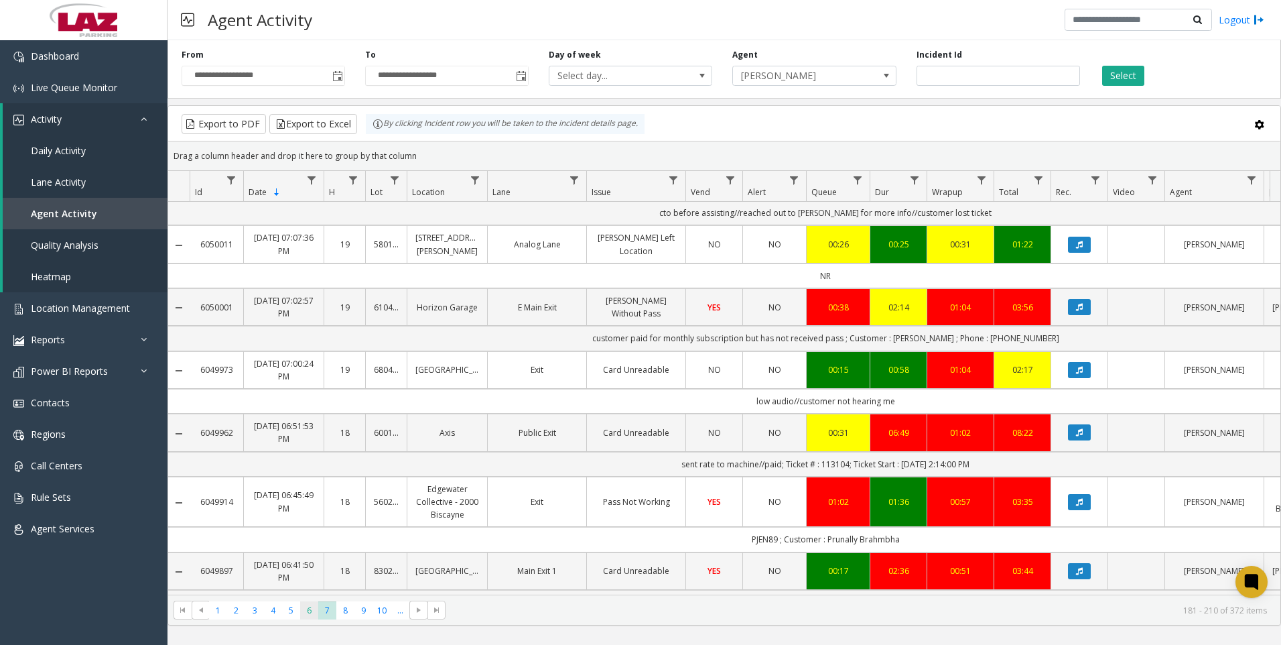
click at [302, 613] on span "6" at bounding box center [309, 610] width 18 height 18
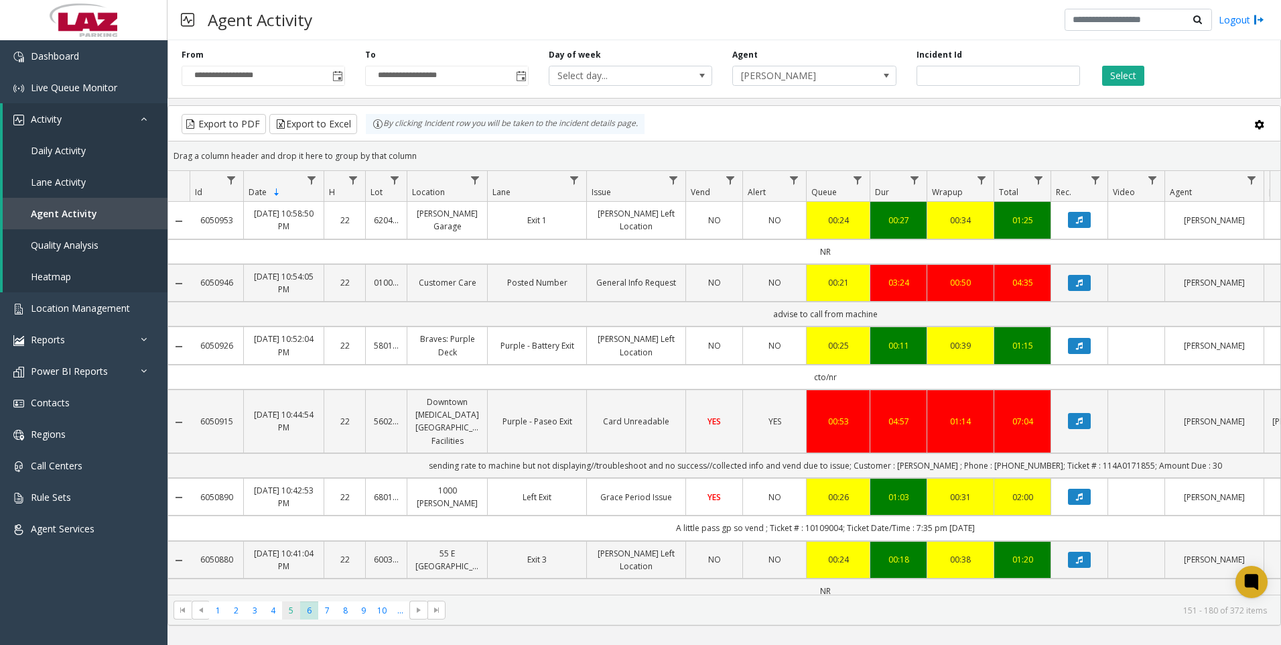
click at [284, 616] on span "5" at bounding box center [291, 610] width 18 height 18
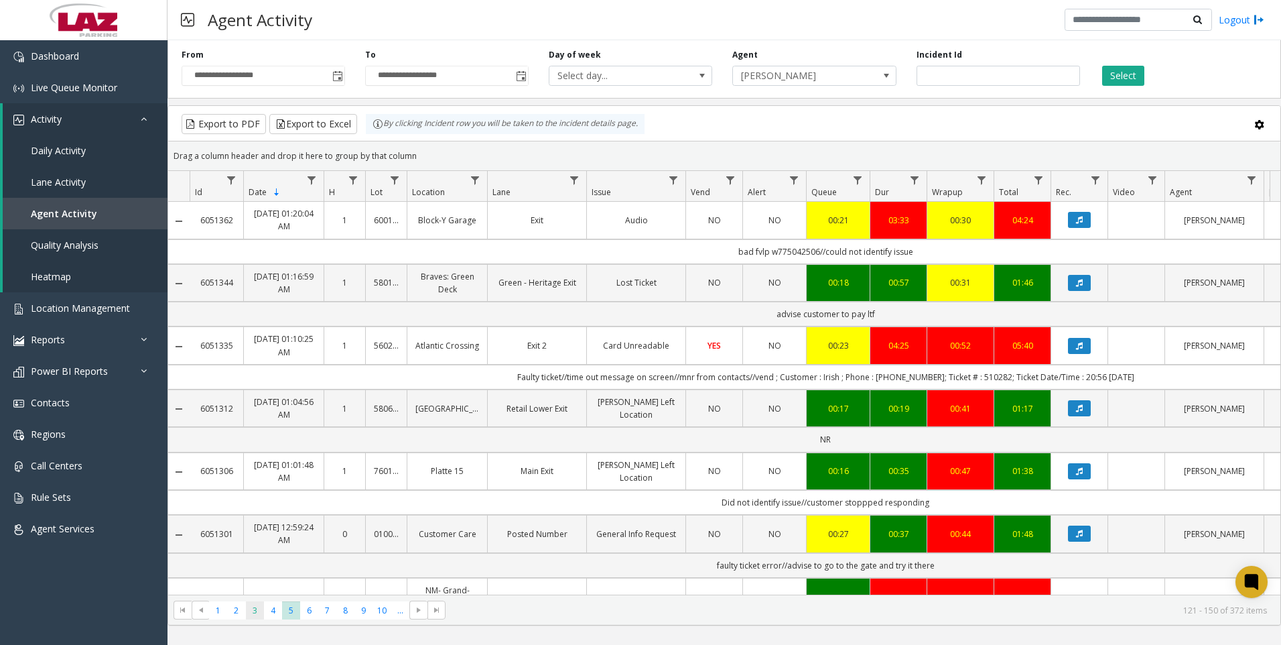
click at [249, 611] on span "3" at bounding box center [255, 610] width 18 height 18
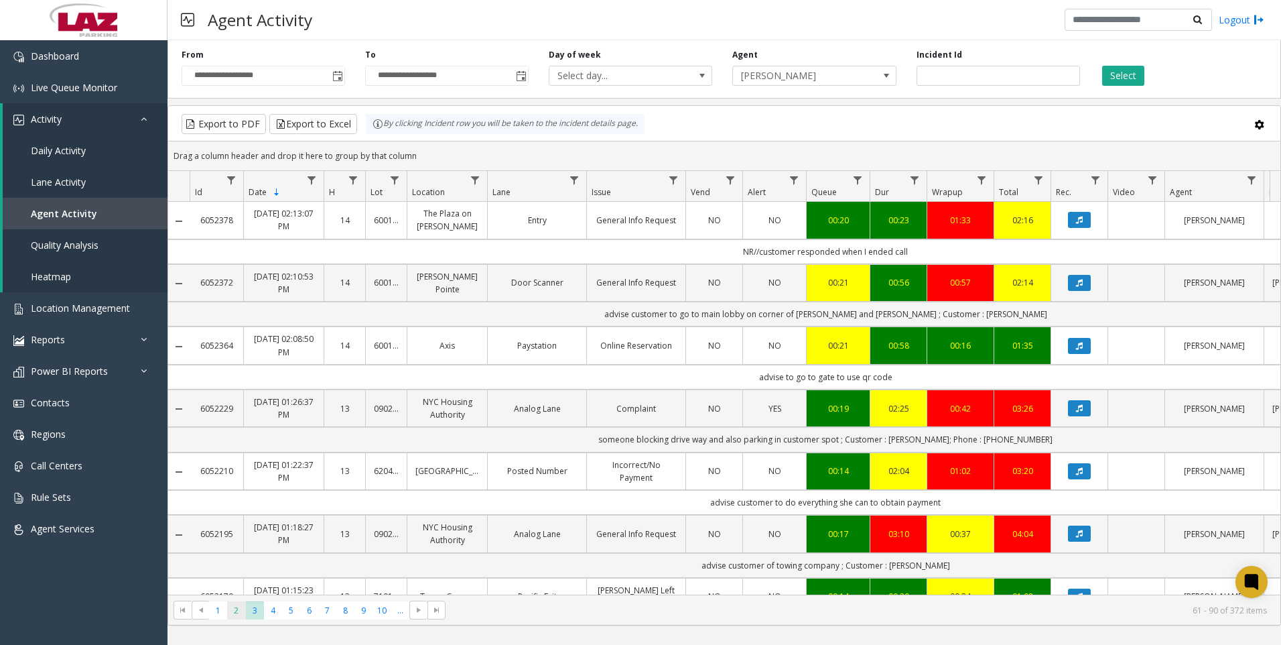
click at [236, 613] on span "2" at bounding box center [236, 610] width 18 height 18
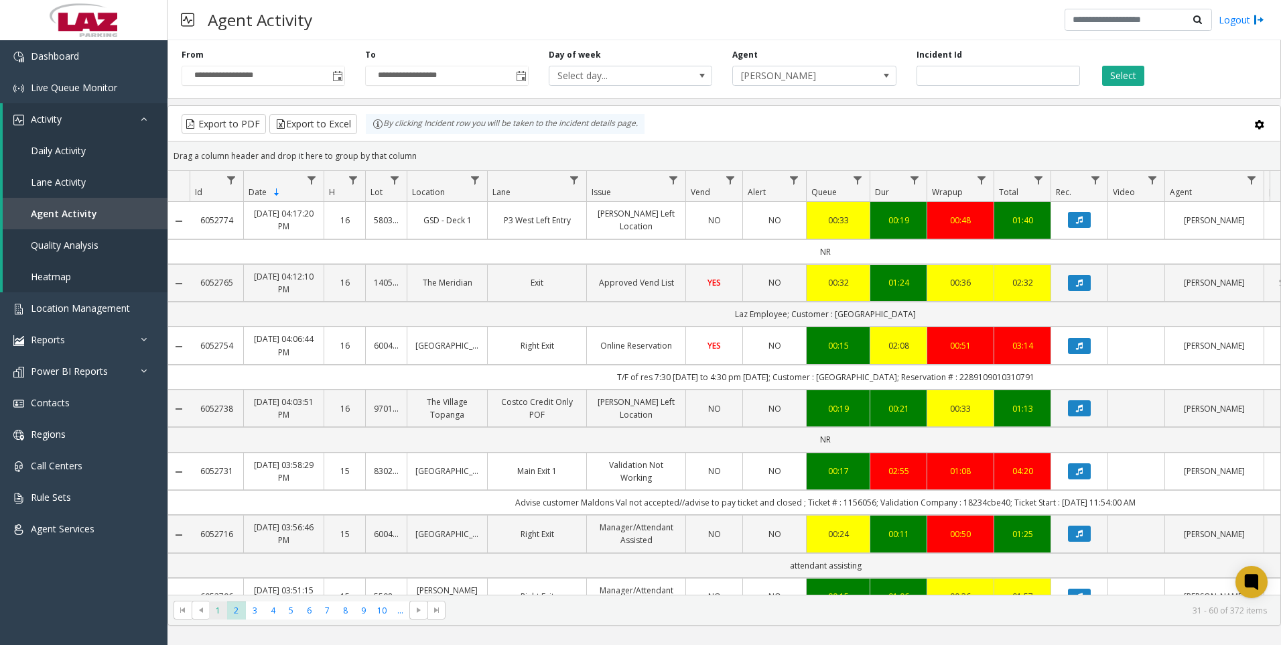
click at [219, 613] on span "1" at bounding box center [218, 610] width 18 height 18
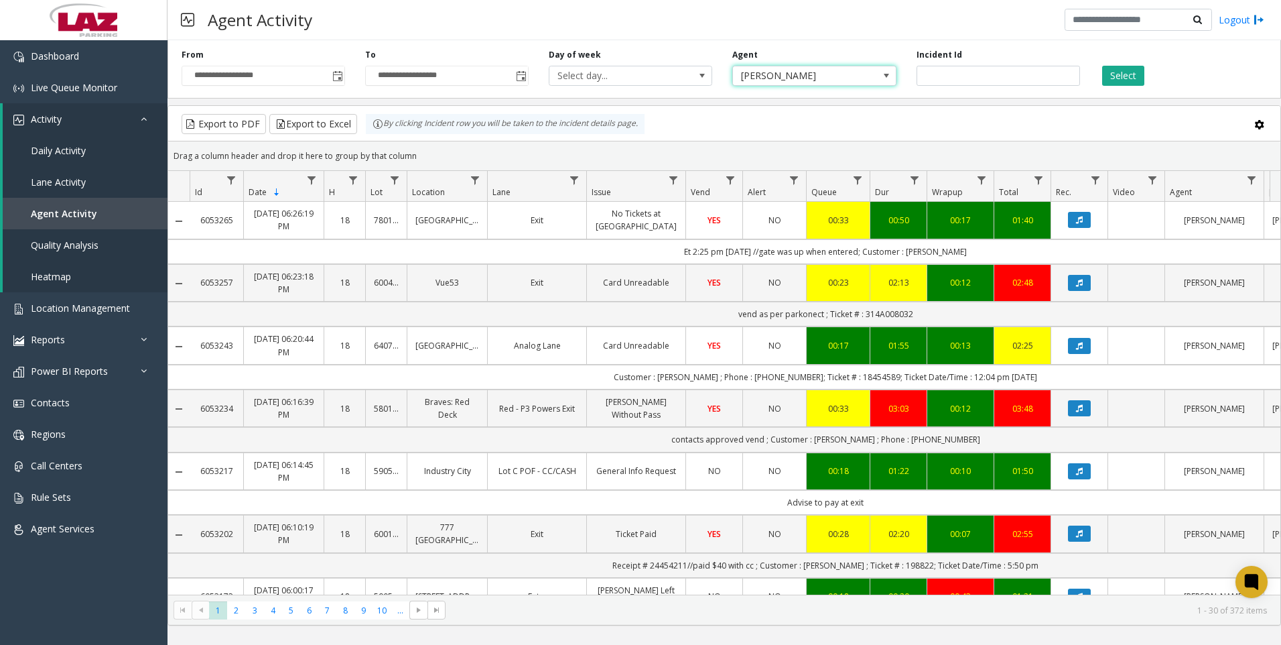
click at [816, 77] on span "[PERSON_NAME]" at bounding box center [798, 75] width 130 height 19
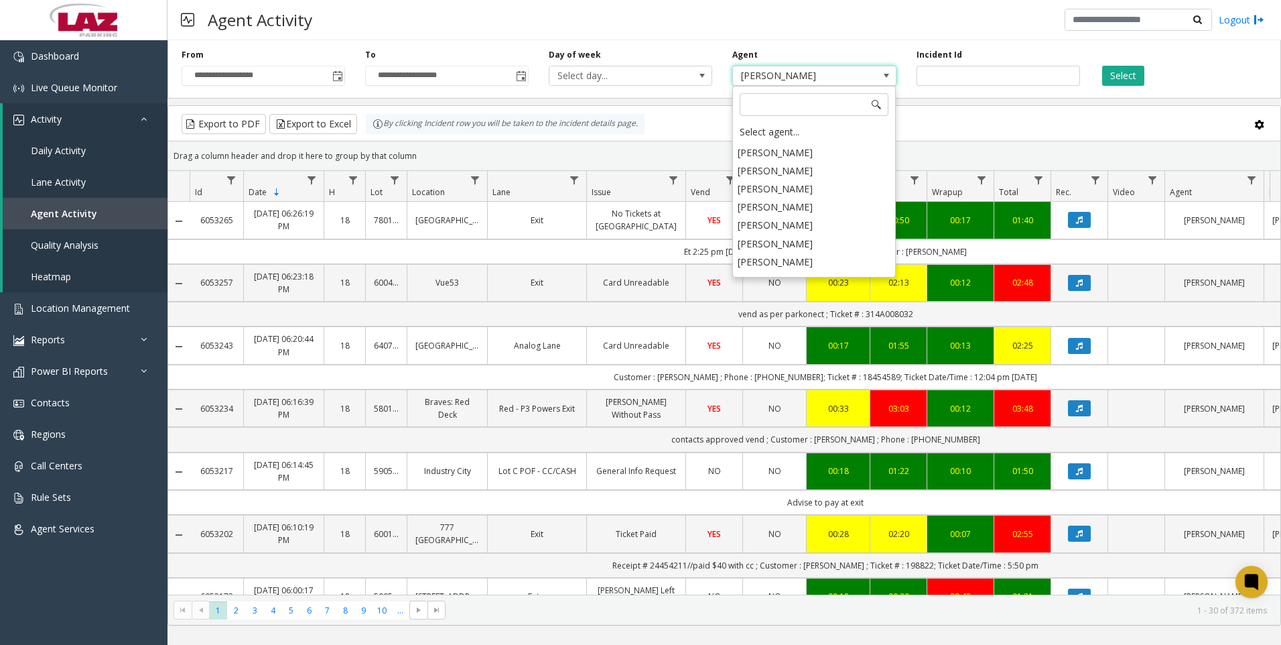
scroll to position [6791, 0]
click at [795, 307] on li "[PERSON_NAME]" at bounding box center [813, 316] width 159 height 18
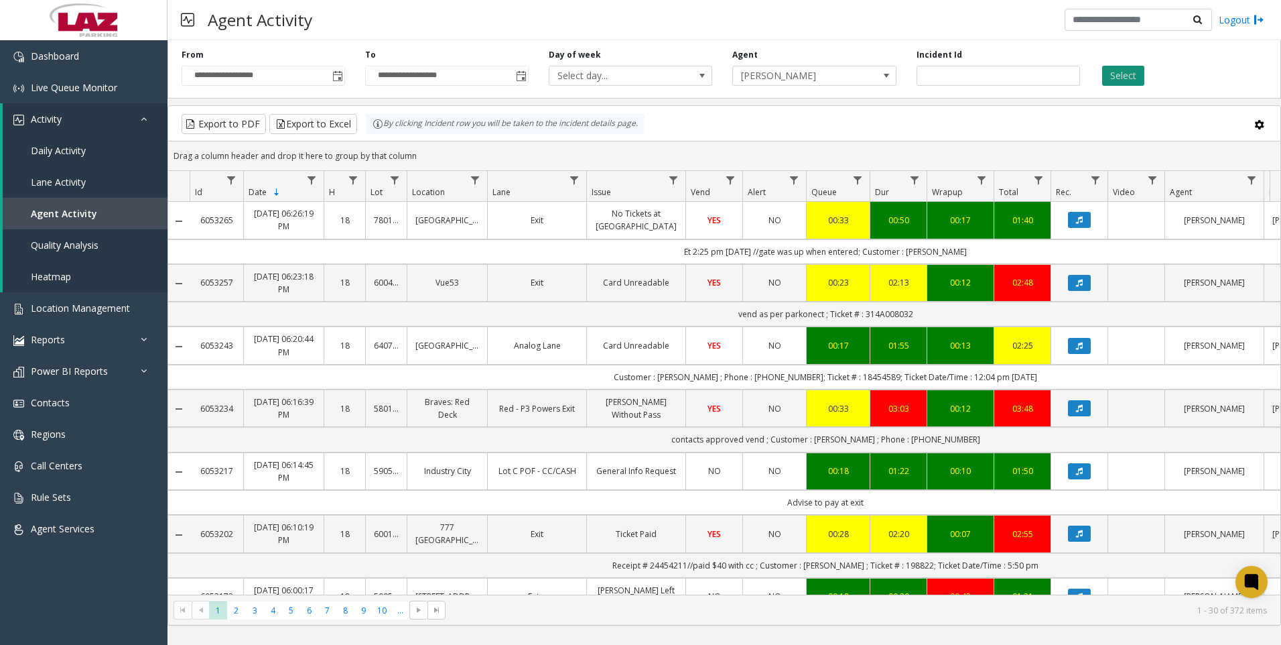
click at [1118, 73] on button "Select" at bounding box center [1123, 76] width 42 height 20
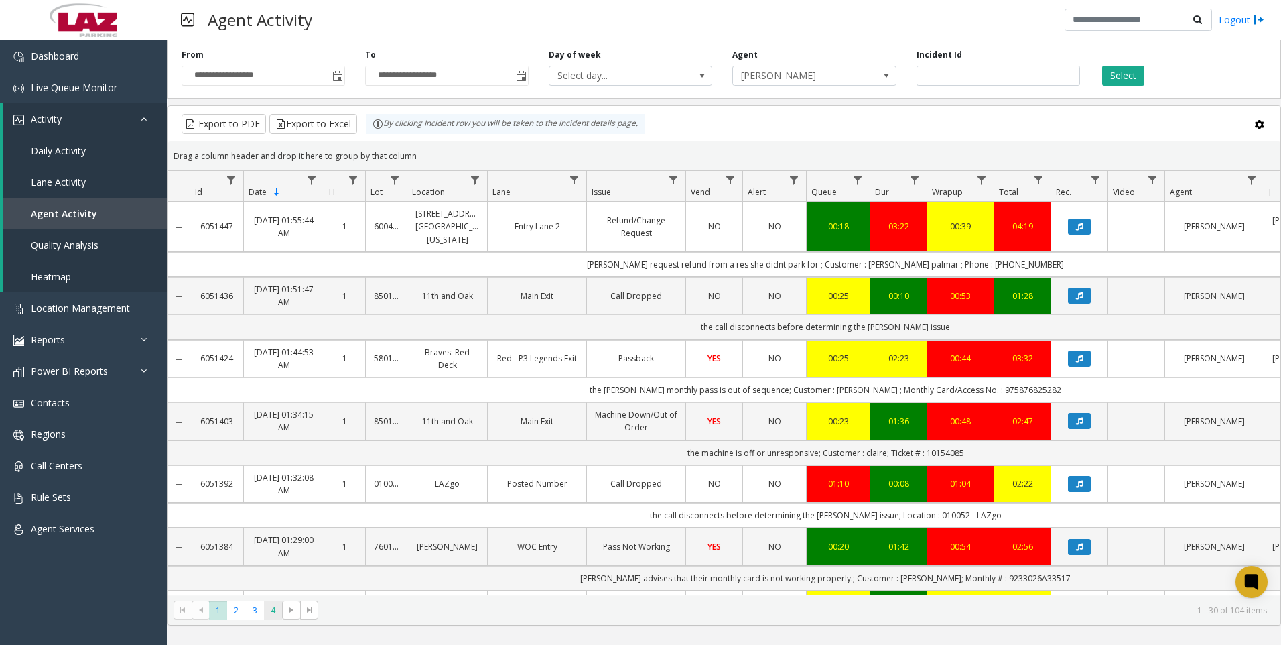
click at [267, 606] on span "4" at bounding box center [273, 610] width 18 height 18
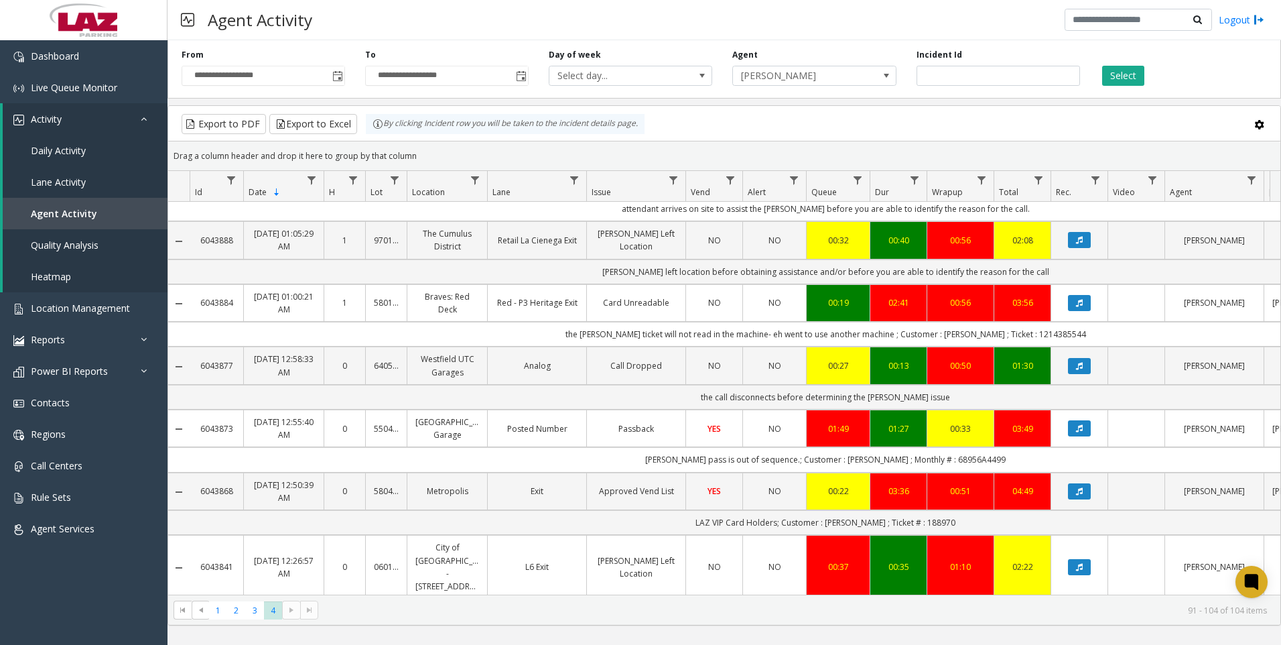
scroll to position [201, 0]
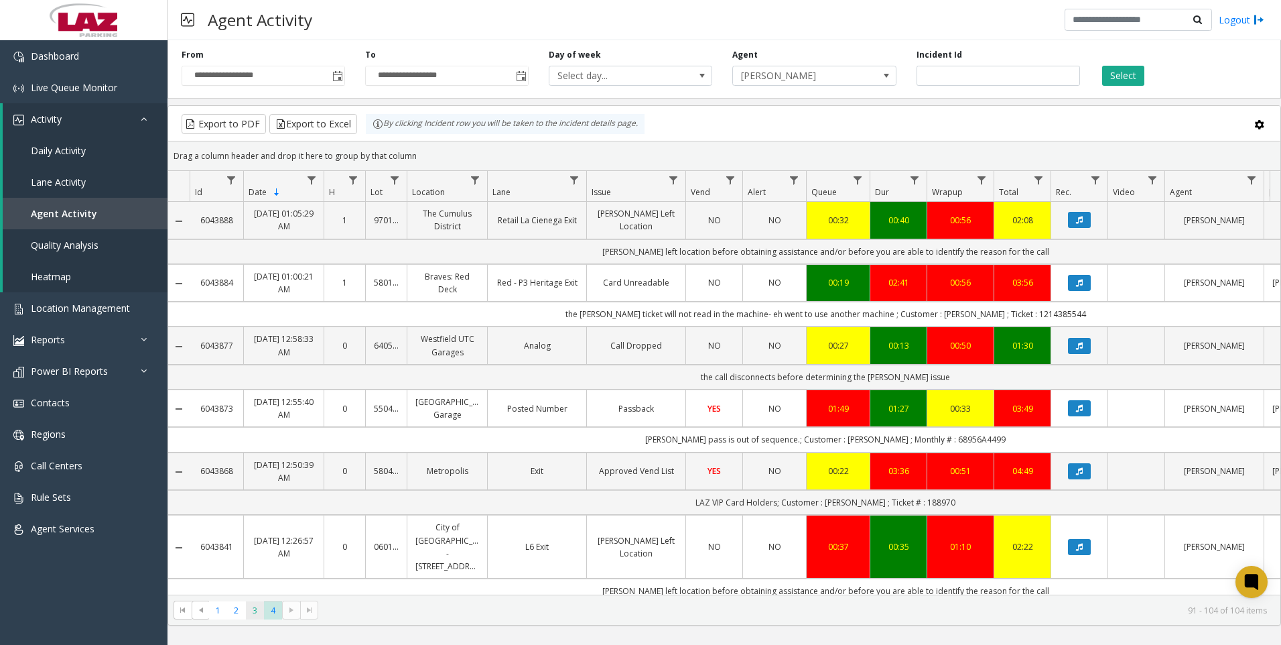
click at [256, 612] on span "3" at bounding box center [255, 610] width 18 height 18
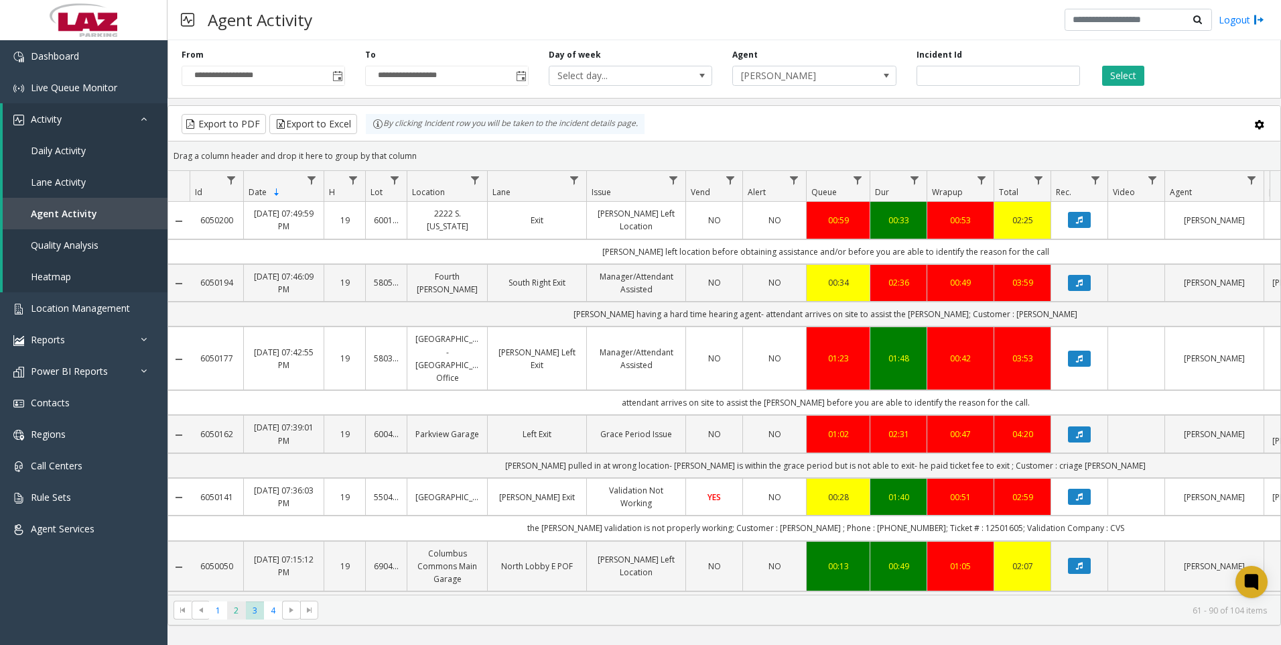
click at [241, 605] on span "2" at bounding box center [236, 610] width 18 height 18
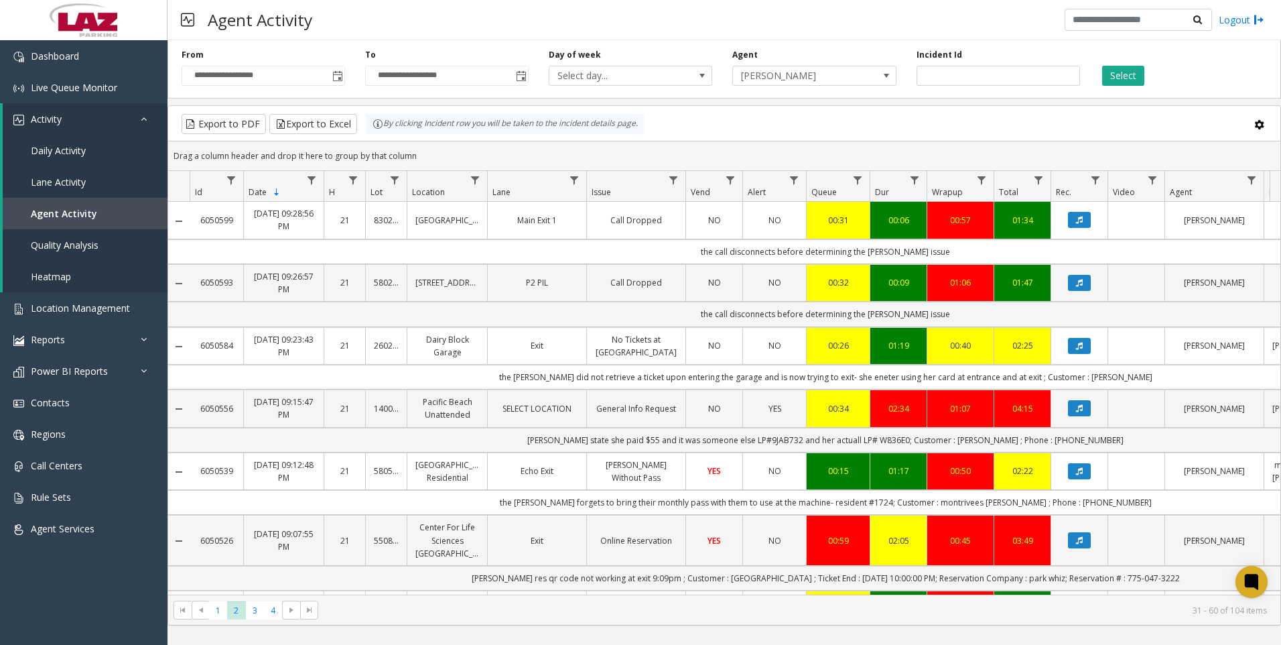
scroll to position [469, 0]
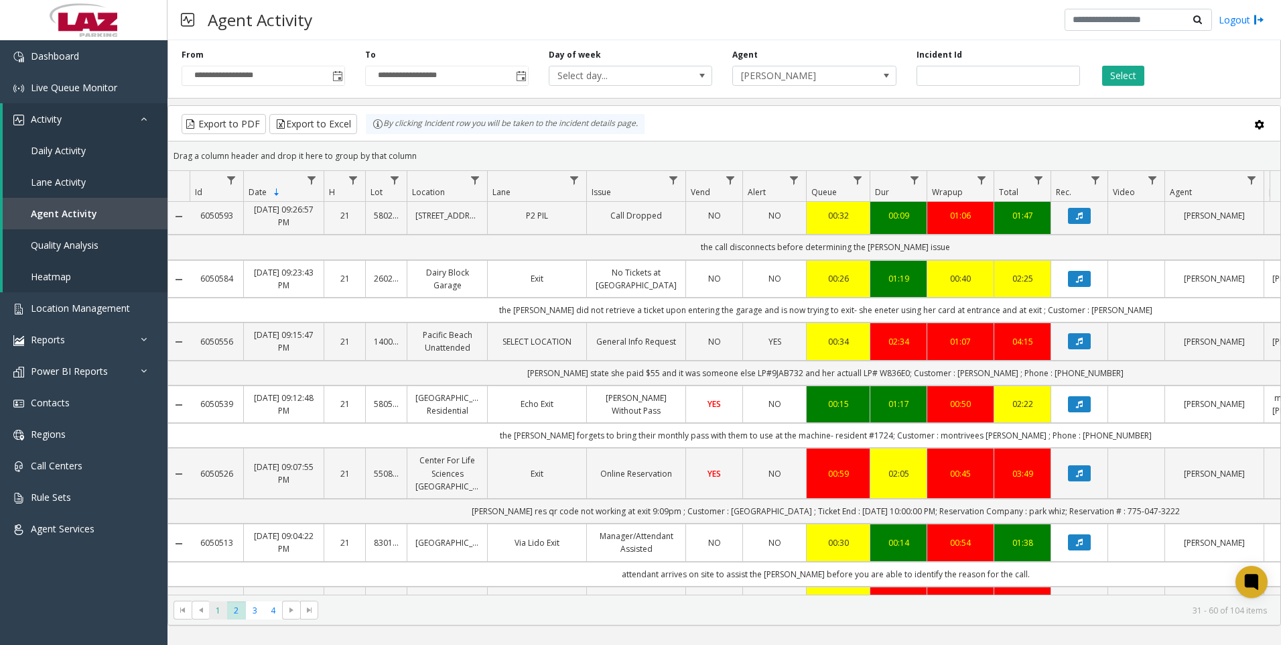
click at [222, 610] on span "1" at bounding box center [218, 610] width 18 height 18
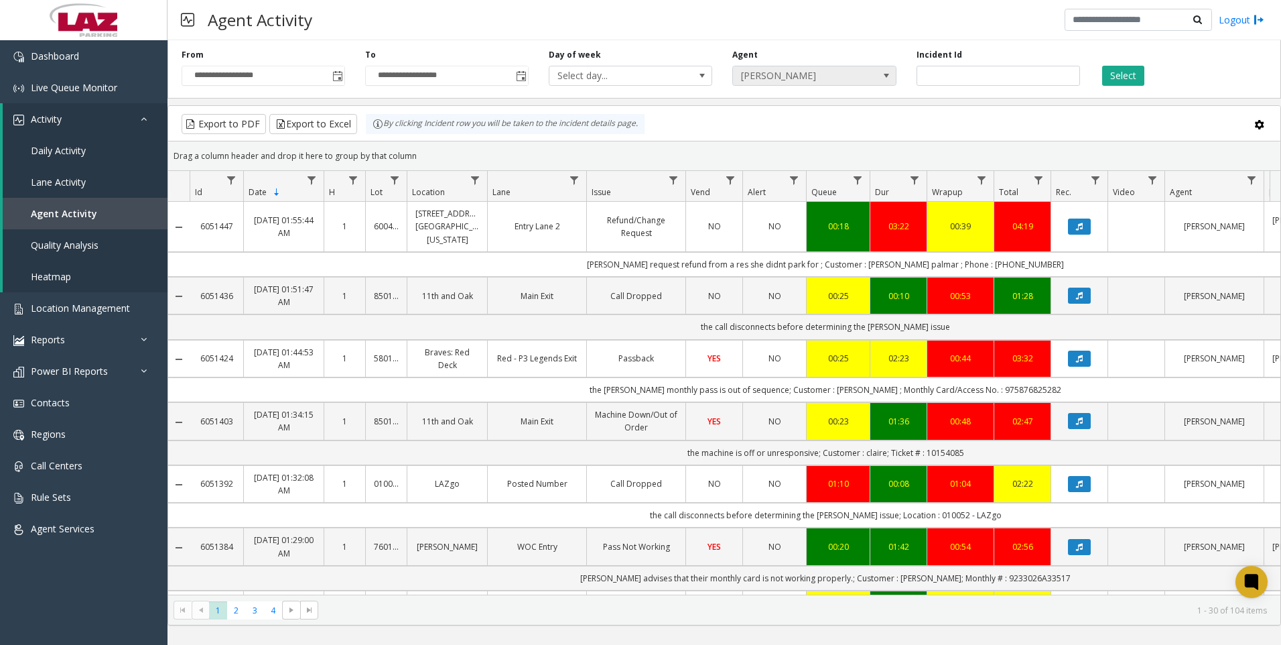
click at [828, 70] on span "[PERSON_NAME]" at bounding box center [798, 75] width 130 height 19
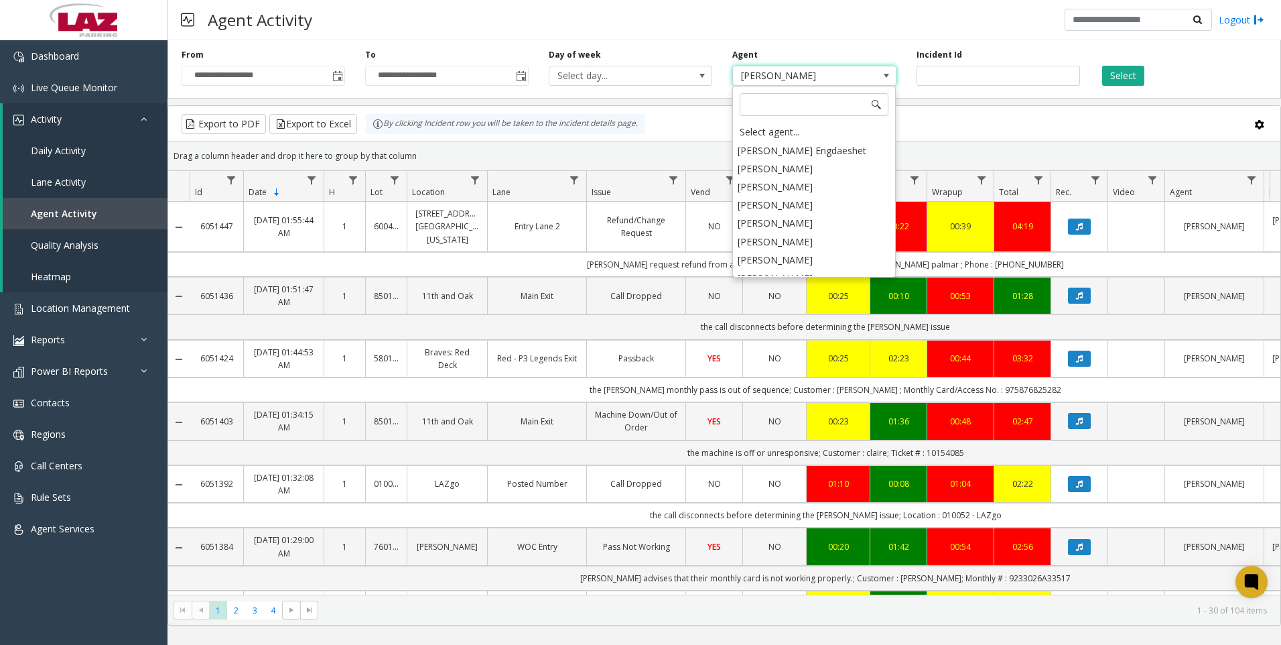
scroll to position [6774, 0]
click at [804, 251] on li "[PERSON_NAME]" at bounding box center [813, 260] width 159 height 18
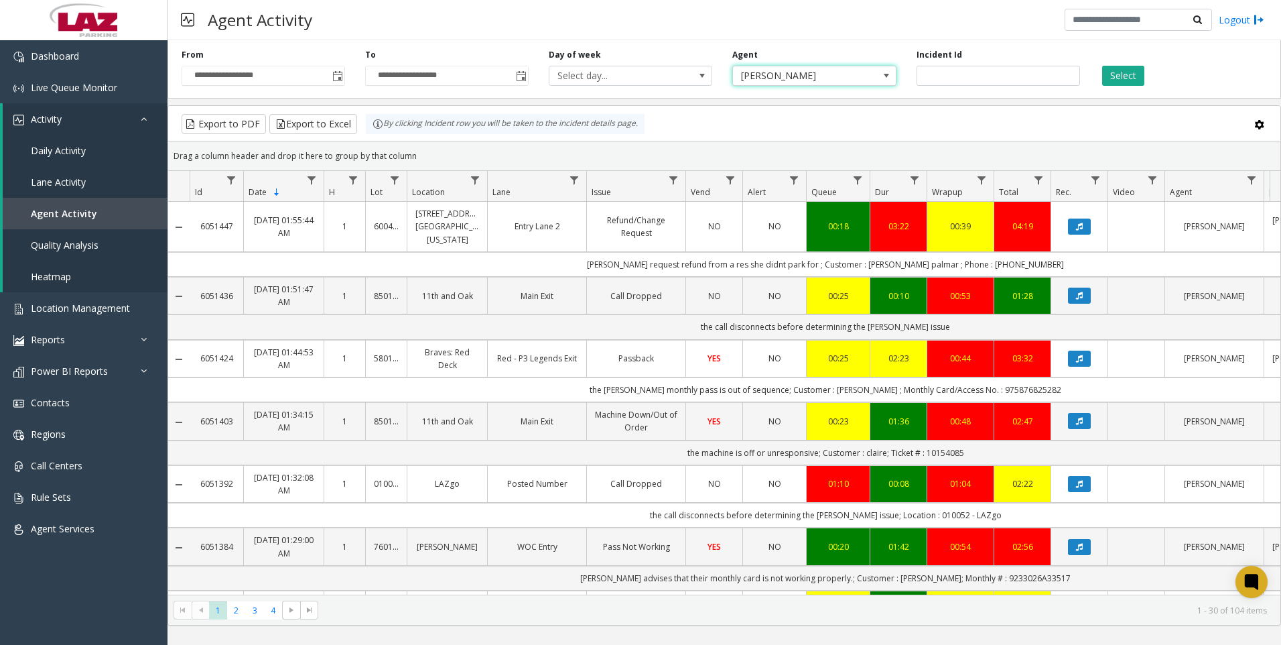
click at [832, 75] on span "[PERSON_NAME]" at bounding box center [798, 75] width 130 height 19
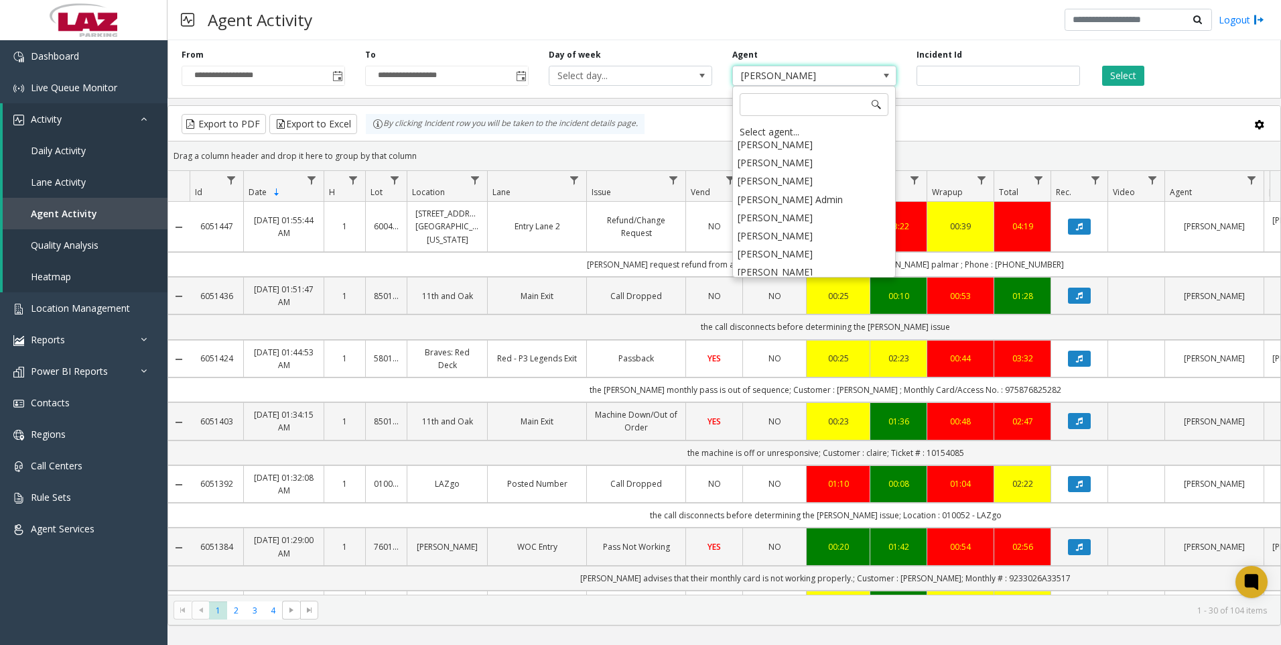
scroll to position [7103, 0]
click at [792, 251] on li "[PERSON_NAME]" at bounding box center [813, 260] width 159 height 18
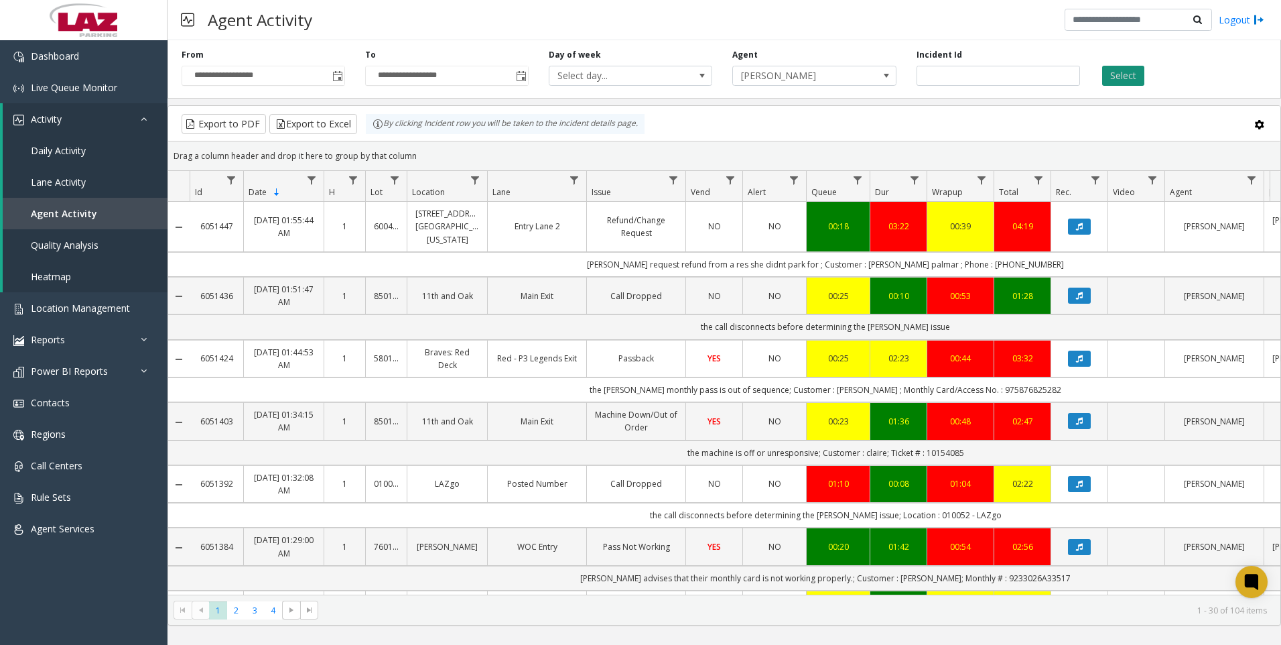
click at [1132, 82] on button "Select" at bounding box center [1123, 76] width 42 height 20
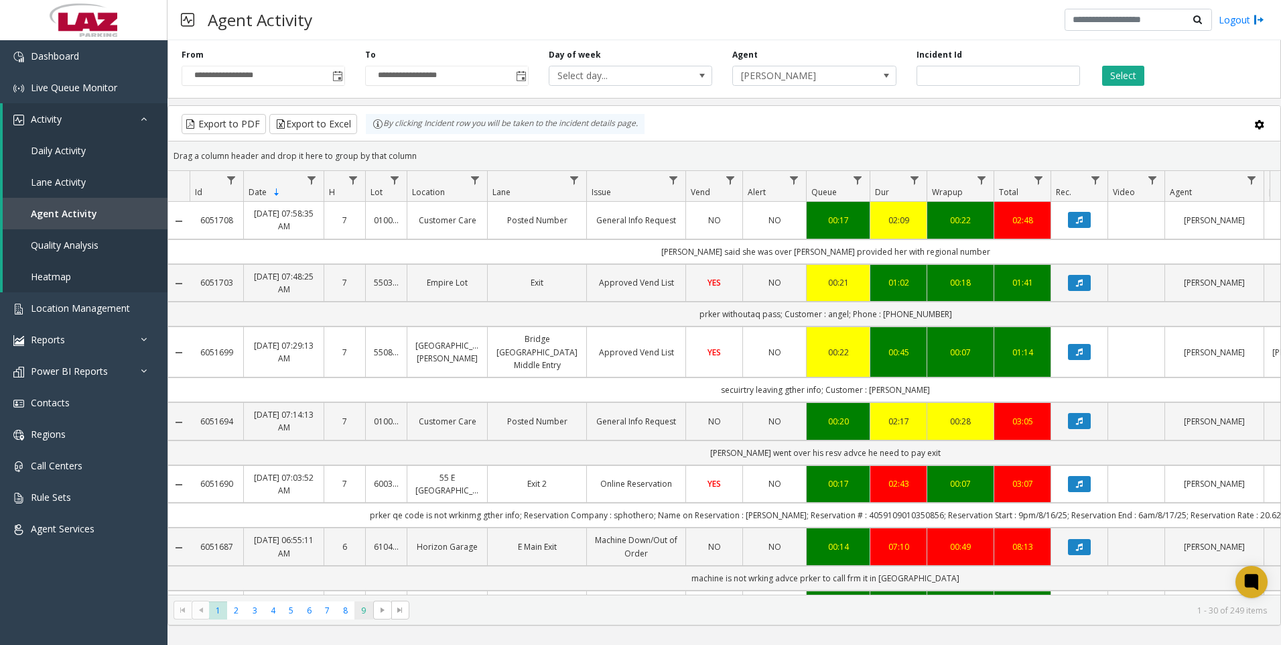
click at [359, 614] on span "9" at bounding box center [364, 610] width 18 height 18
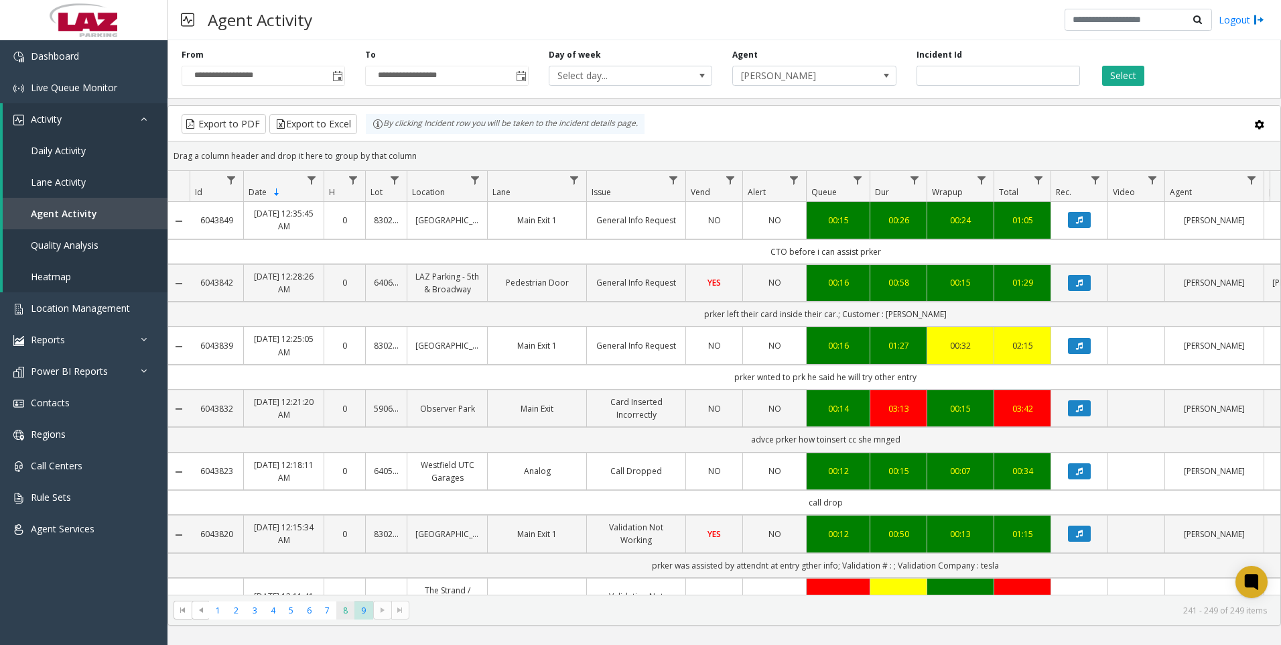
click at [340, 618] on span "8" at bounding box center [345, 610] width 18 height 18
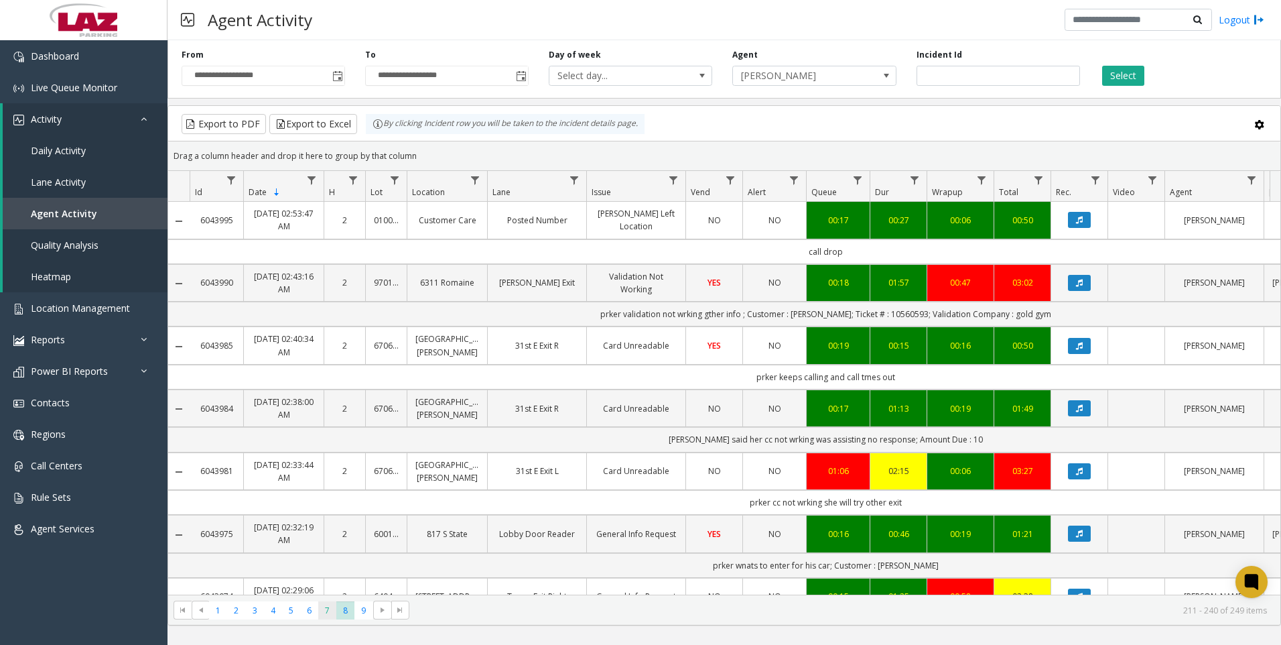
click at [330, 611] on span "7" at bounding box center [327, 610] width 18 height 18
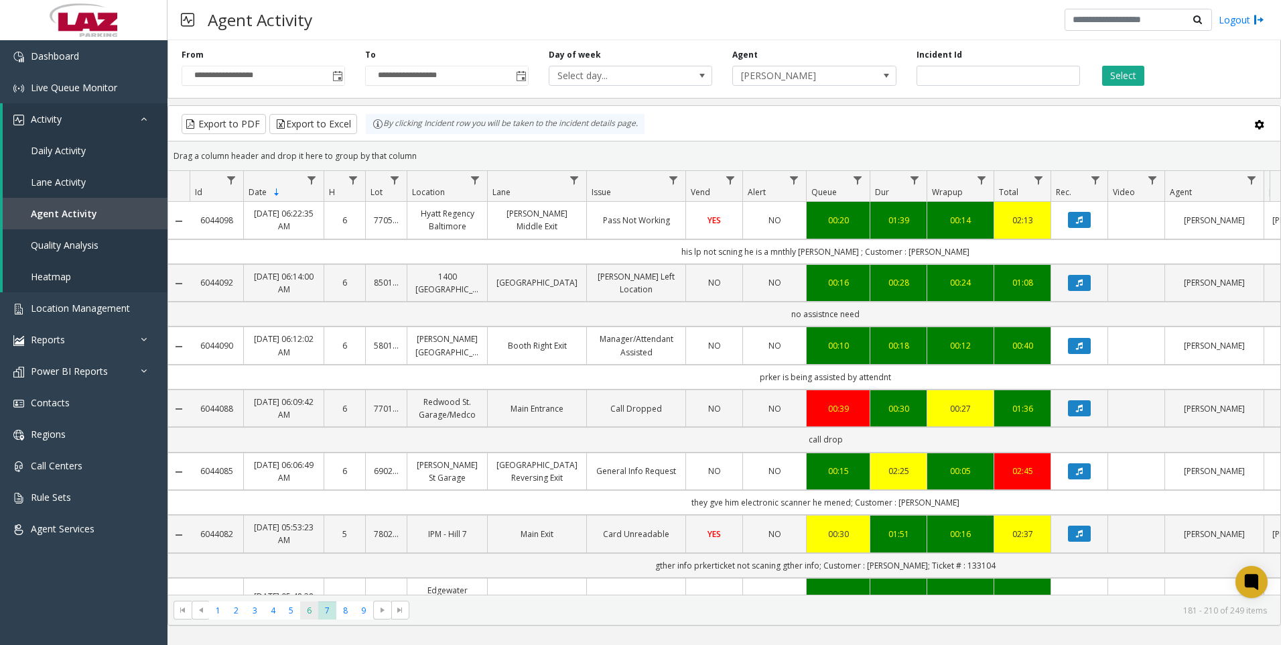
click at [303, 611] on span "6" at bounding box center [309, 610] width 18 height 18
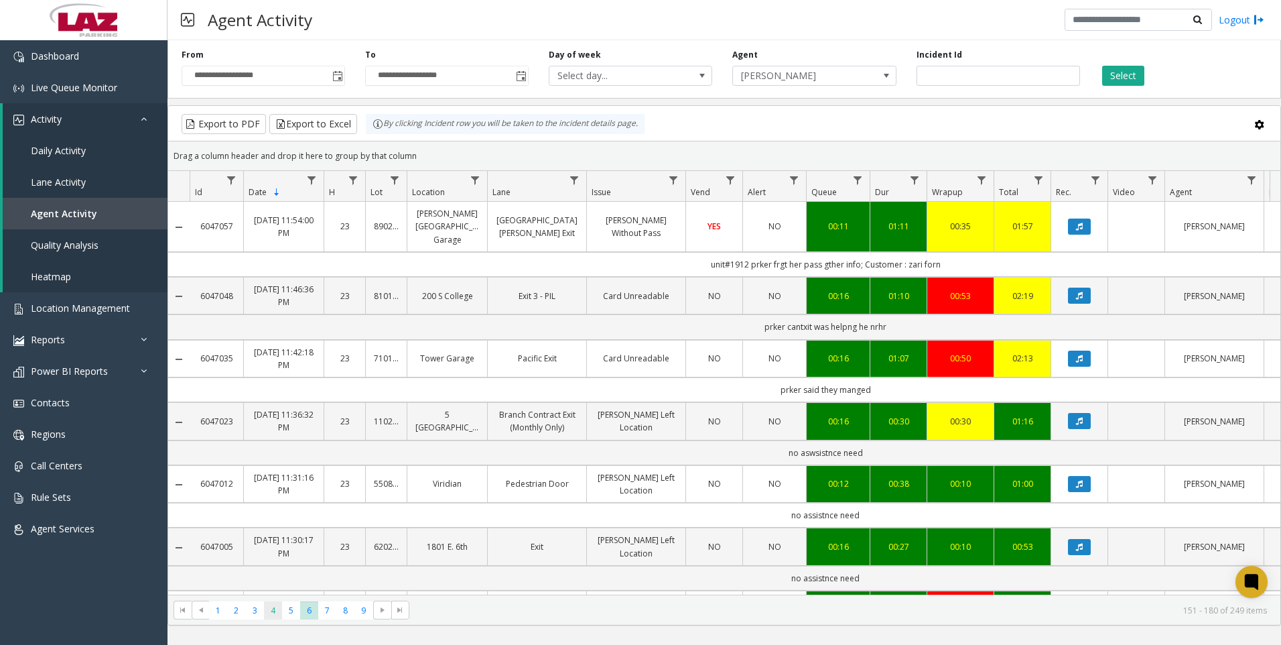
click at [281, 617] on span "4" at bounding box center [273, 610] width 18 height 18
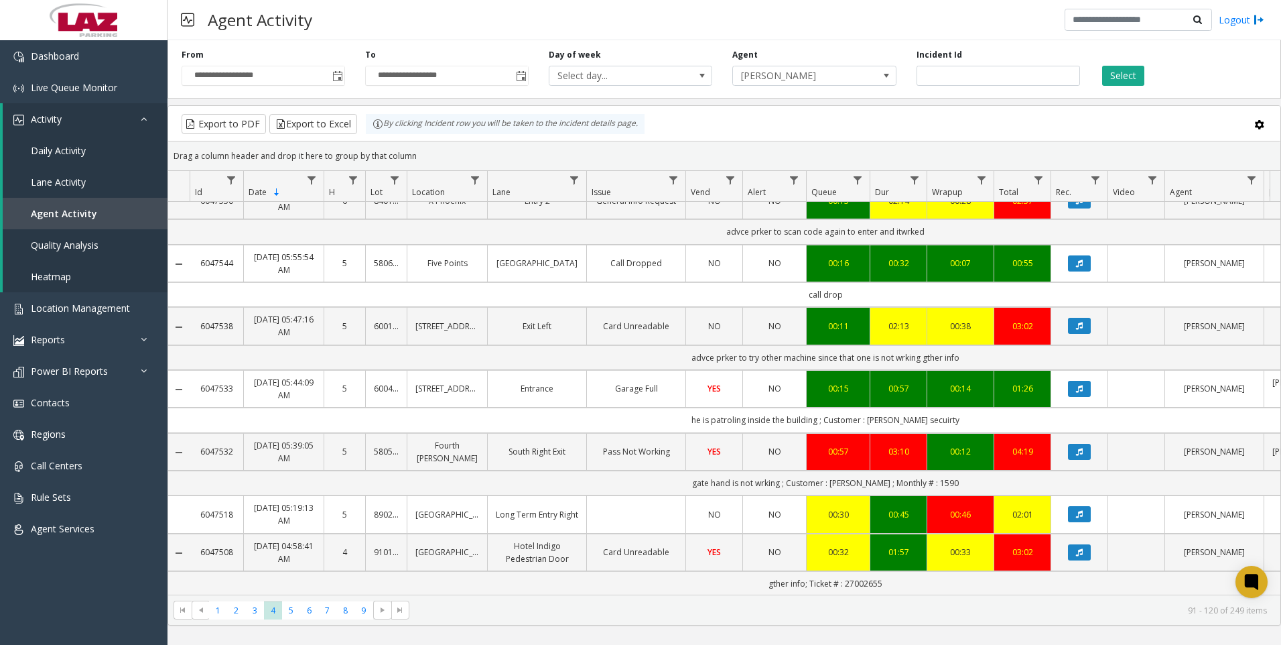
scroll to position [335, 0]
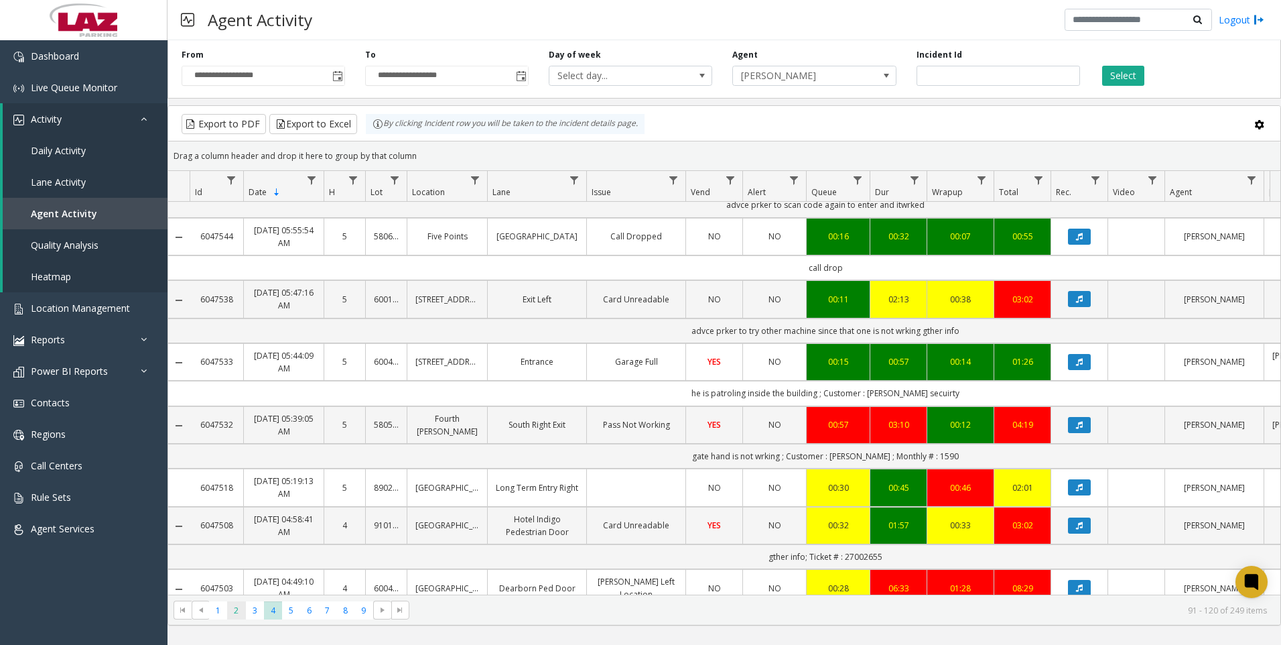
click at [243, 618] on span "2" at bounding box center [236, 610] width 18 height 18
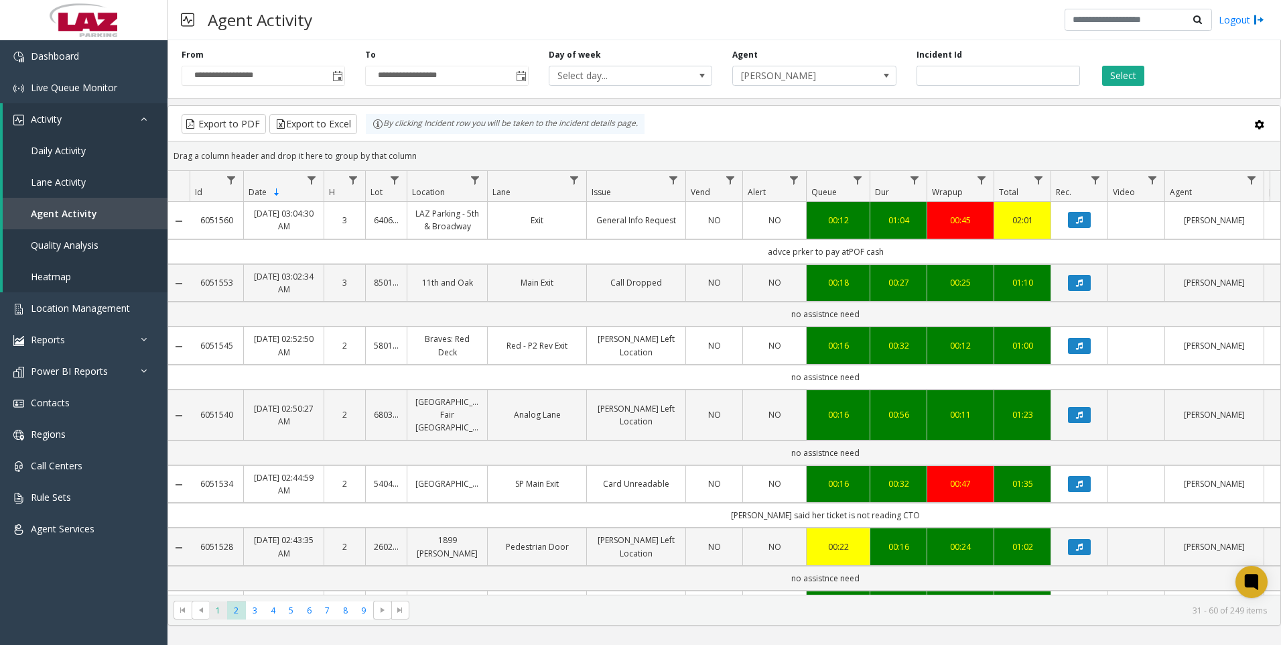
click at [213, 618] on span "1" at bounding box center [218, 610] width 18 height 18
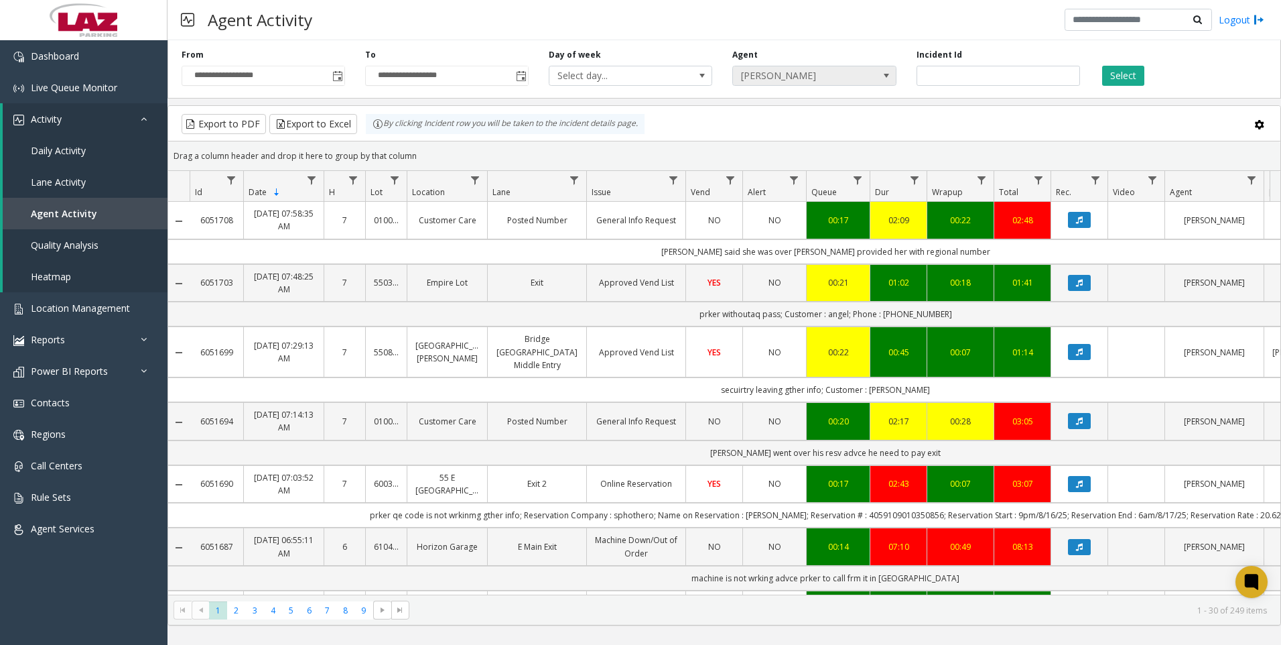
click at [816, 84] on span "[PERSON_NAME]" at bounding box center [798, 75] width 130 height 19
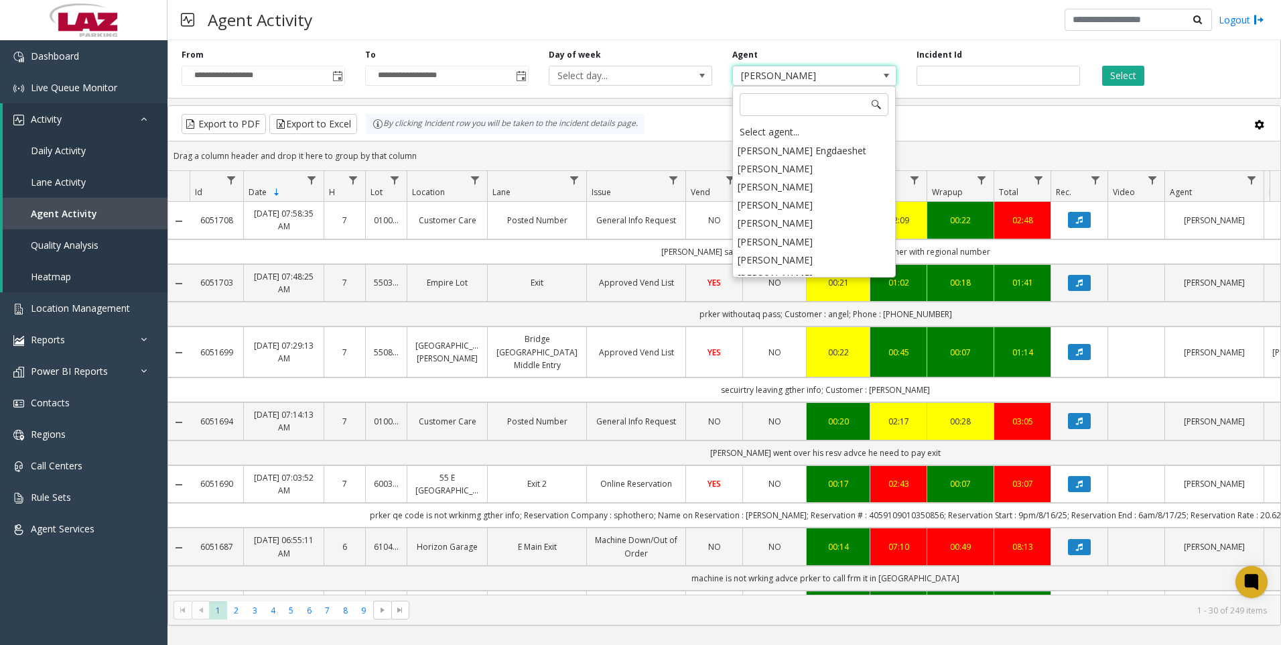
scroll to position [7029, 0]
click at [786, 306] on li "[PERSON_NAME]" at bounding box center [813, 315] width 159 height 18
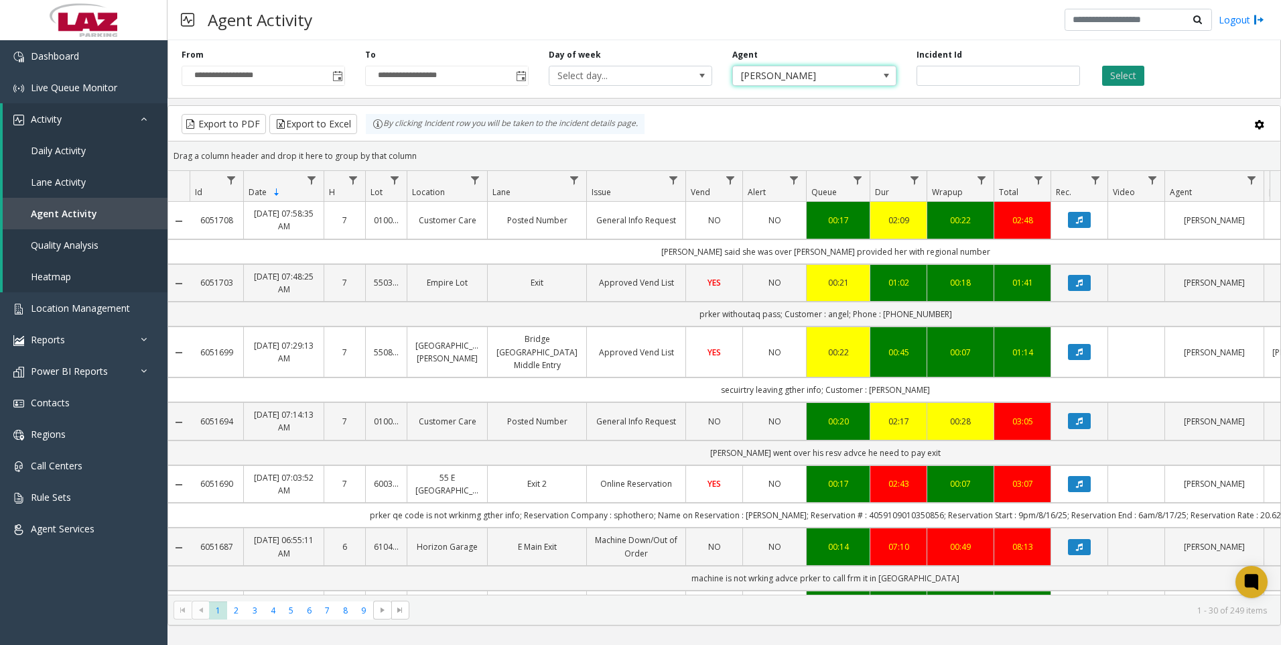
click at [1122, 66] on button "Select" at bounding box center [1123, 76] width 42 height 20
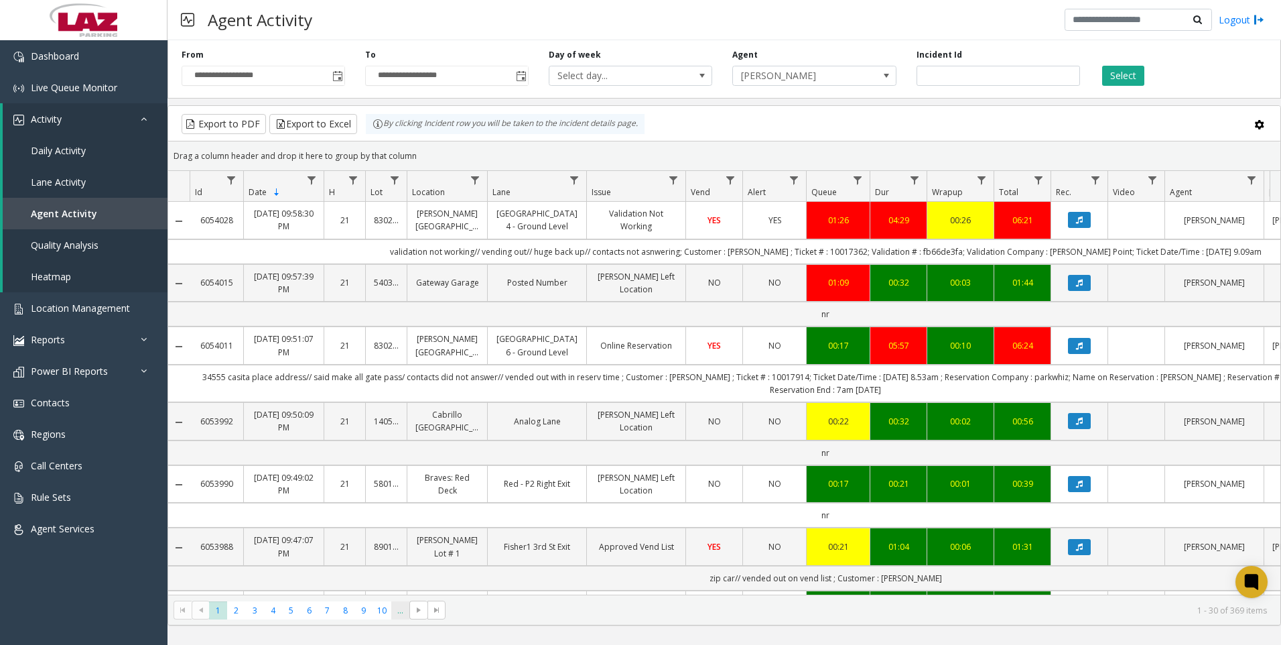
click at [393, 609] on span "..." at bounding box center [400, 610] width 18 height 18
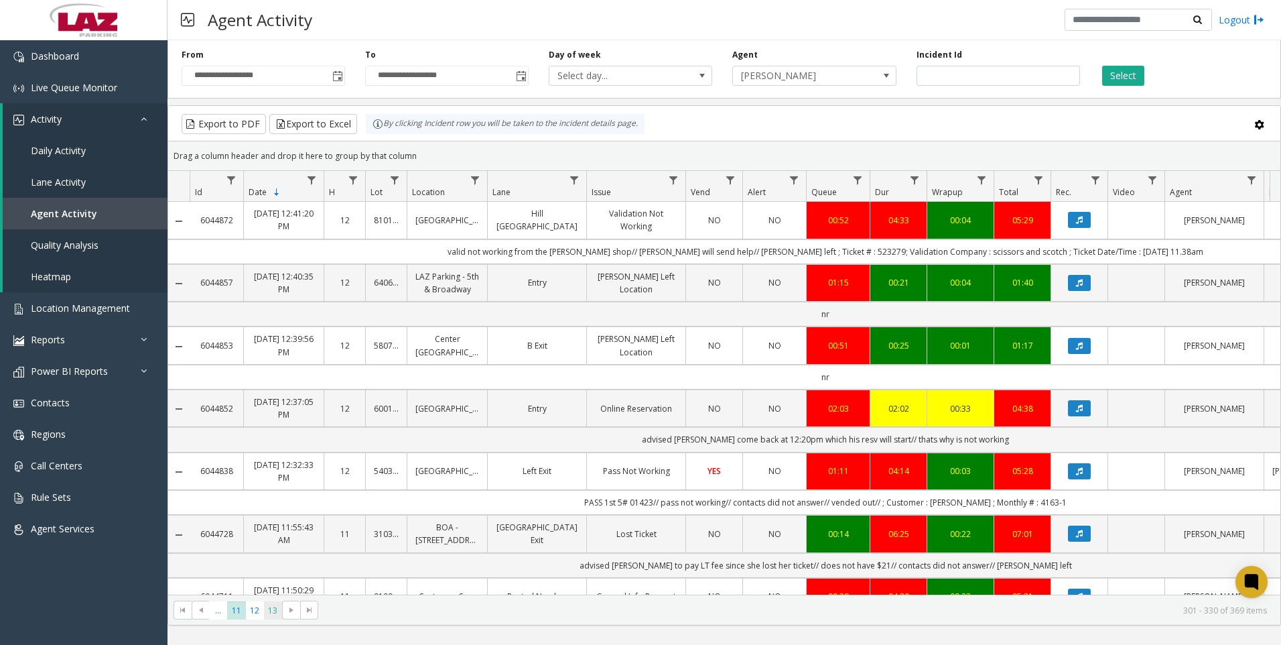
click at [268, 618] on span "13" at bounding box center [273, 610] width 18 height 18
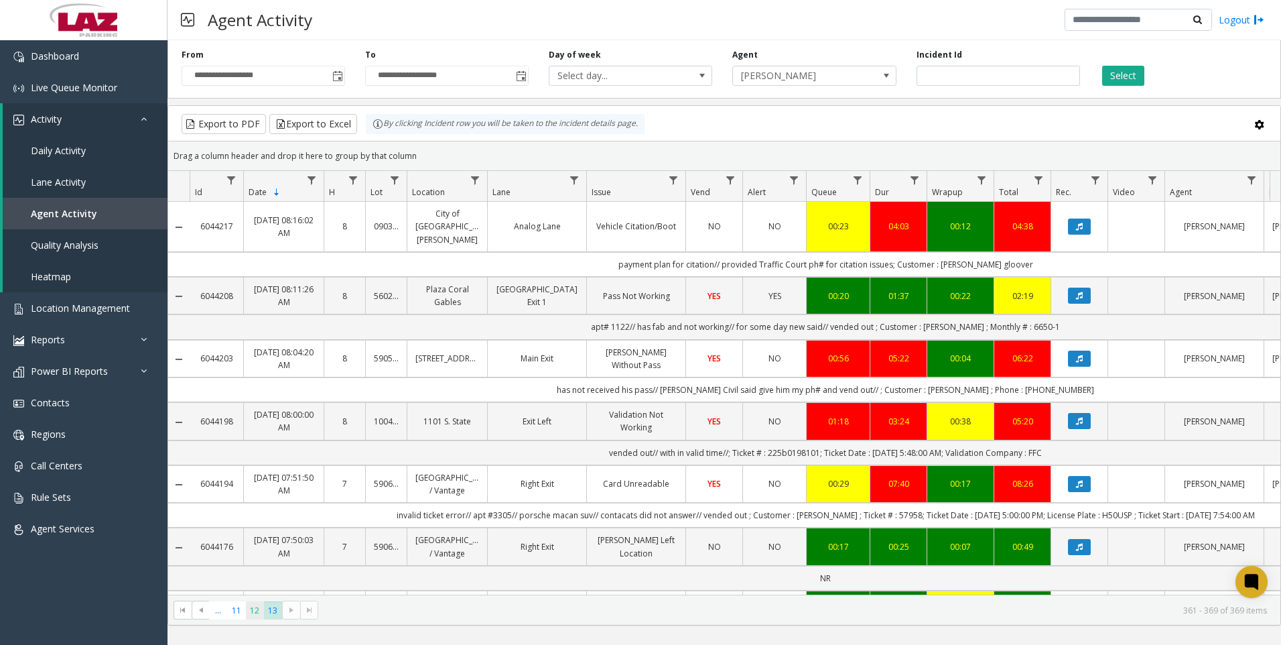
click at [247, 614] on span "12" at bounding box center [255, 610] width 18 height 18
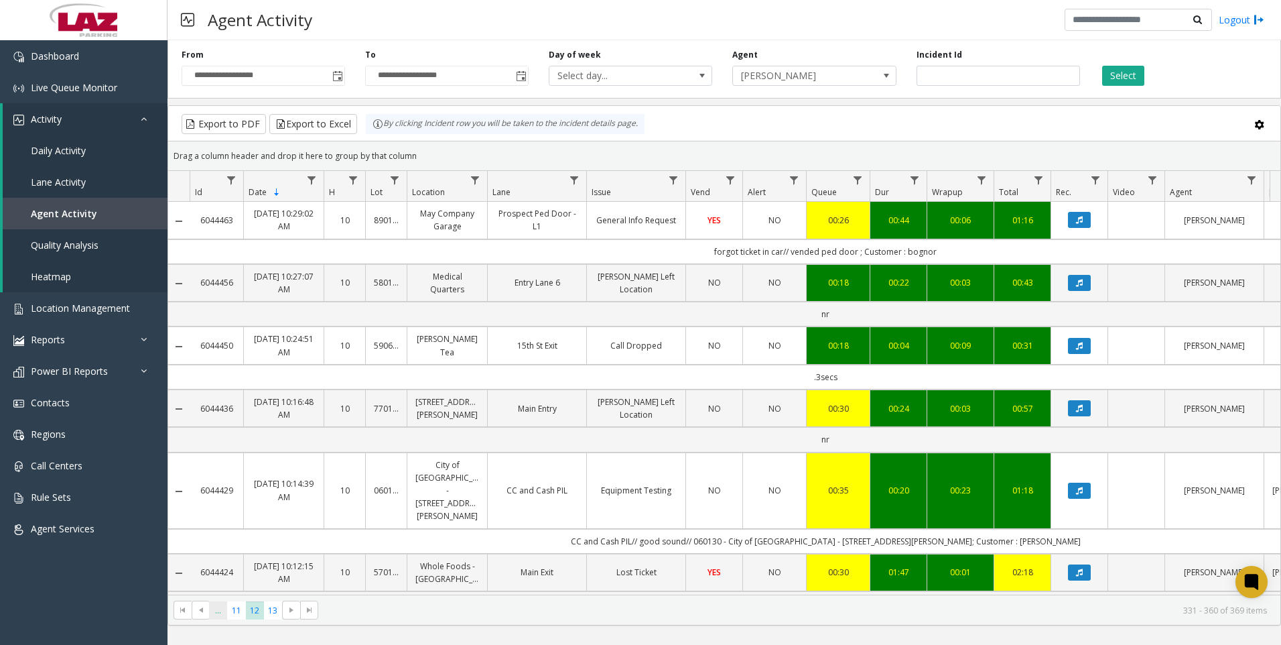
click at [218, 614] on span "..." at bounding box center [218, 610] width 18 height 18
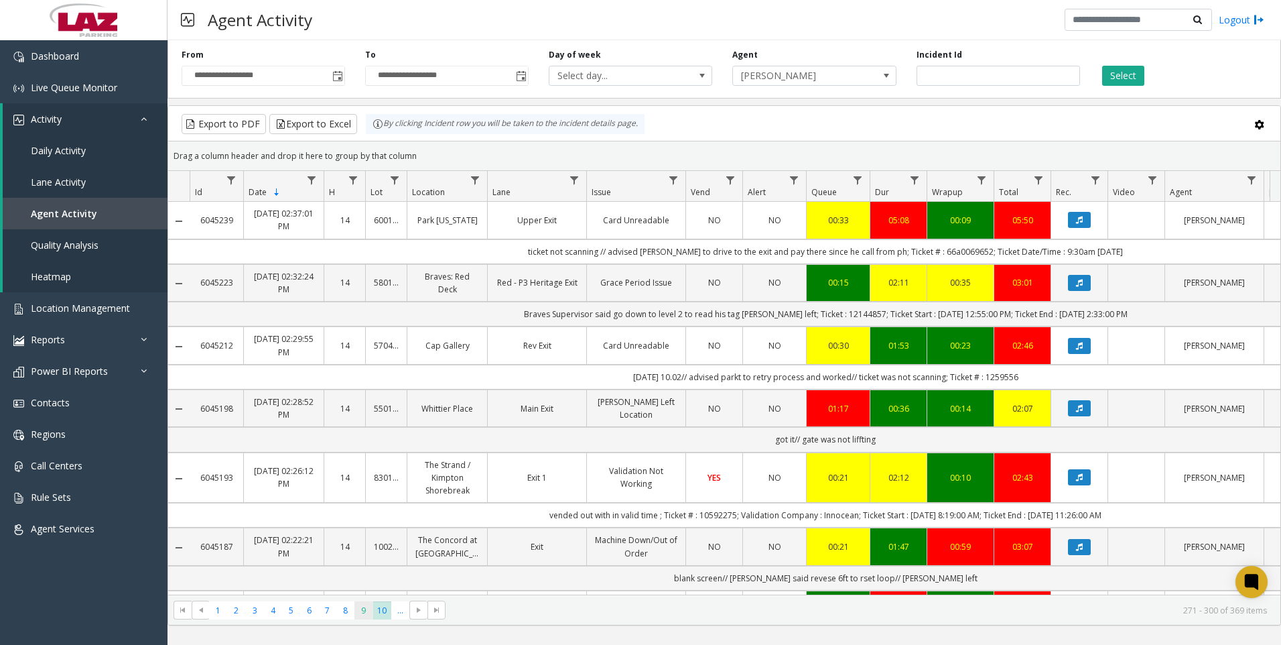
click at [359, 601] on span "9" at bounding box center [364, 610] width 18 height 18
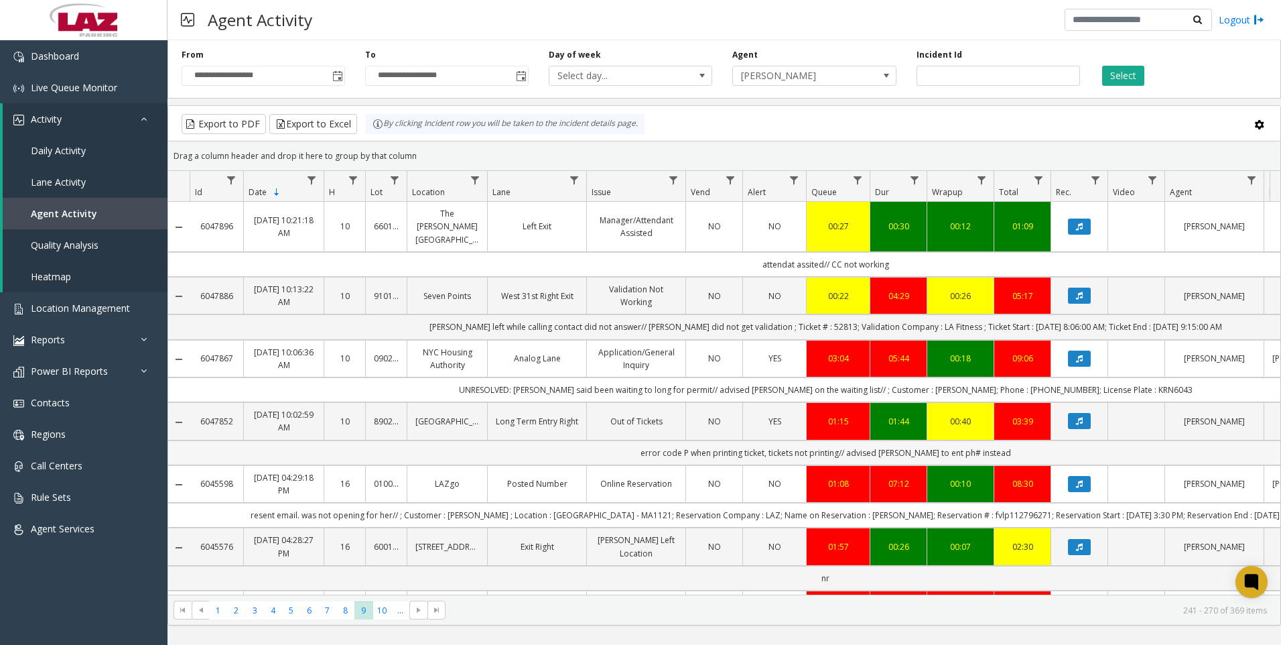
scroll to position [67, 0]
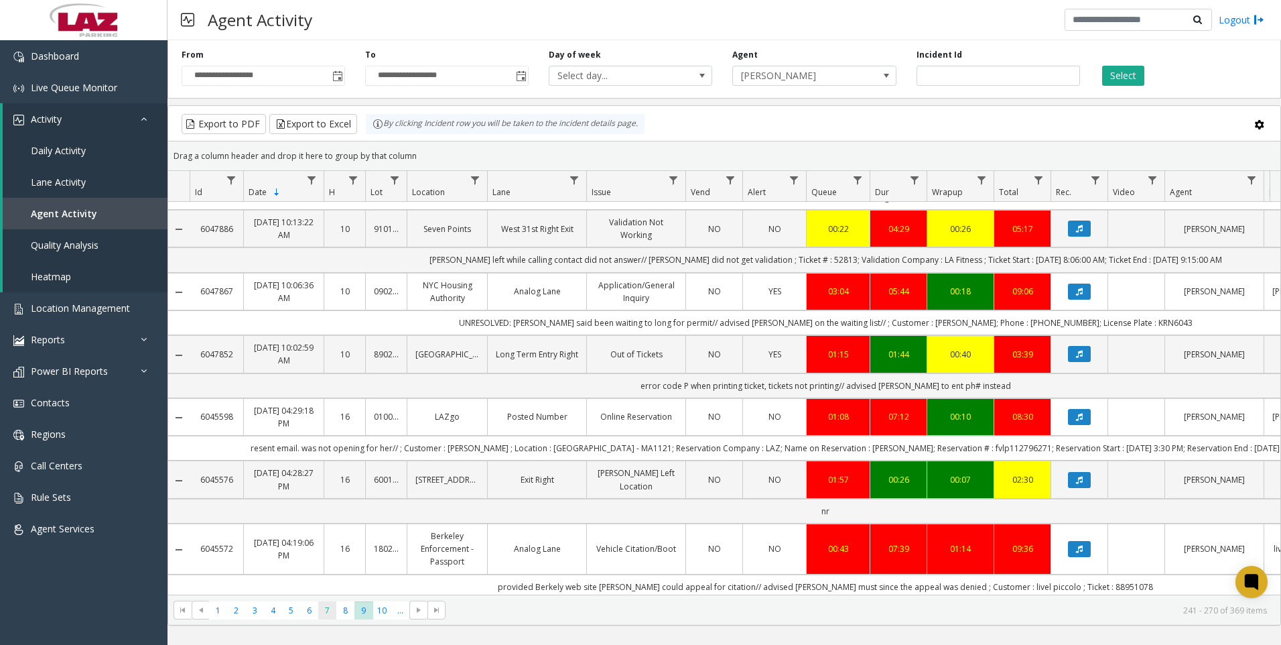
click at [330, 612] on span "7" at bounding box center [327, 610] width 18 height 18
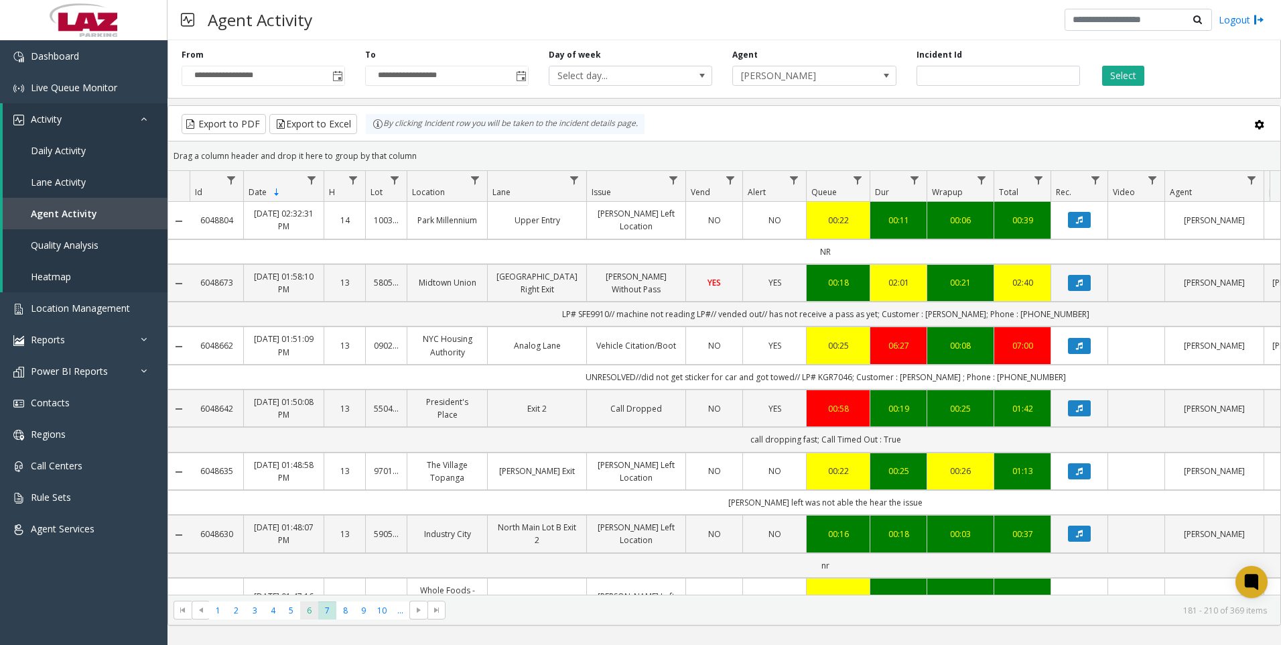
click at [312, 613] on span "6" at bounding box center [309, 610] width 18 height 18
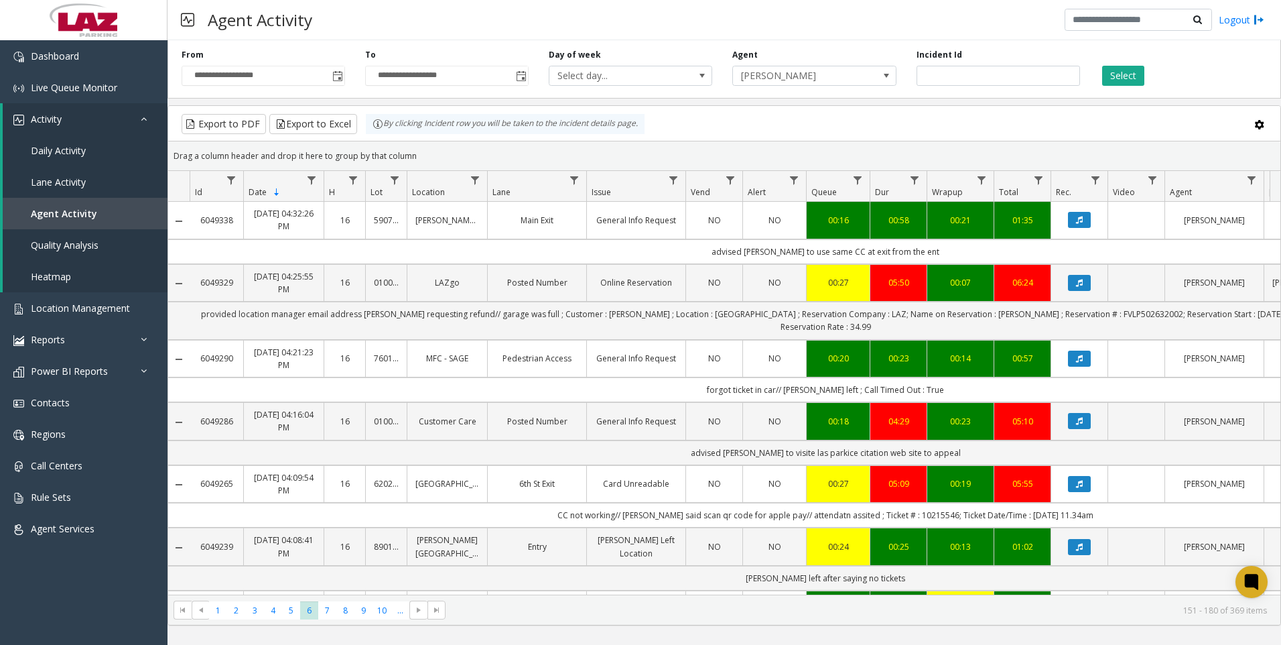
click at [283, 620] on kendo-pager "* * * * * * * * * ** *** 1 2 3 4 5 6 7 8 9 10 ... 151 - 180 of 369 items" at bounding box center [724, 609] width 1112 height 30
click at [284, 617] on span "5" at bounding box center [291, 610] width 18 height 18
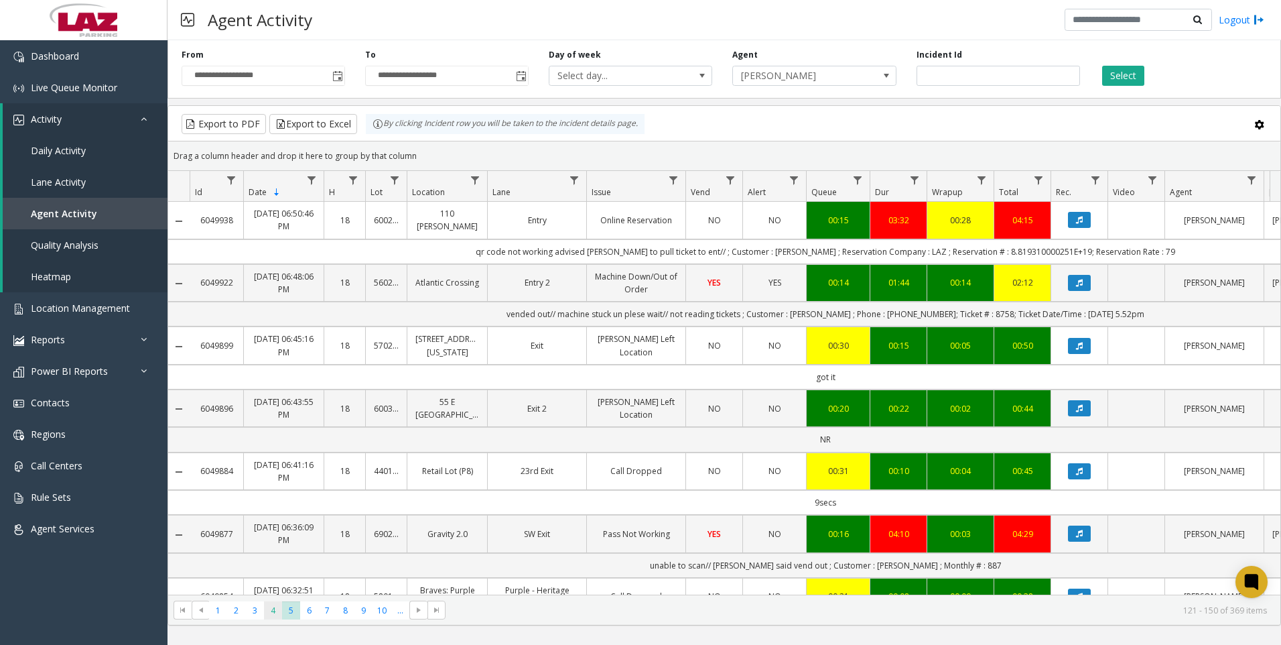
click at [277, 612] on span "4" at bounding box center [273, 610] width 18 height 18
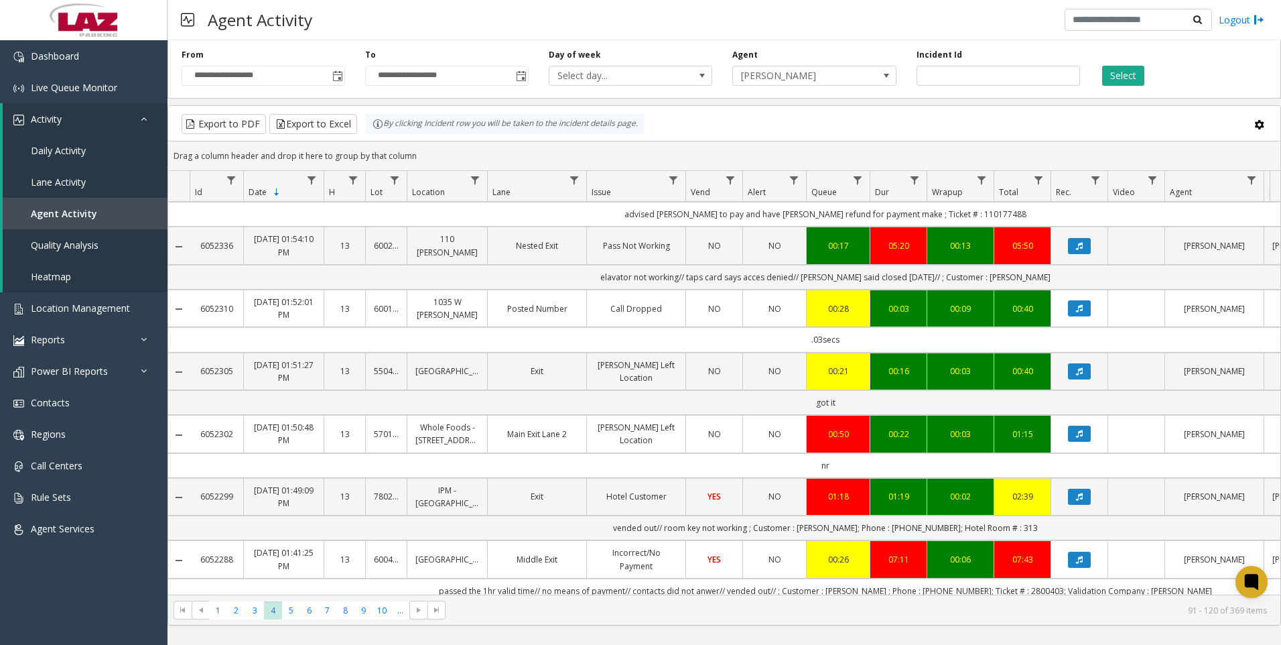
scroll to position [804, 0]
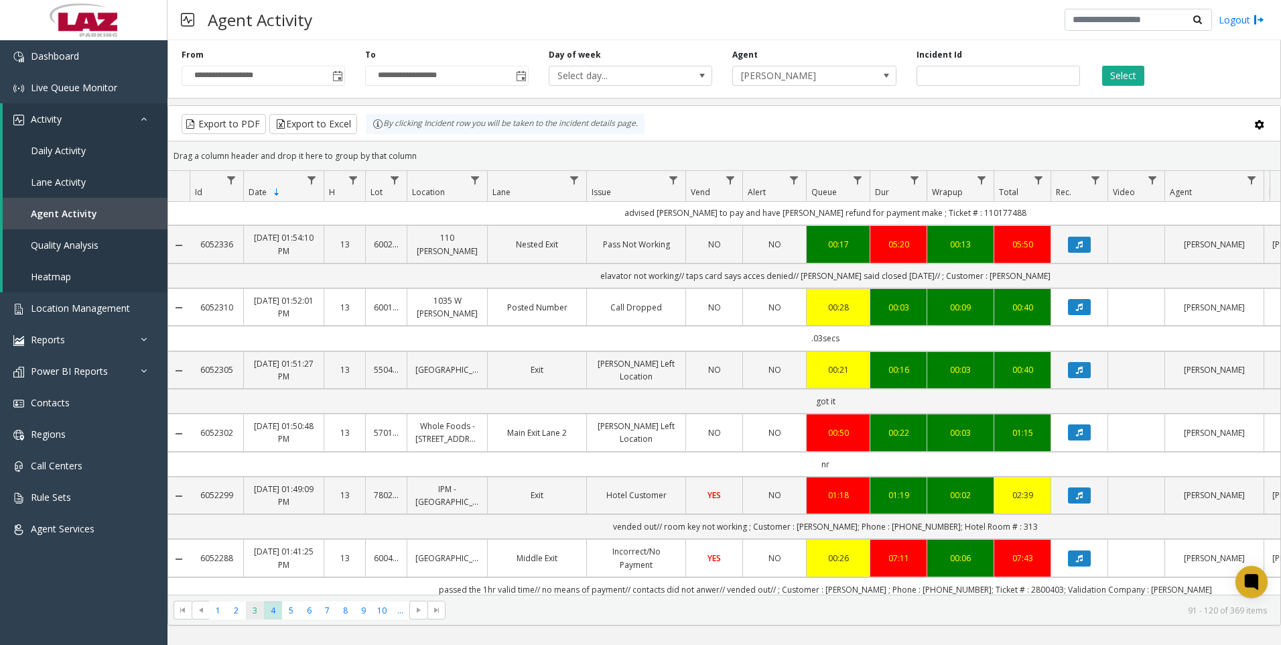
click at [249, 611] on span "3" at bounding box center [255, 610] width 18 height 18
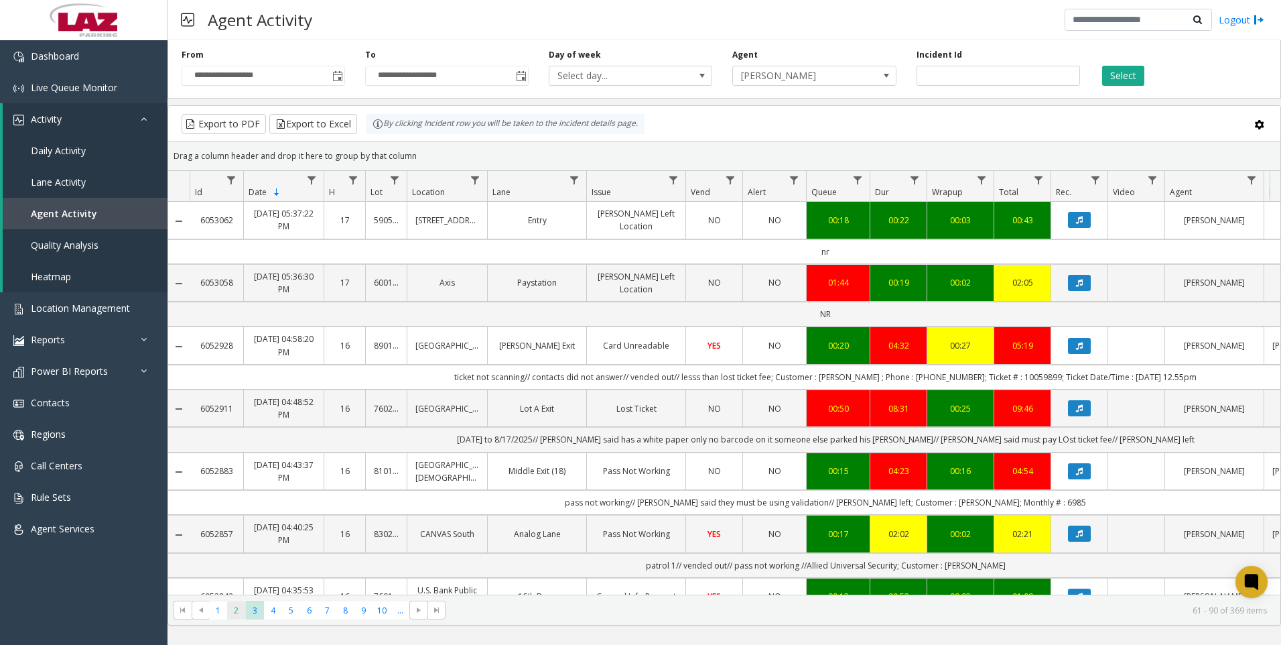
click at [239, 610] on span "2" at bounding box center [236, 610] width 18 height 18
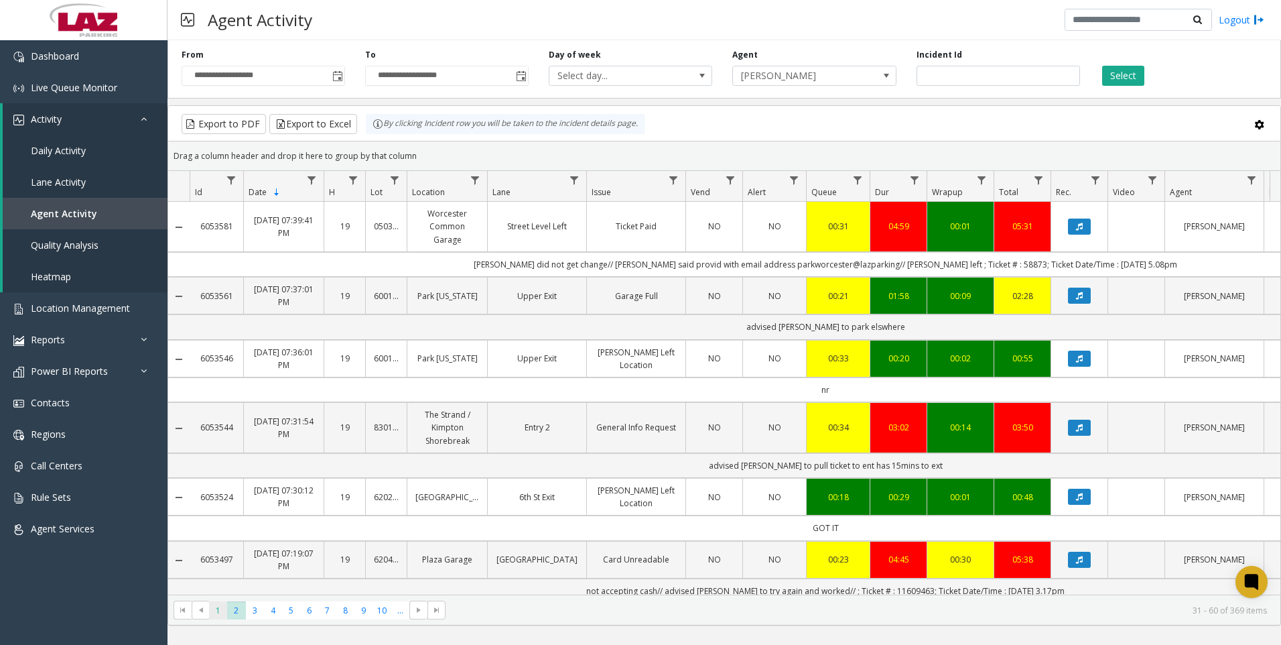
click at [210, 614] on span "1" at bounding box center [218, 610] width 18 height 18
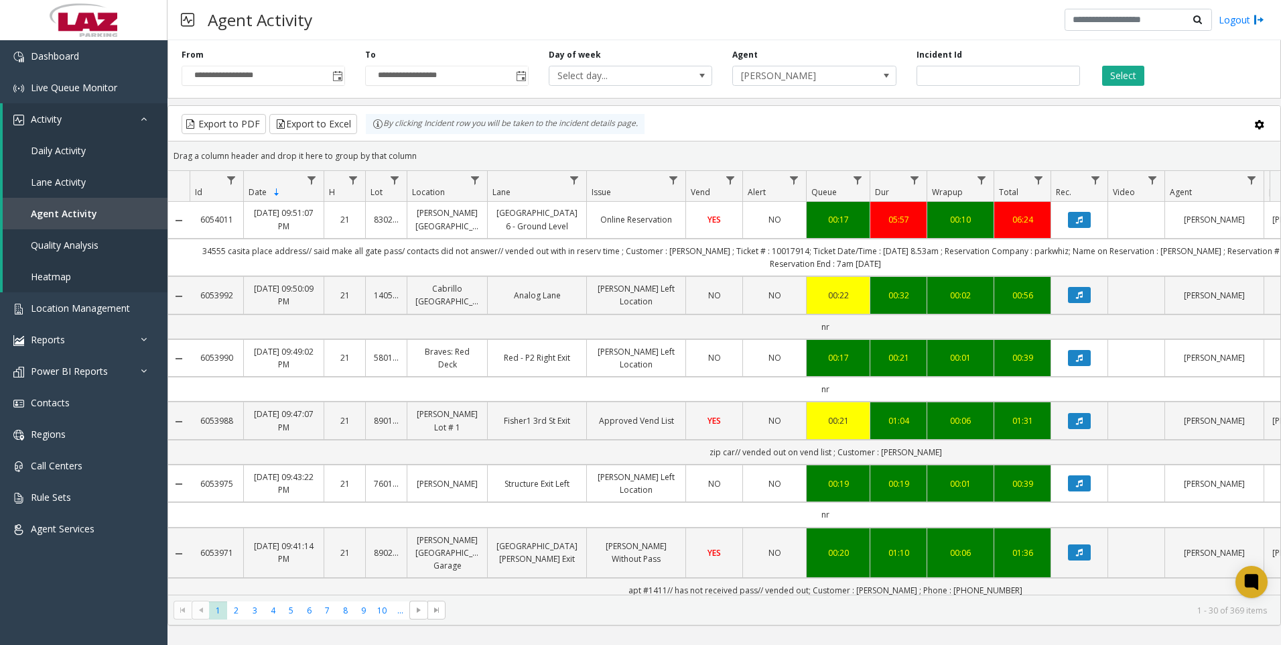
scroll to position [134, 0]
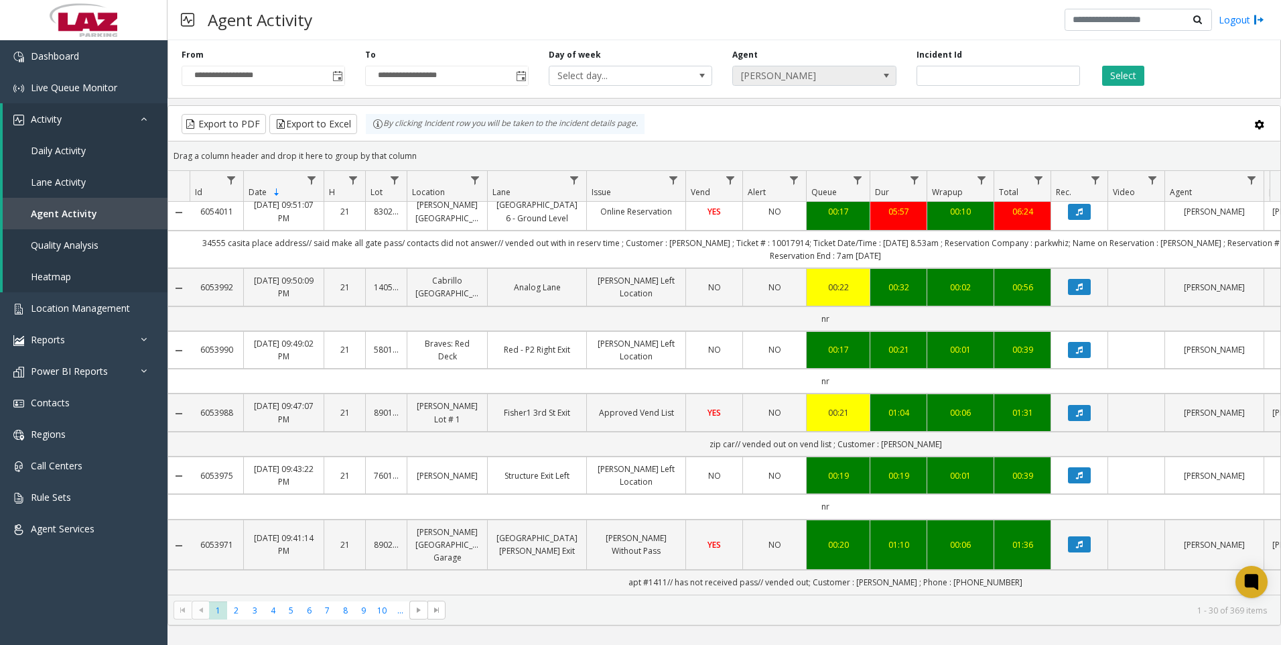
click at [760, 80] on span "[PERSON_NAME]" at bounding box center [798, 75] width 130 height 19
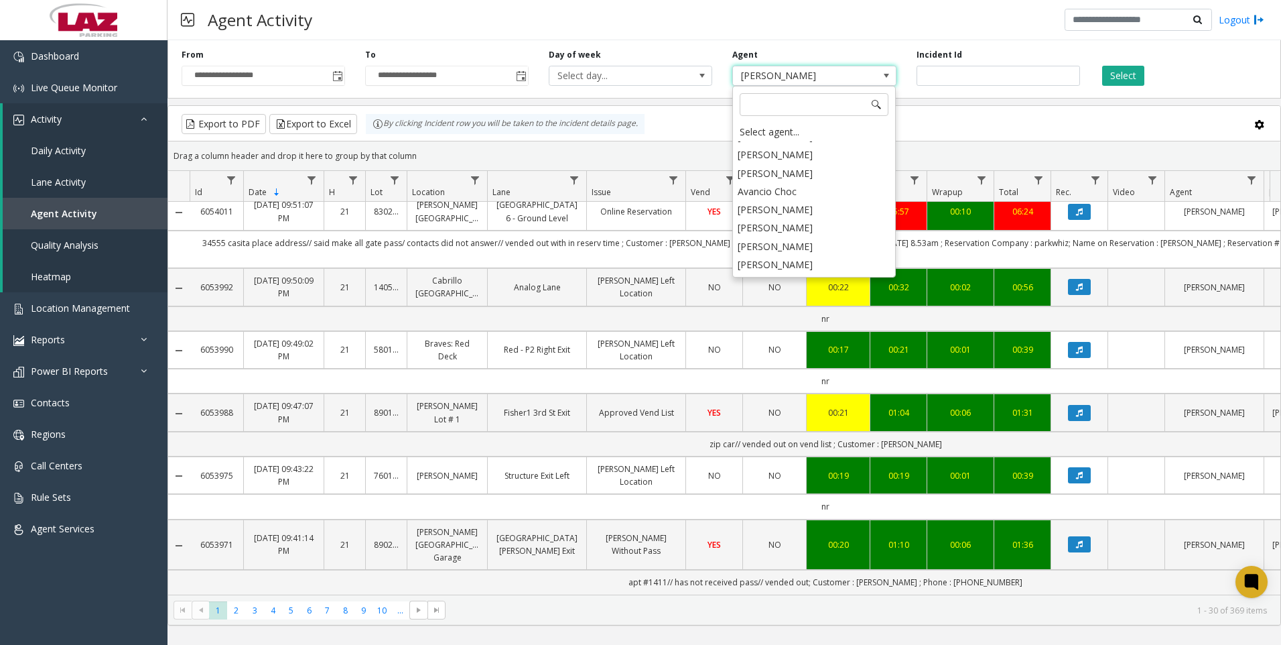
scroll to position [7430, 0]
click at [782, 306] on li "[PERSON_NAME]" at bounding box center [813, 315] width 159 height 18
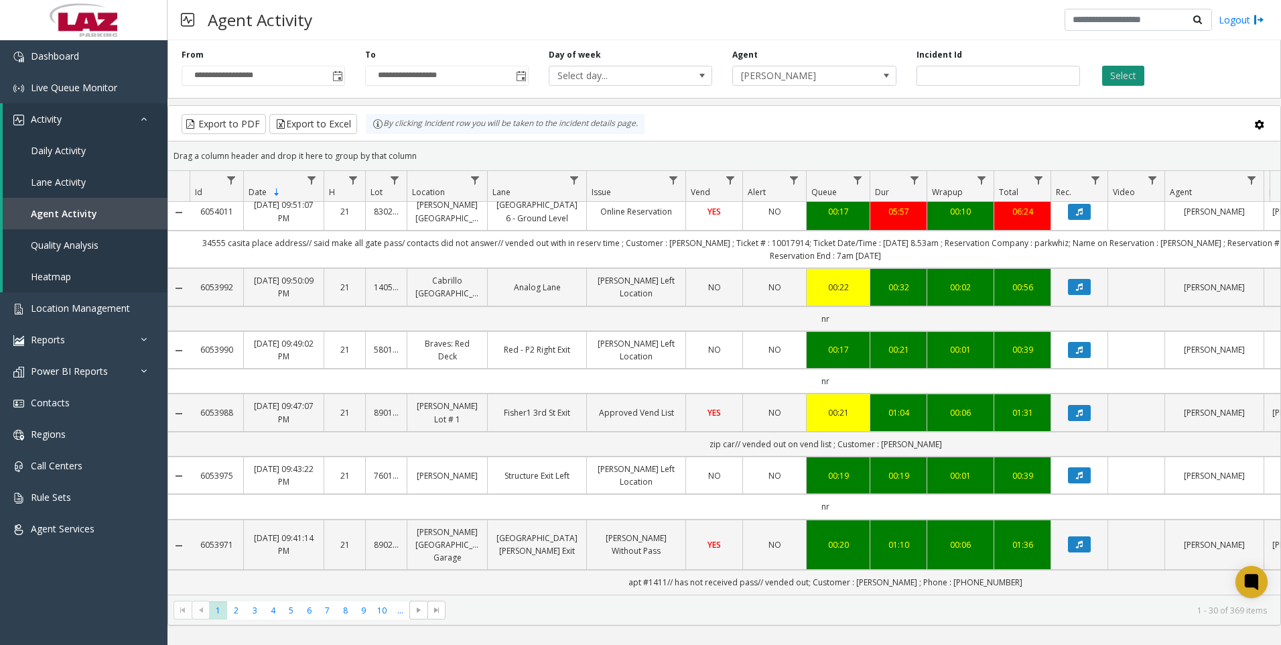
click at [1128, 74] on button "Select" at bounding box center [1123, 76] width 42 height 20
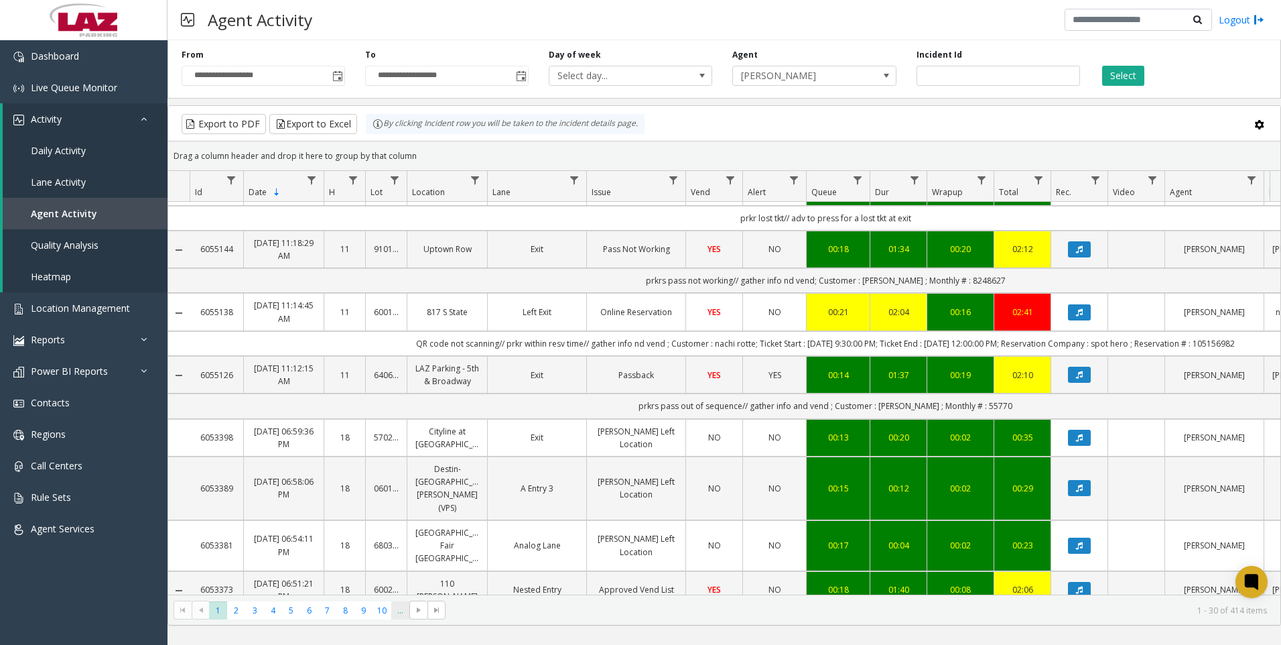
click at [391, 606] on span "..." at bounding box center [400, 610] width 18 height 18
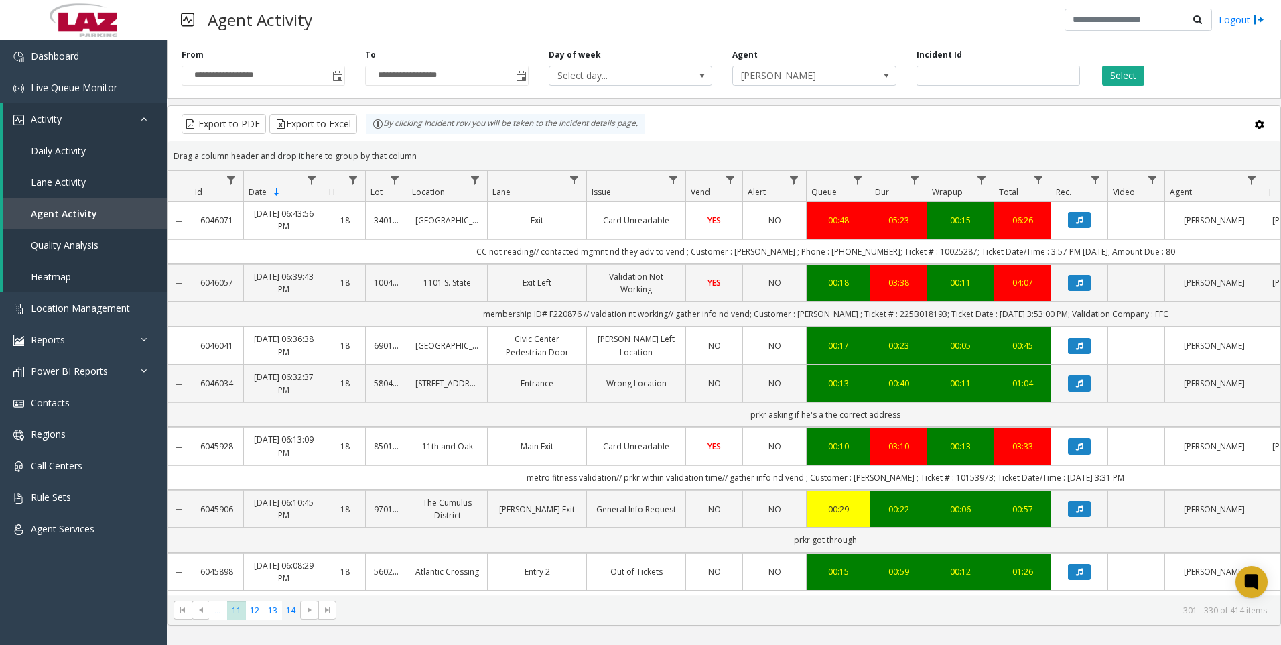
click at [288, 610] on span "14" at bounding box center [291, 610] width 18 height 18
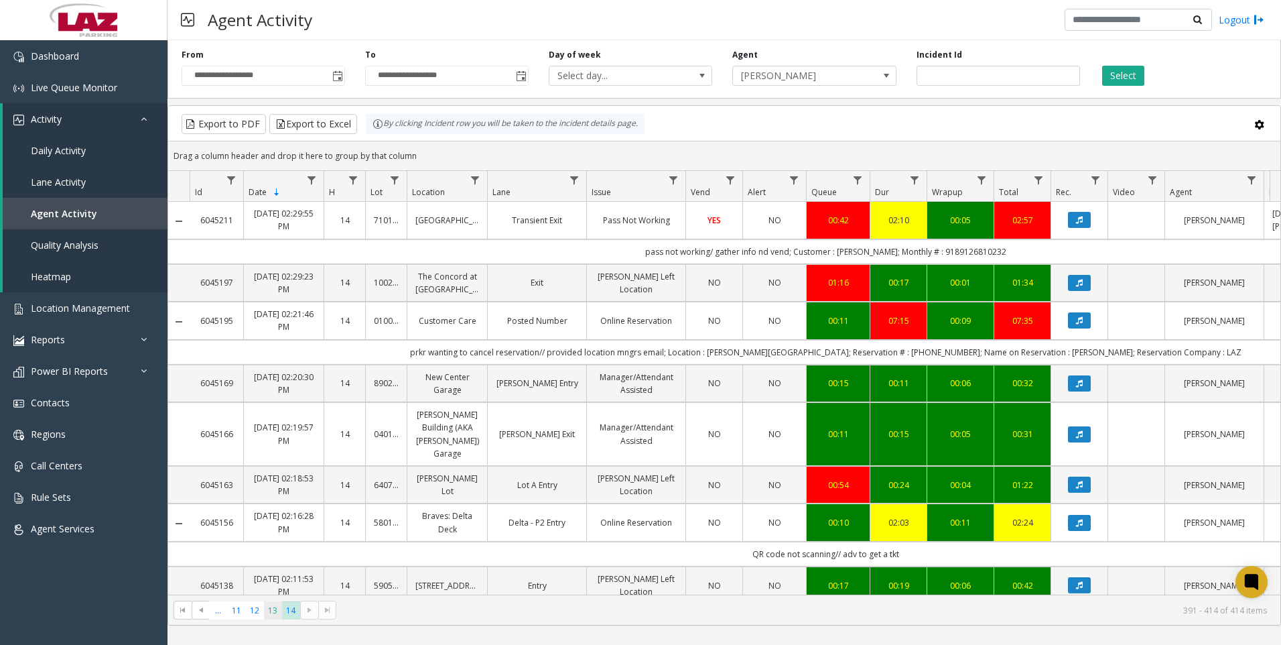
click at [270, 613] on span "13" at bounding box center [273, 610] width 18 height 18
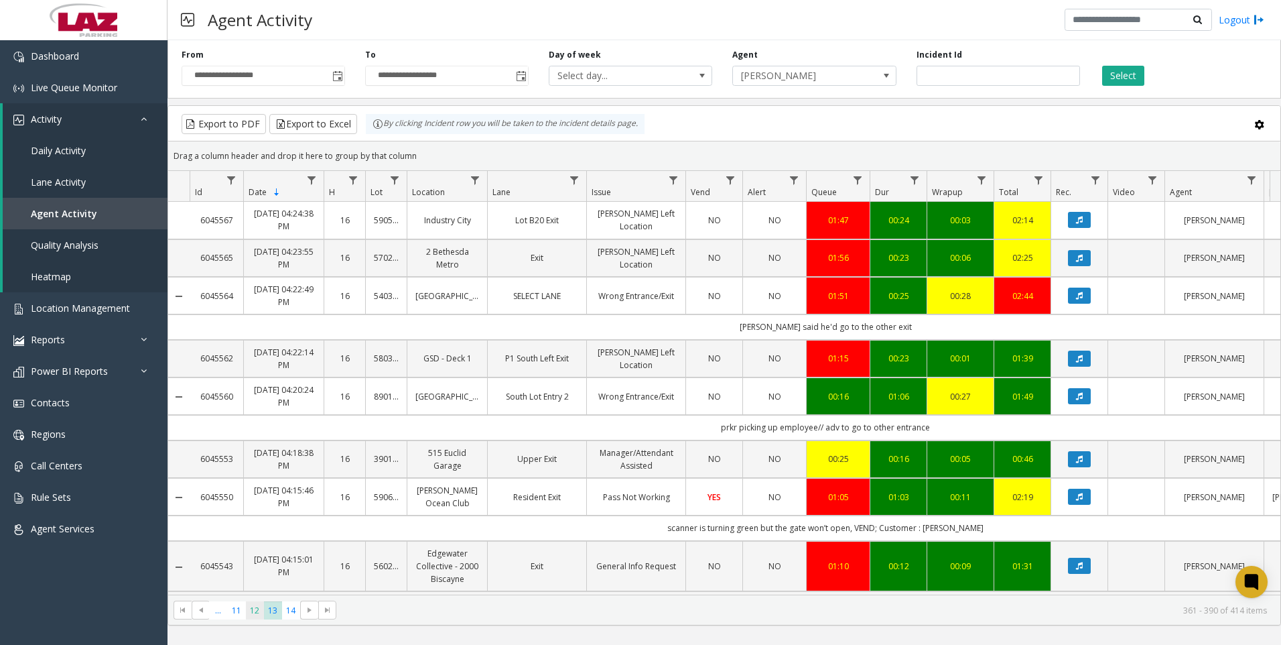
click at [249, 614] on span "12" at bounding box center [255, 610] width 18 height 18
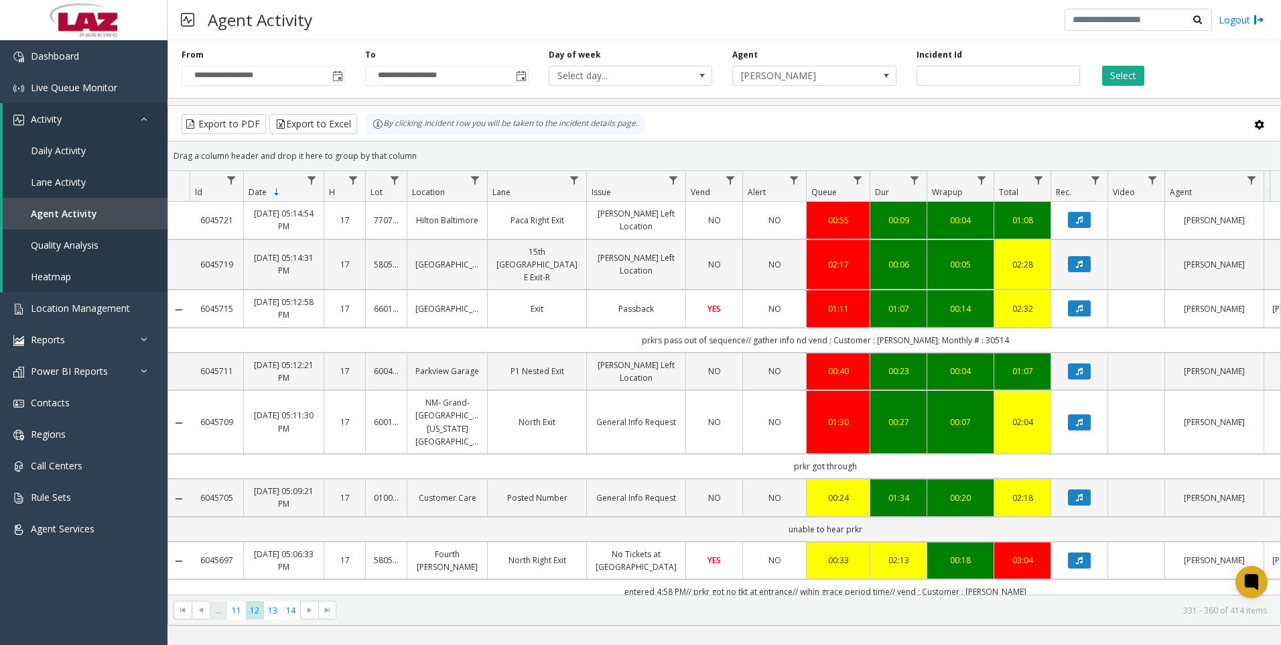
click at [221, 613] on span "..." at bounding box center [218, 610] width 18 height 18
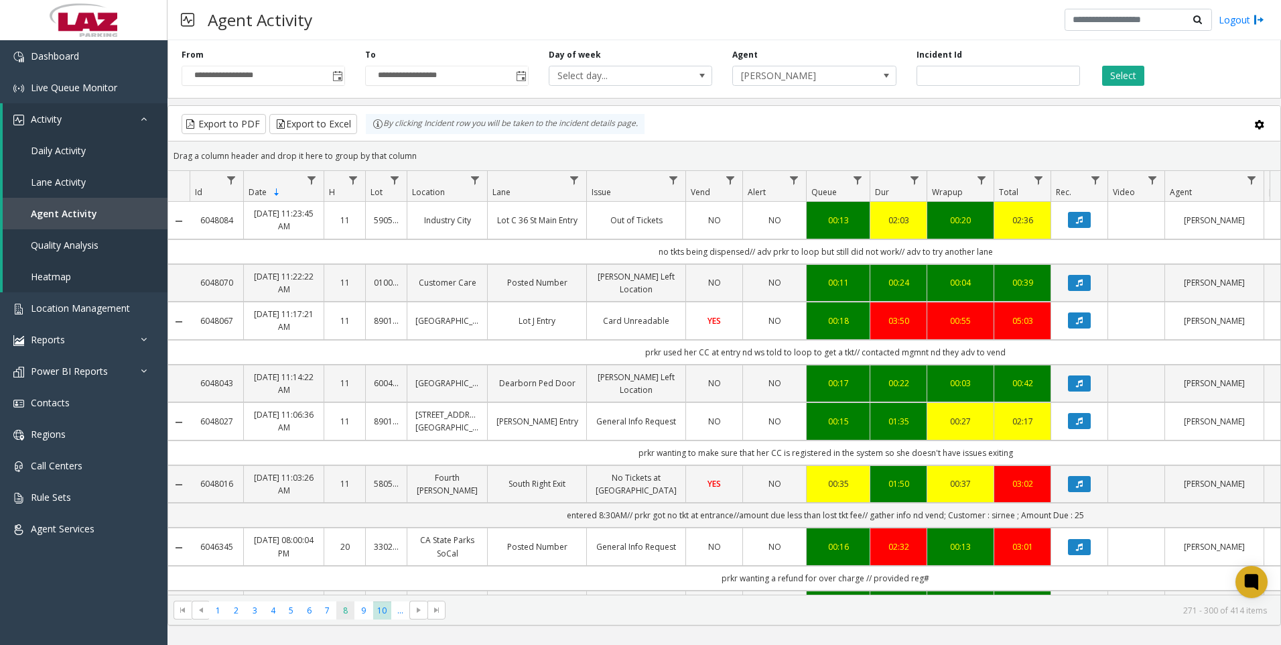
click at [341, 607] on span "8" at bounding box center [345, 610] width 18 height 18
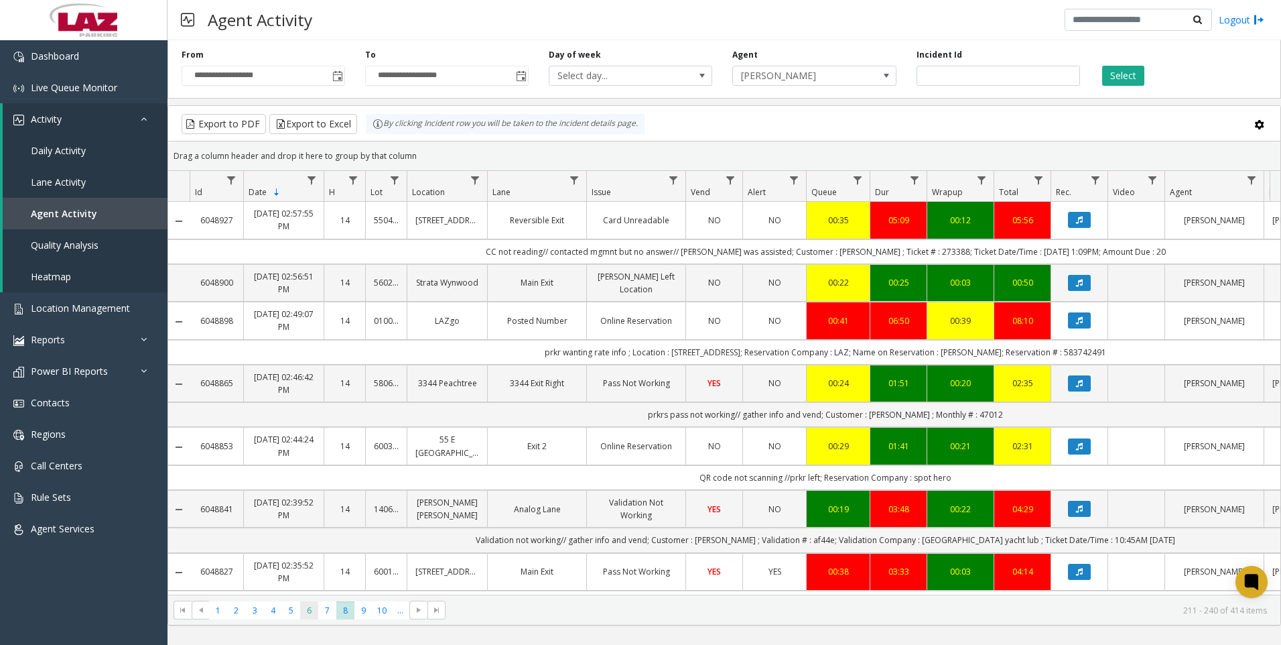
click at [304, 610] on span "6" at bounding box center [309, 610] width 18 height 18
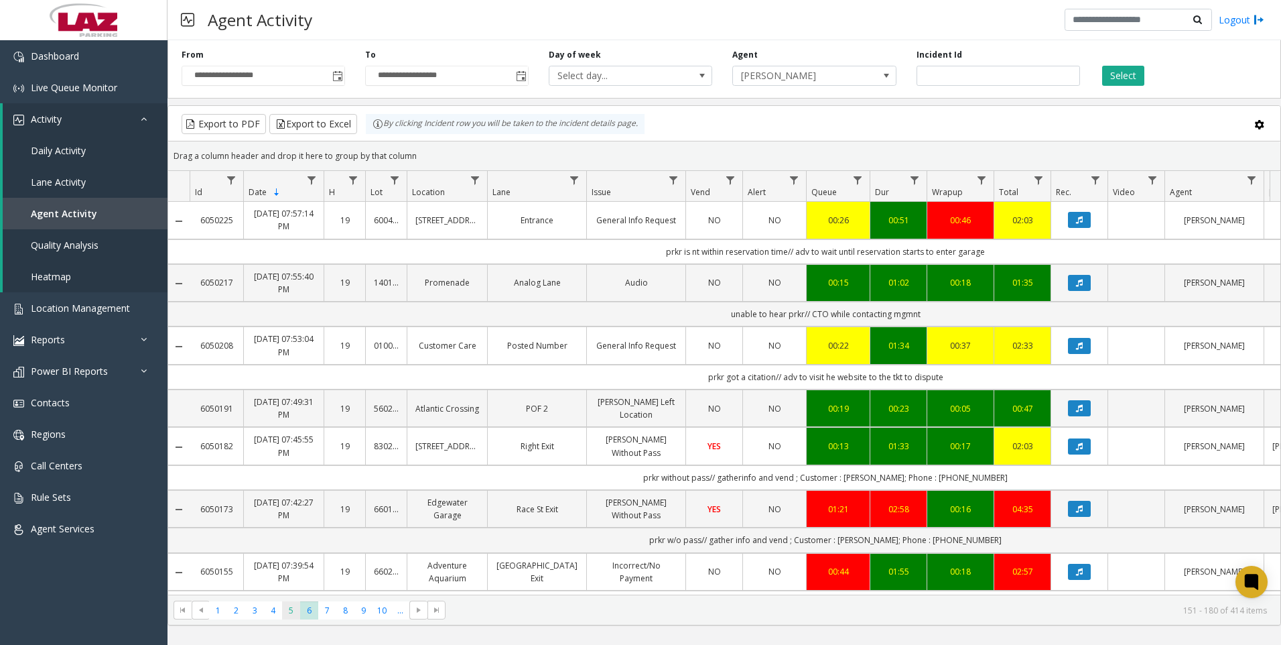
click at [293, 608] on span "5" at bounding box center [291, 610] width 18 height 18
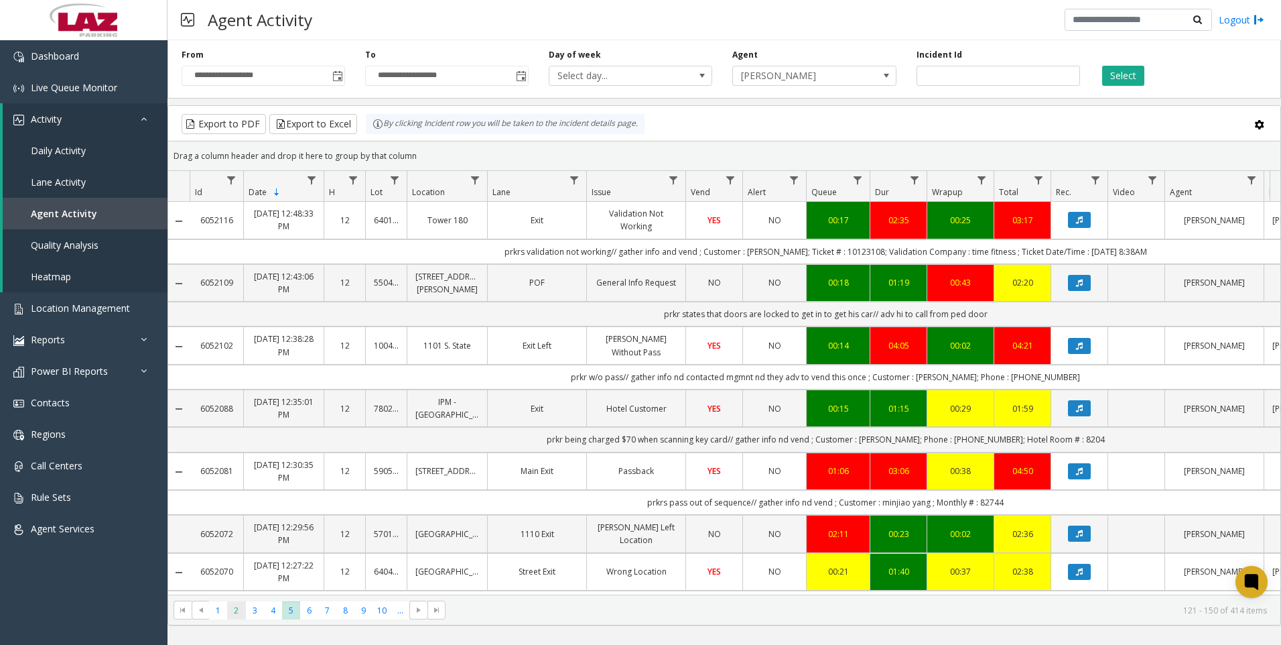
click at [239, 617] on span "2" at bounding box center [236, 610] width 18 height 18
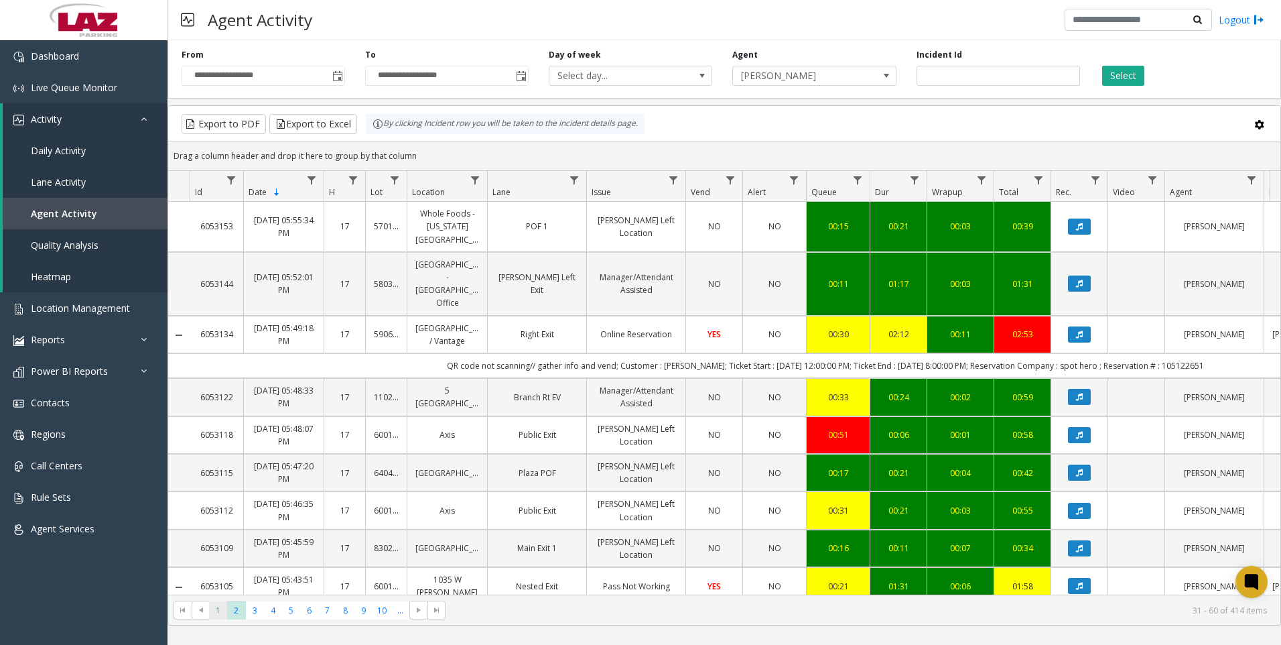
click at [217, 617] on span "1" at bounding box center [218, 610] width 18 height 18
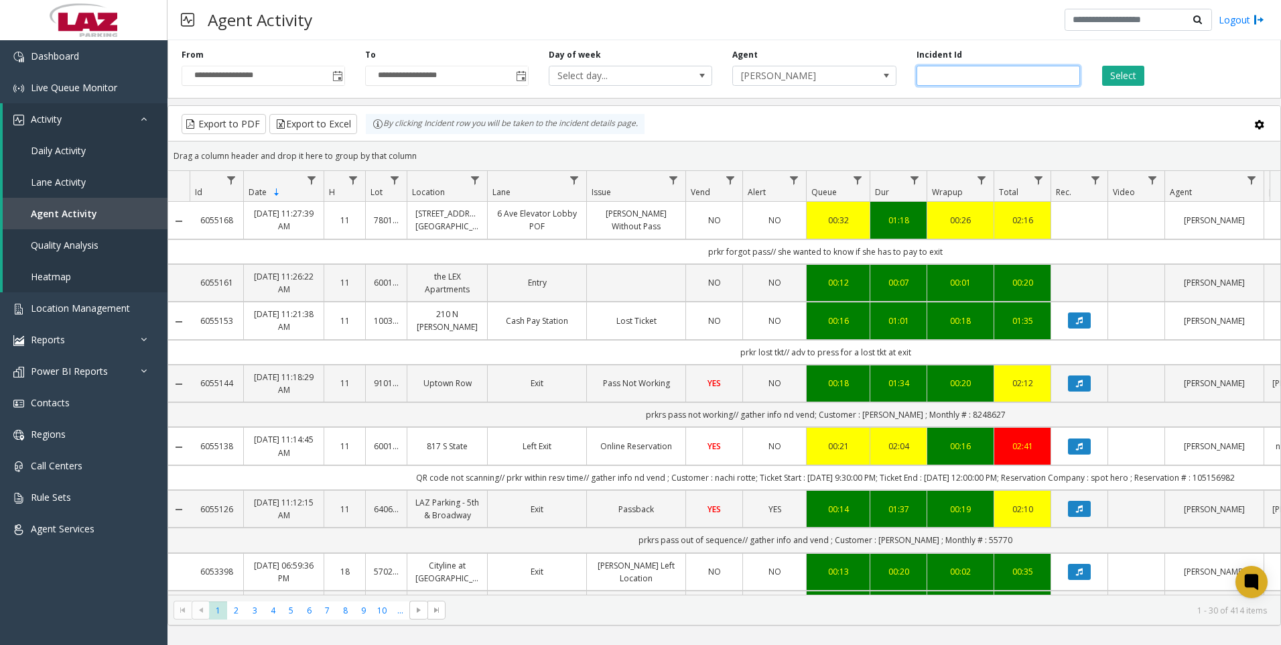
paste input "*******"
type input "*******"
click at [1126, 76] on button "Select" at bounding box center [1123, 76] width 42 height 20
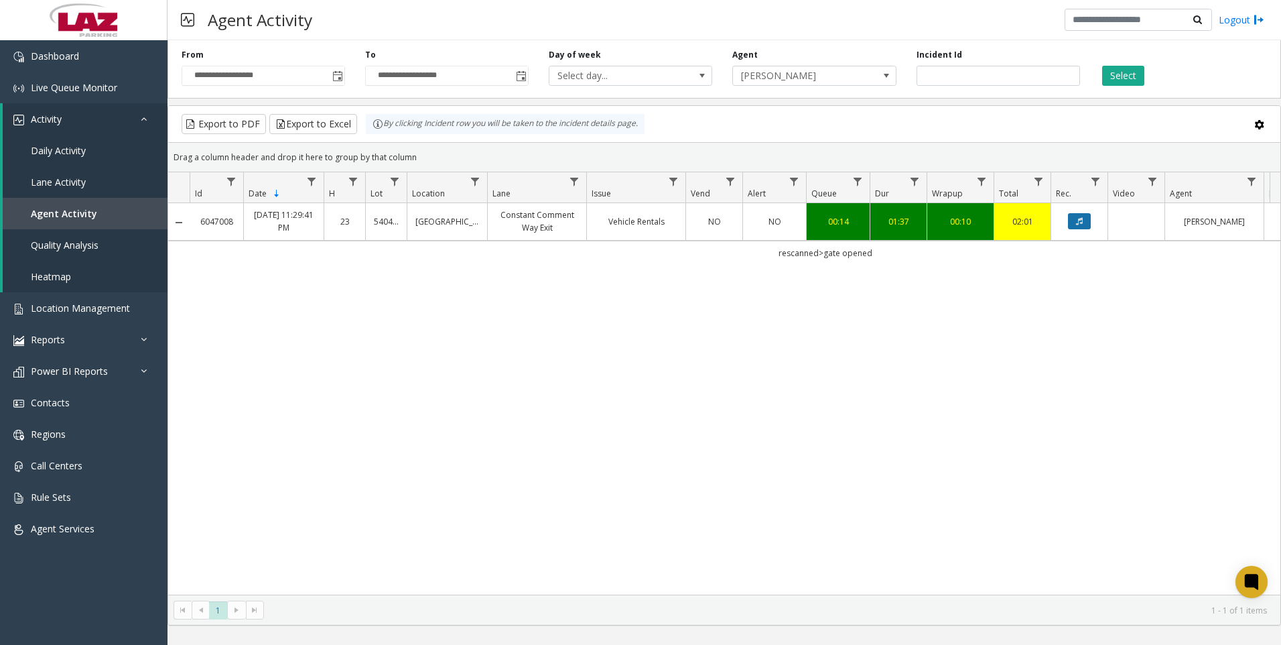
click at [1079, 217] on icon "Data table" at bounding box center [1079, 221] width 7 height 8
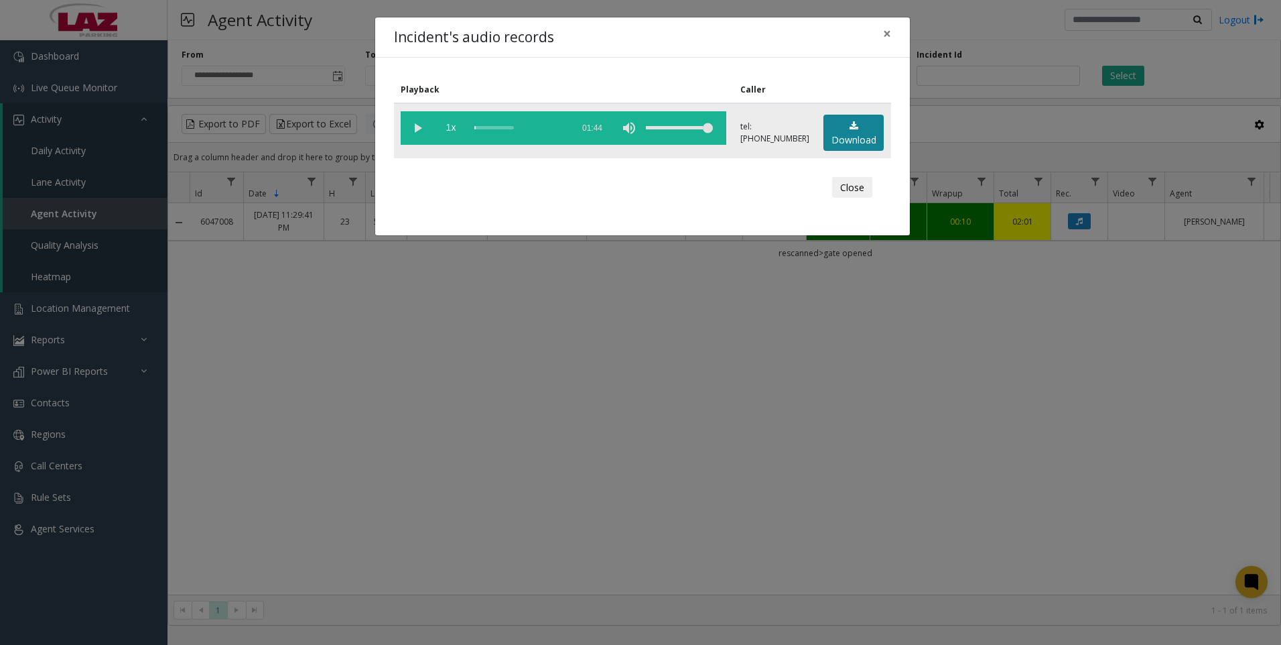
click at [869, 128] on link "Download" at bounding box center [854, 133] width 60 height 37
click at [761, 434] on div "Incident's audio records × Playback Caller 1x 01:44 tel:+15404459003 Download C…" at bounding box center [640, 322] width 1281 height 645
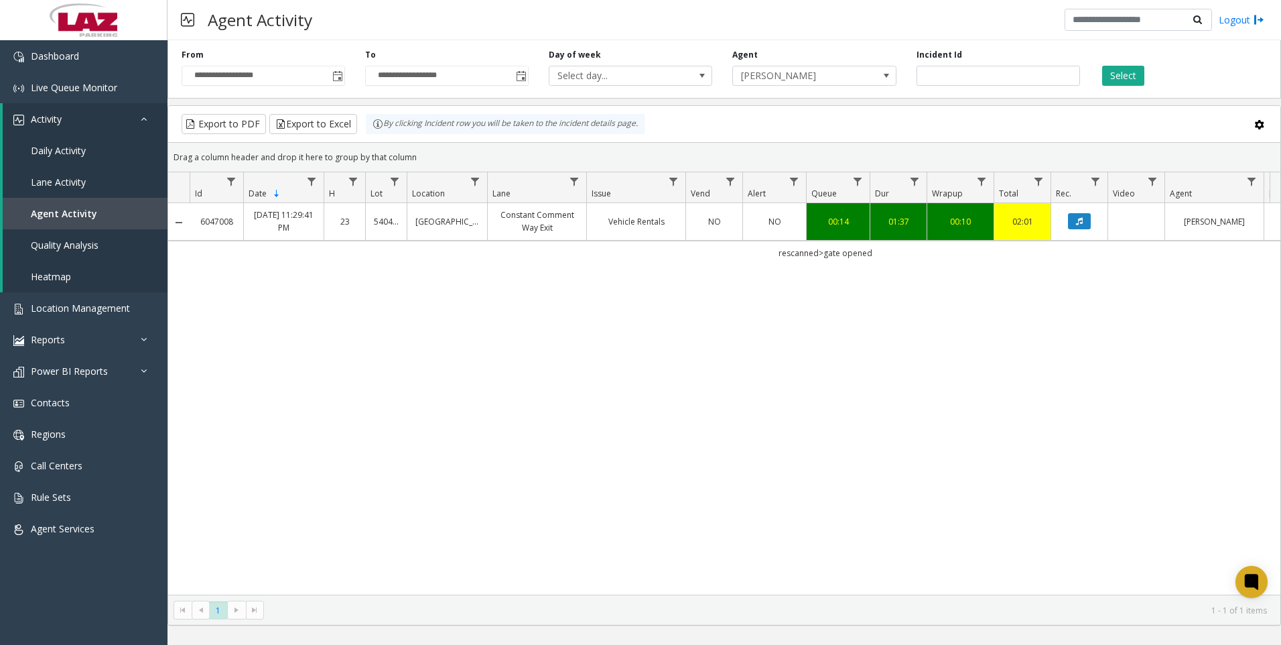
click at [881, 440] on div "6047008 Aug 15, 2025 11:29:41 PM 23 540445 Alto Fairfield Constant Comment Way …" at bounding box center [724, 398] width 1112 height 391
